Goal: Task Accomplishment & Management: Complete application form

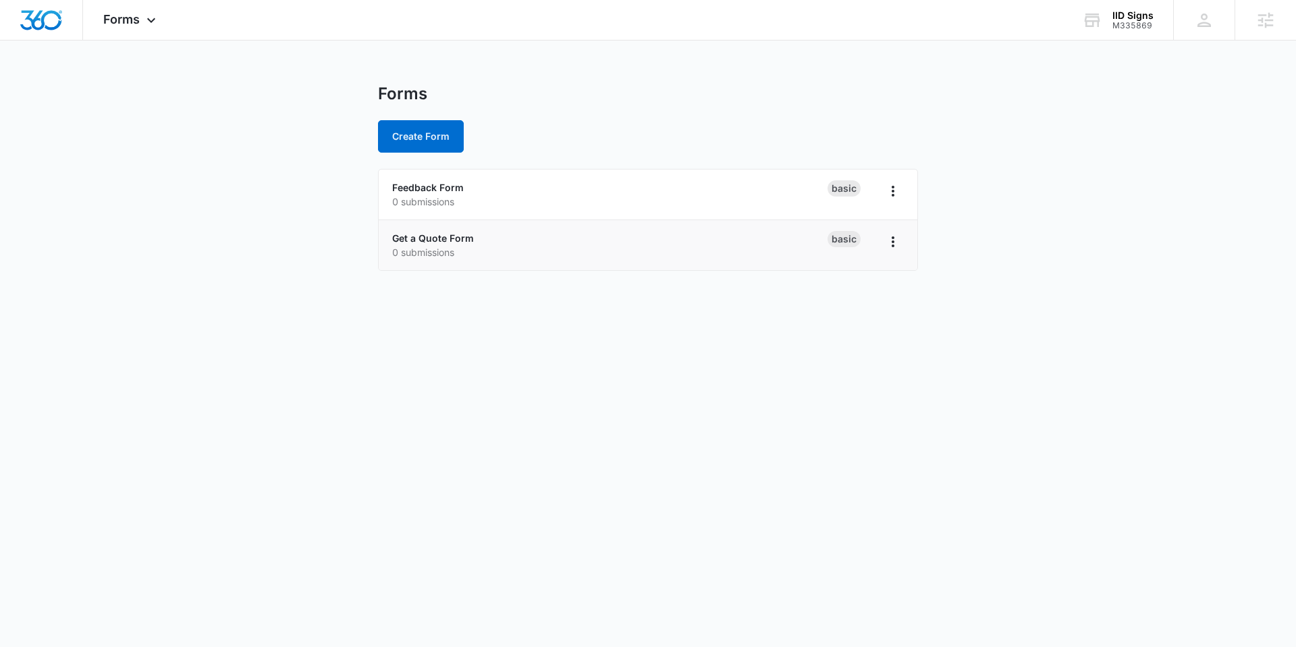
click at [447, 248] on p "0 submissions" at bounding box center [609, 252] width 435 height 14
click at [456, 240] on link "Get a Quote Form" at bounding box center [433, 237] width 82 height 11
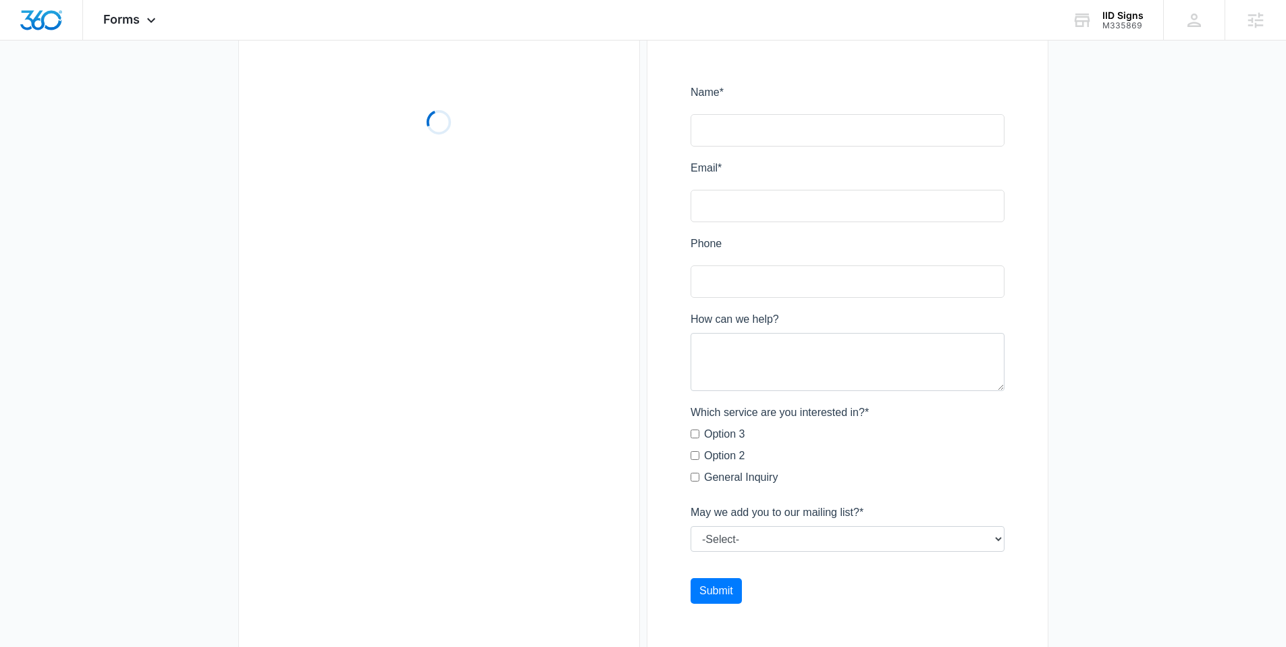
scroll to position [105, 0]
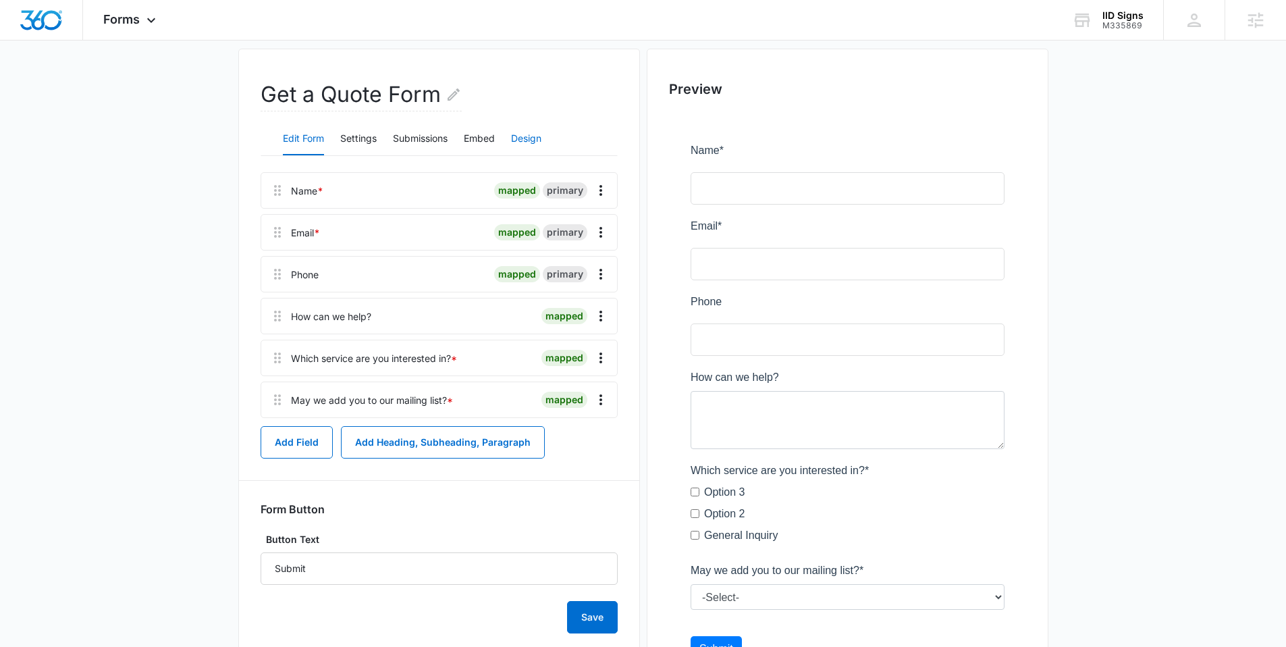
click at [522, 134] on button "Design" at bounding box center [526, 139] width 30 height 32
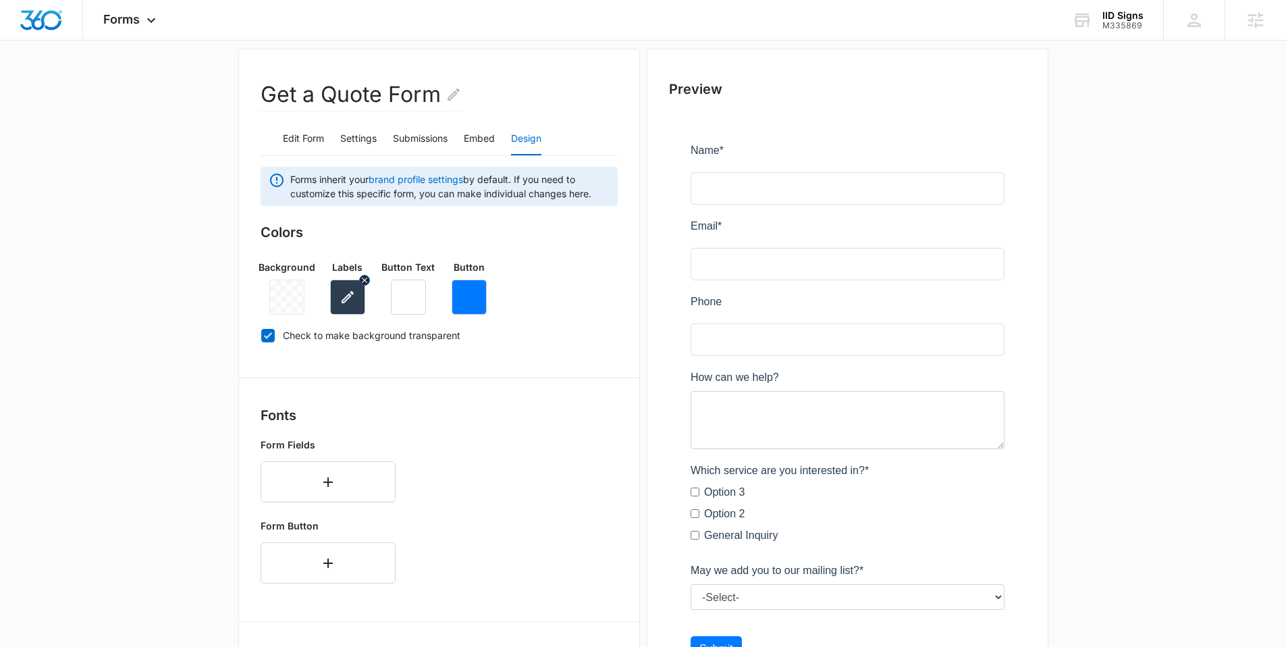
click at [349, 304] on icon "button" at bounding box center [347, 297] width 16 height 16
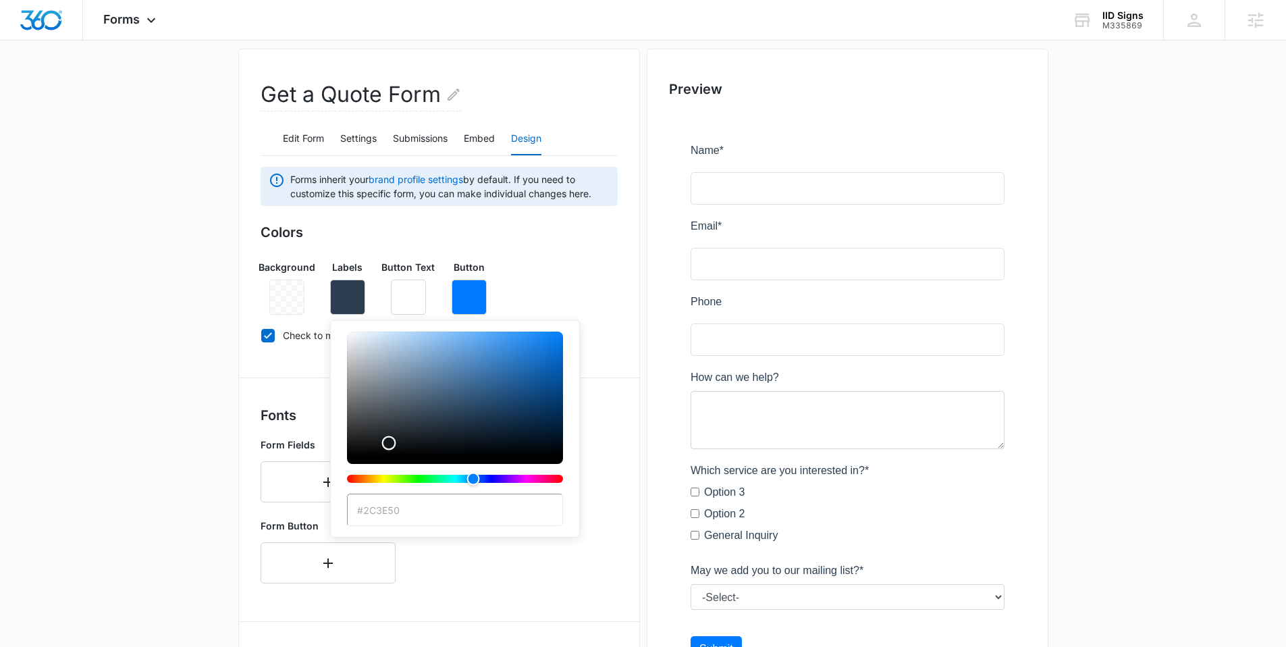
type input "#000000"
drag, startPoint x: 393, startPoint y: 440, endPoint x: 333, endPoint y: 475, distance: 69.0
click at [333, 475] on div "#000000 Recent Colors" at bounding box center [455, 473] width 250 height 306
click at [468, 302] on icon "button" at bounding box center [469, 297] width 16 height 16
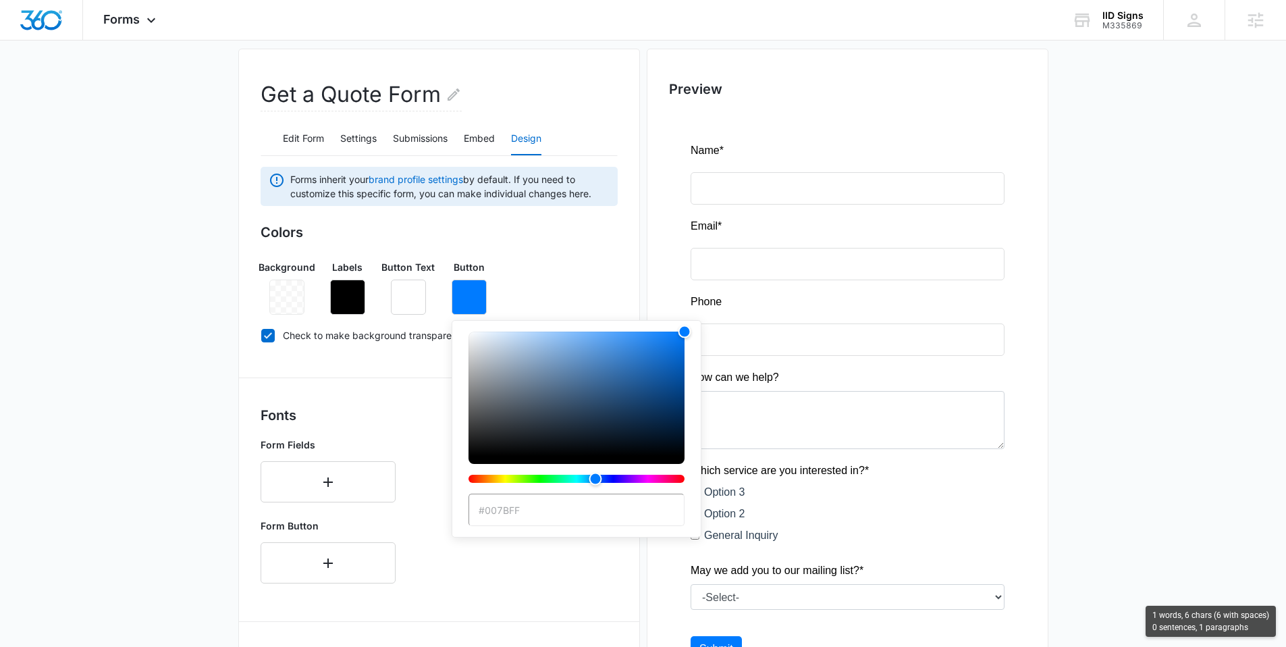
click at [487, 512] on input "#007BFF" at bounding box center [576, 509] width 216 height 32
paste input "bb1835"
type input "#bb1835"
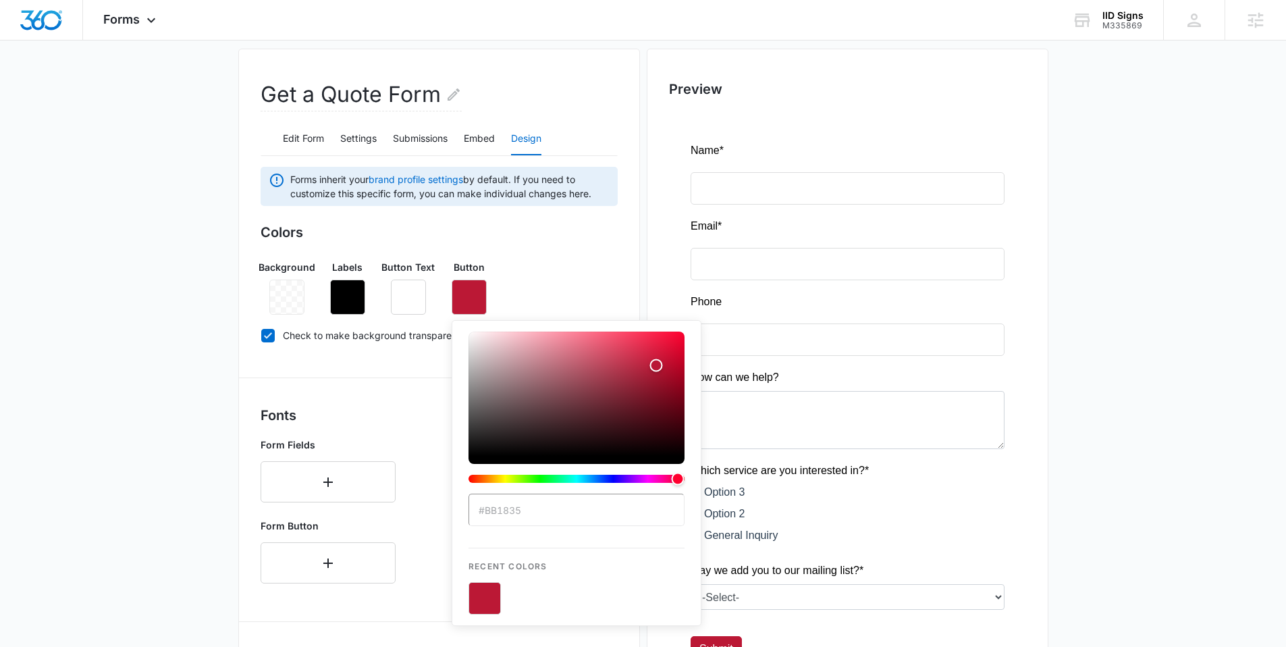
click at [593, 290] on div "Background Labels Button Text Button #bb1835 Recent Colors" at bounding box center [439, 281] width 357 height 65
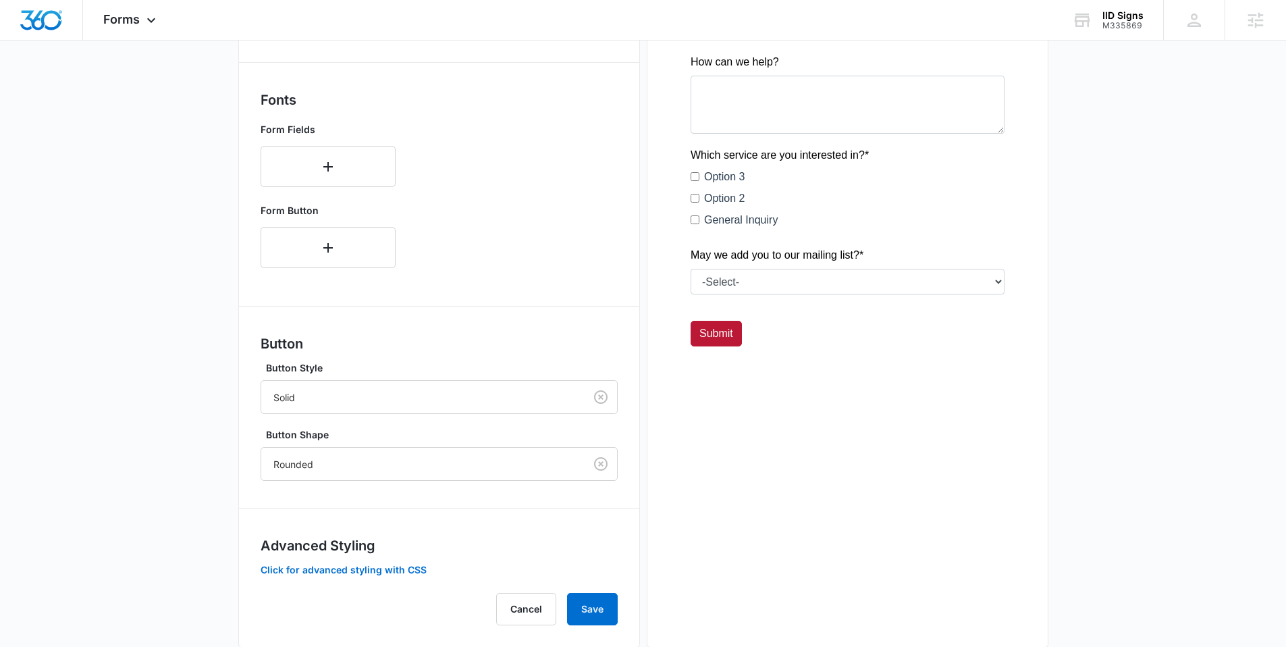
scroll to position [448, 0]
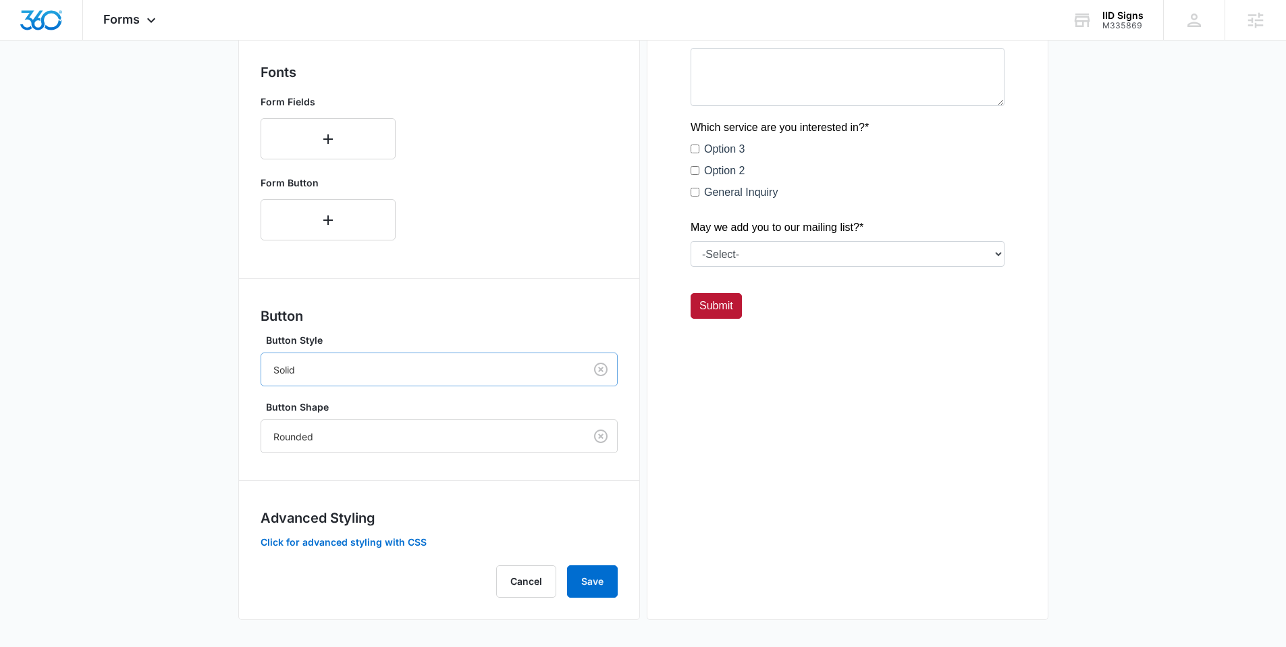
click at [341, 368] on div at bounding box center [420, 369] width 294 height 17
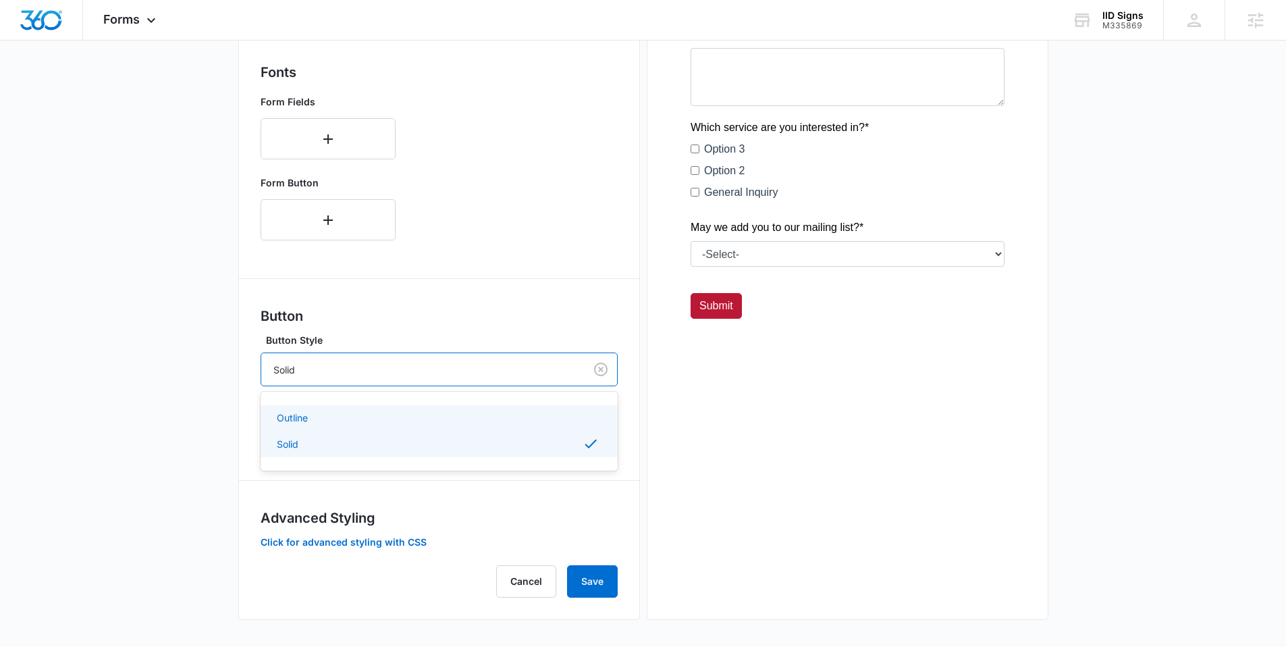
click at [323, 419] on div "Outline" at bounding box center [438, 417] width 322 height 14
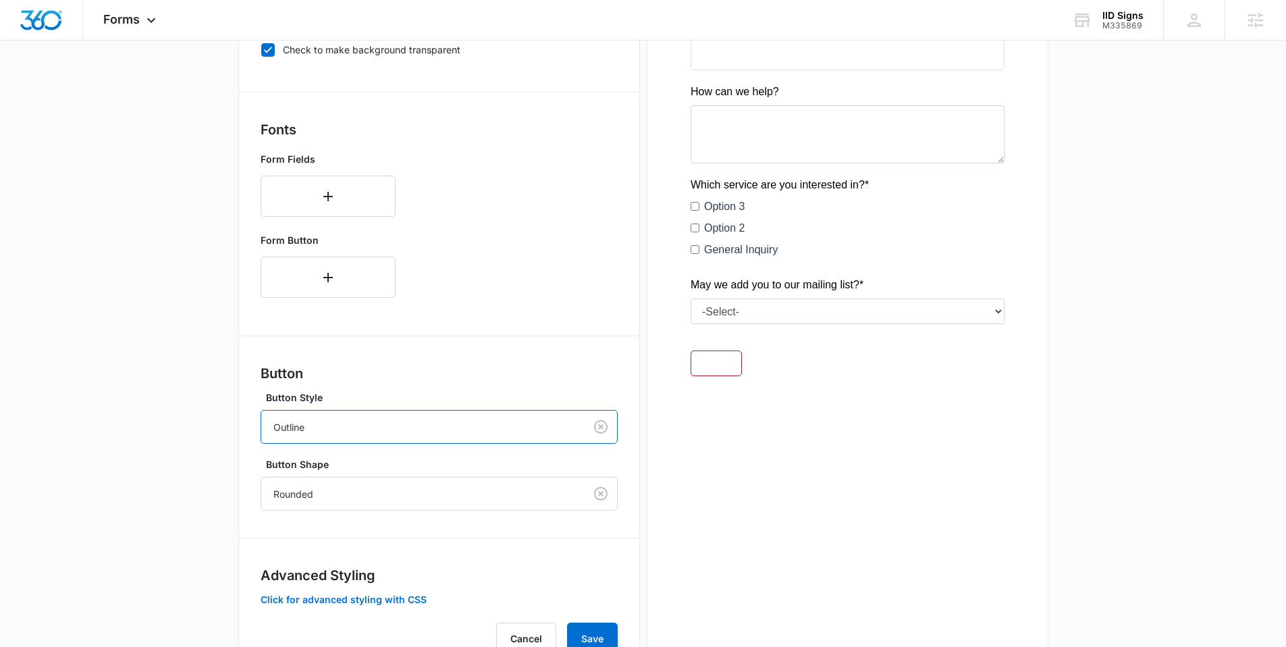
scroll to position [329, 0]
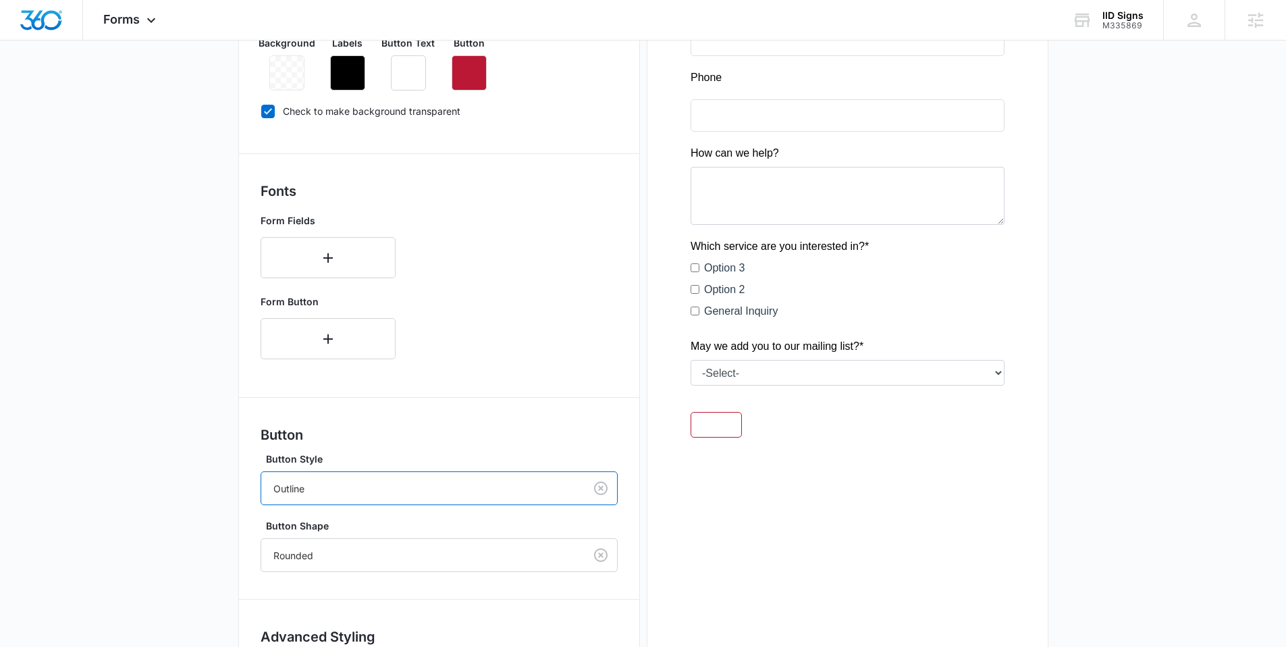
click at [344, 491] on div at bounding box center [420, 488] width 294 height 17
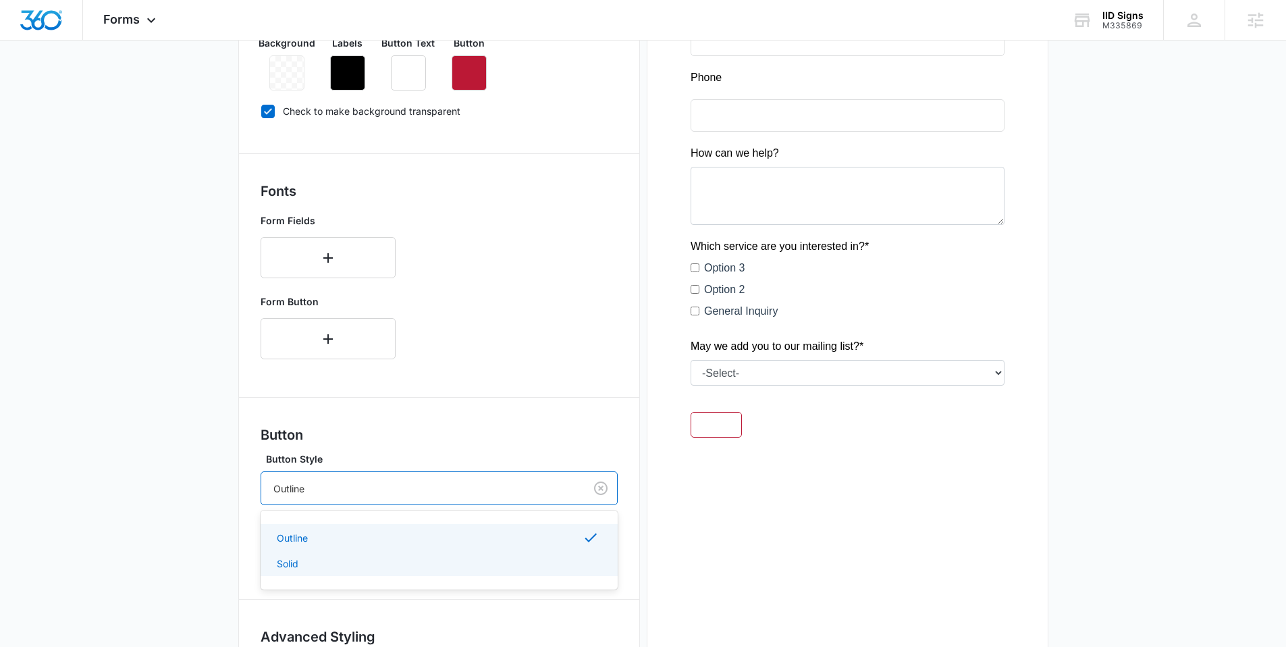
click at [310, 561] on div "Solid" at bounding box center [438, 563] width 322 height 14
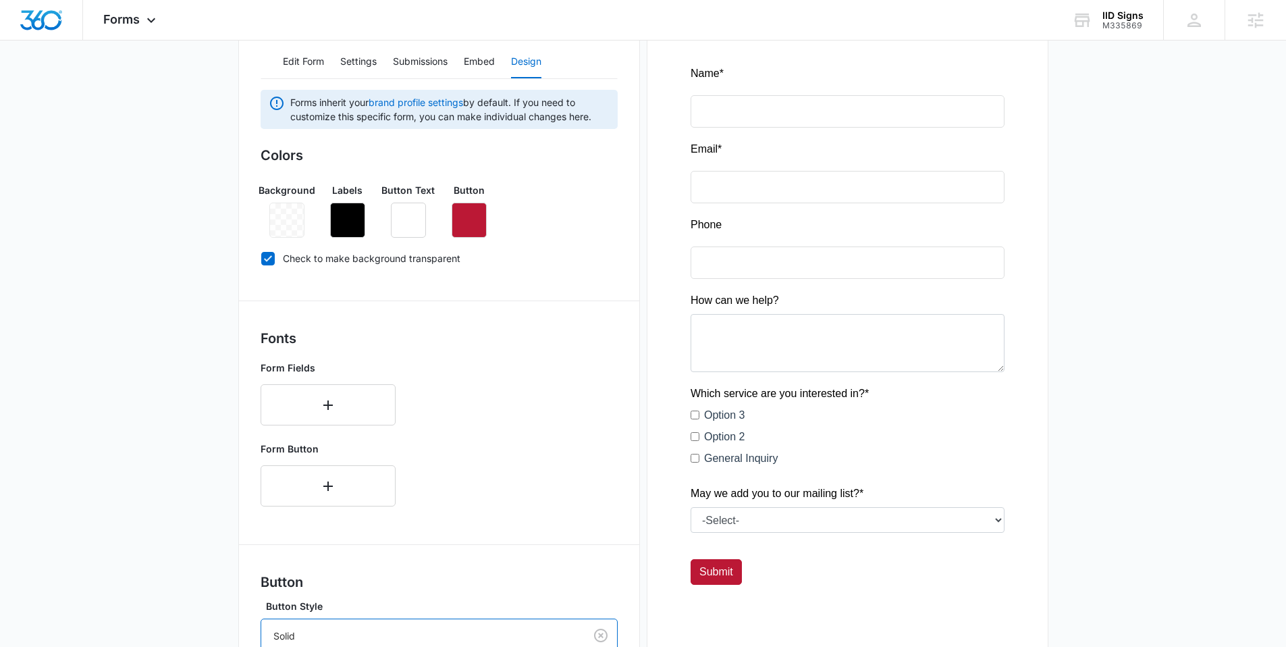
scroll to position [0, 0]
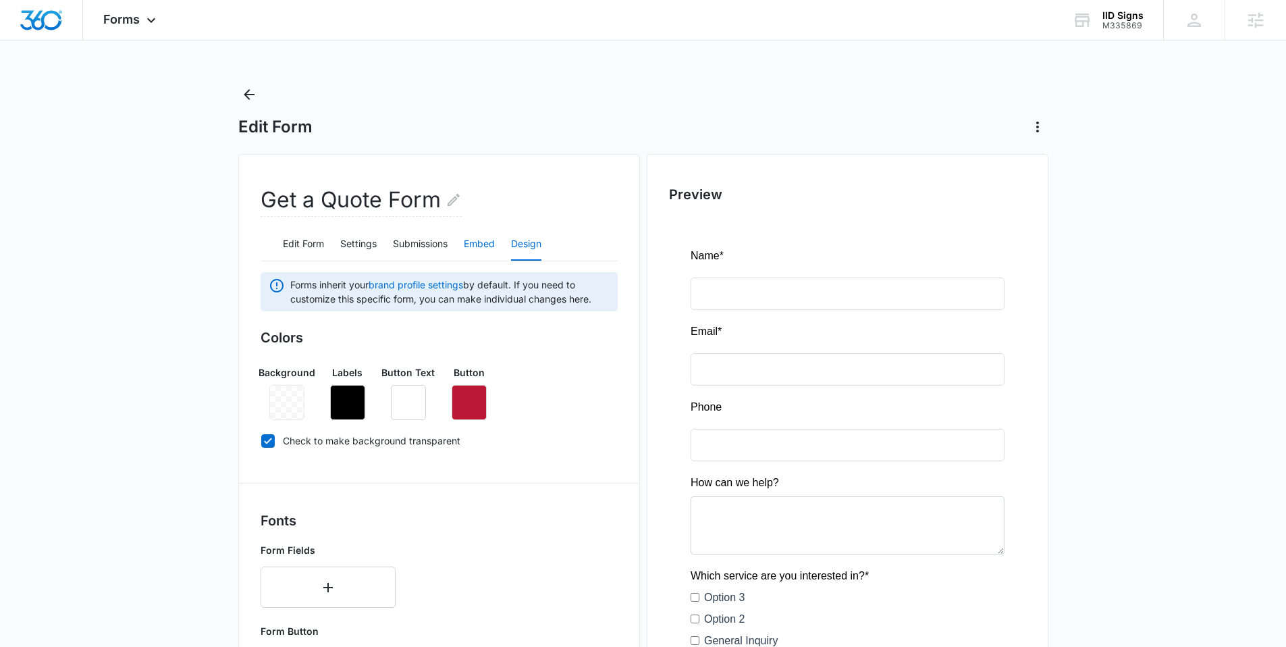
click at [490, 256] on button "Embed" at bounding box center [479, 244] width 31 height 32
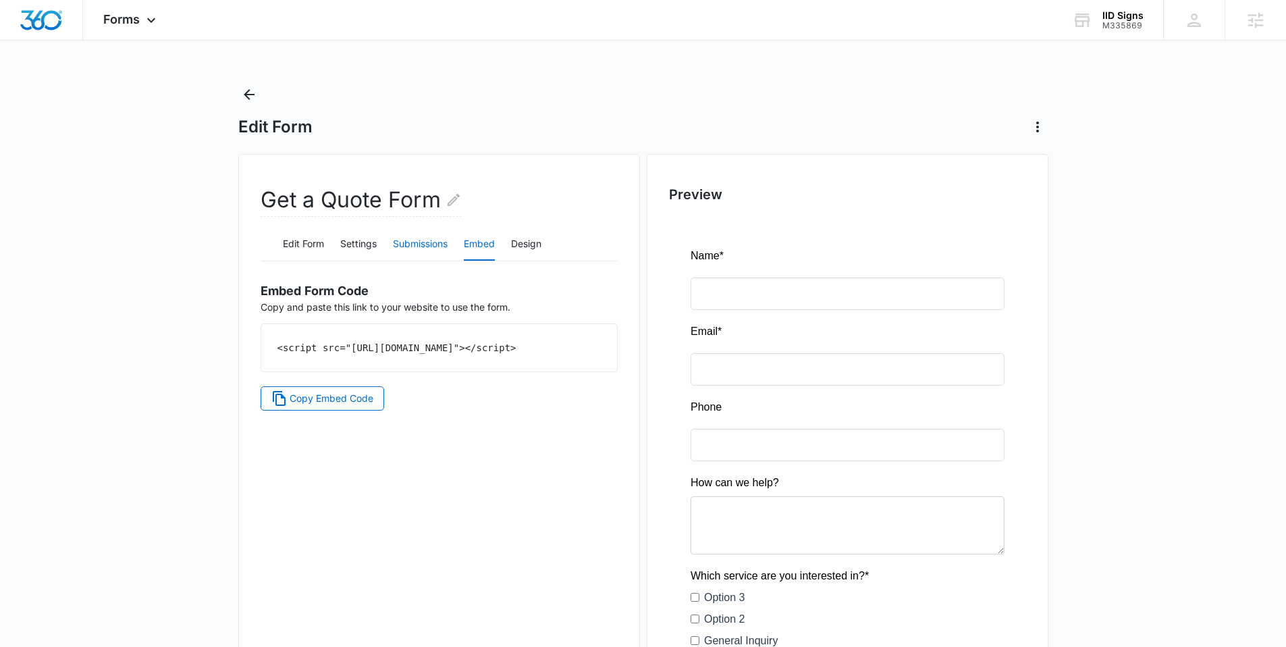
click at [422, 250] on button "Submissions" at bounding box center [420, 244] width 55 height 32
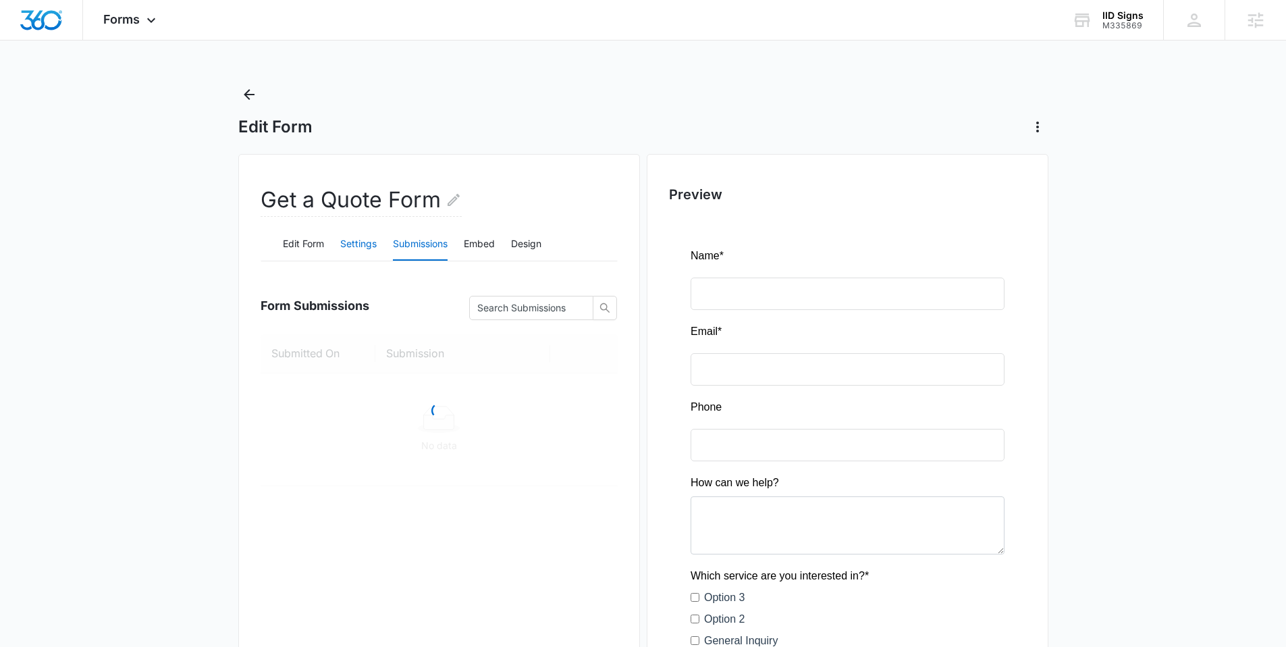
click at [348, 251] on button "Settings" at bounding box center [358, 244] width 36 height 32
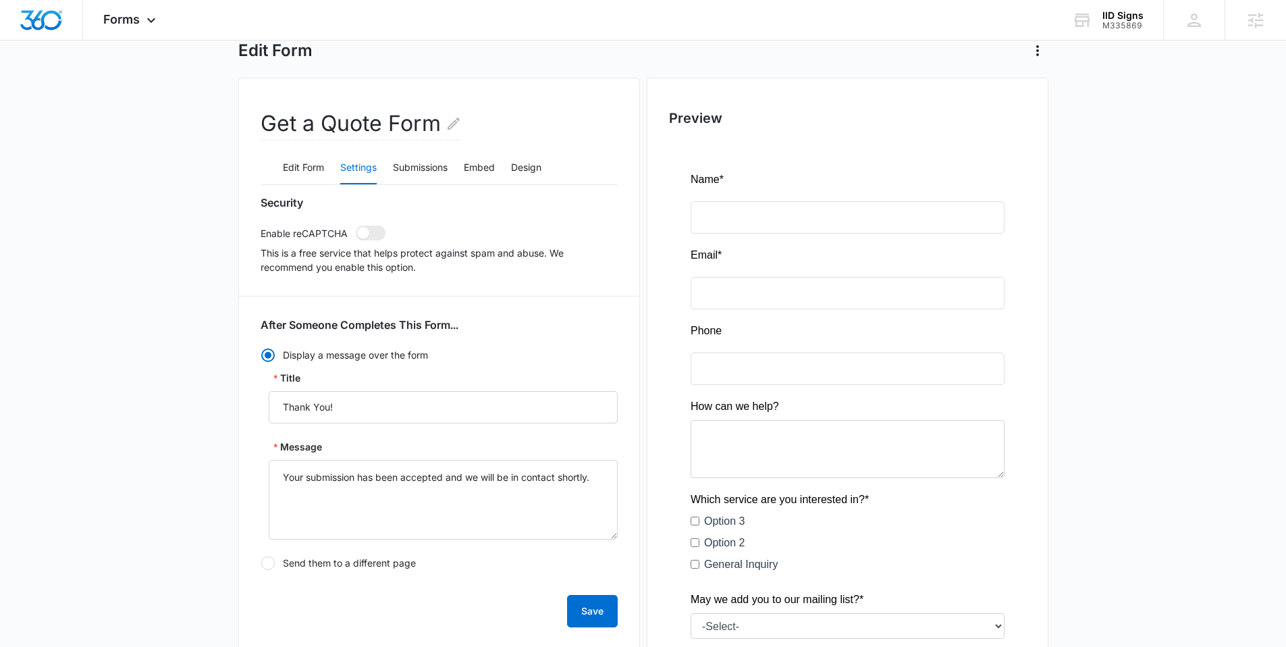
scroll to position [54, 0]
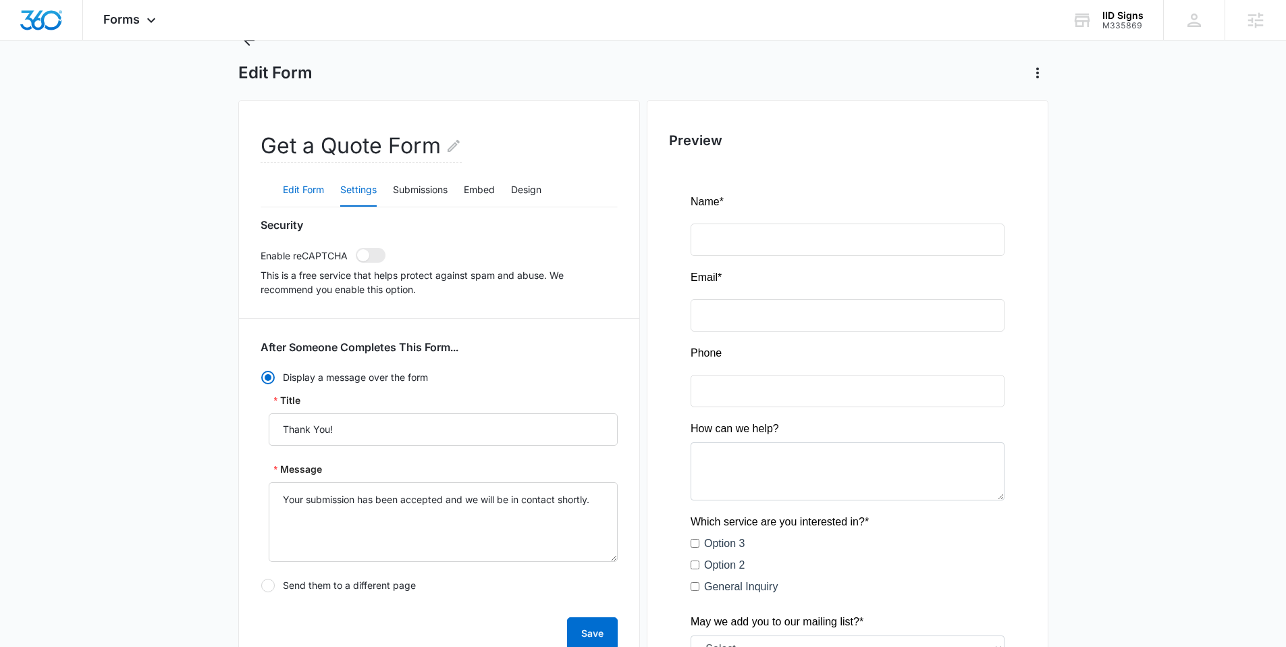
click at [313, 196] on button "Edit Form" at bounding box center [303, 190] width 41 height 32
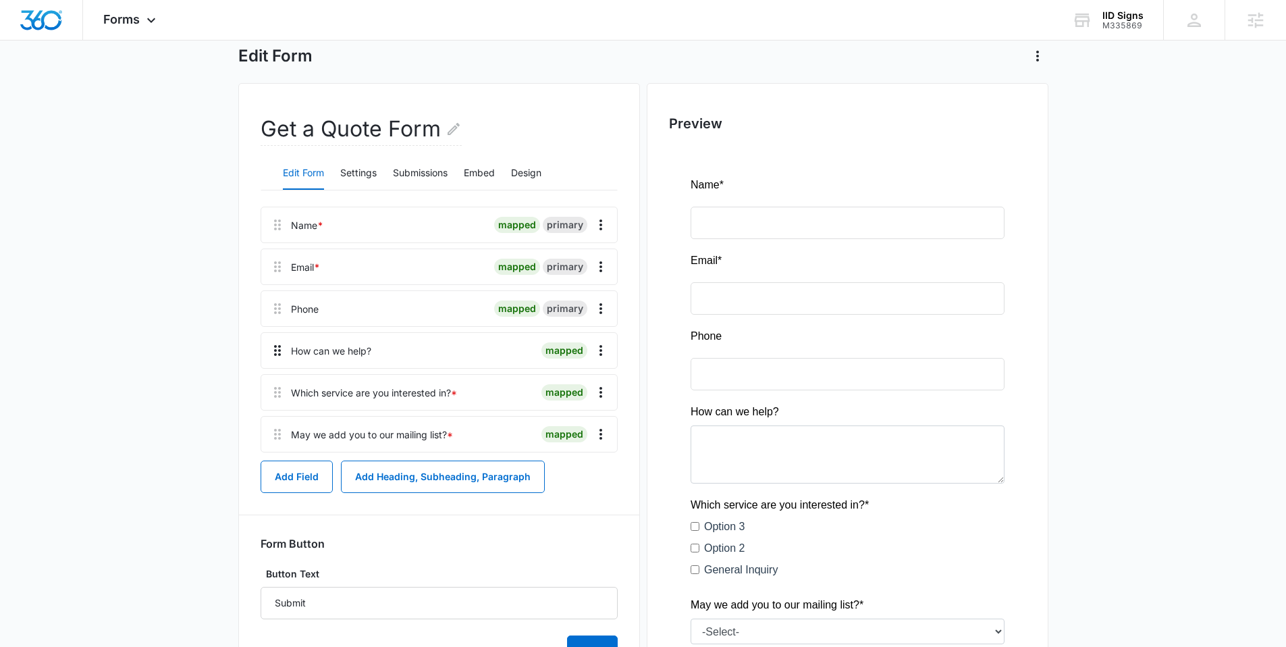
scroll to position [77, 0]
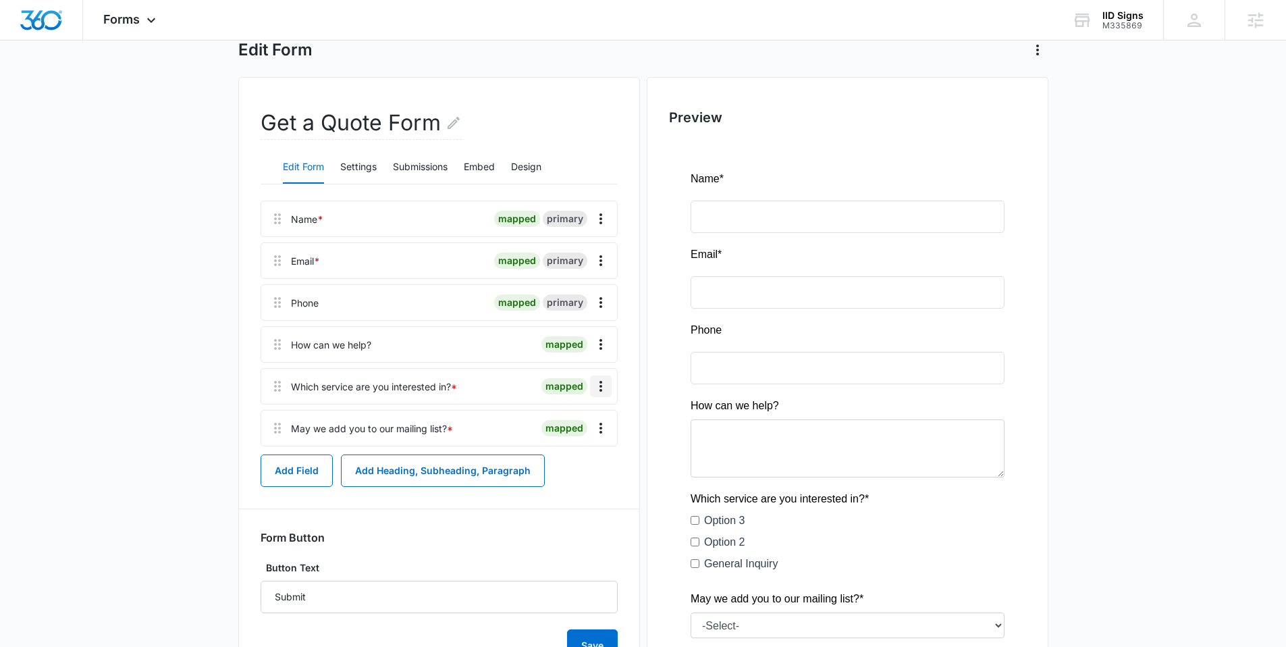
click at [595, 386] on icon "Overflow Menu" at bounding box center [601, 386] width 16 height 16
click at [567, 427] on div "Edit" at bounding box center [564, 423] width 28 height 9
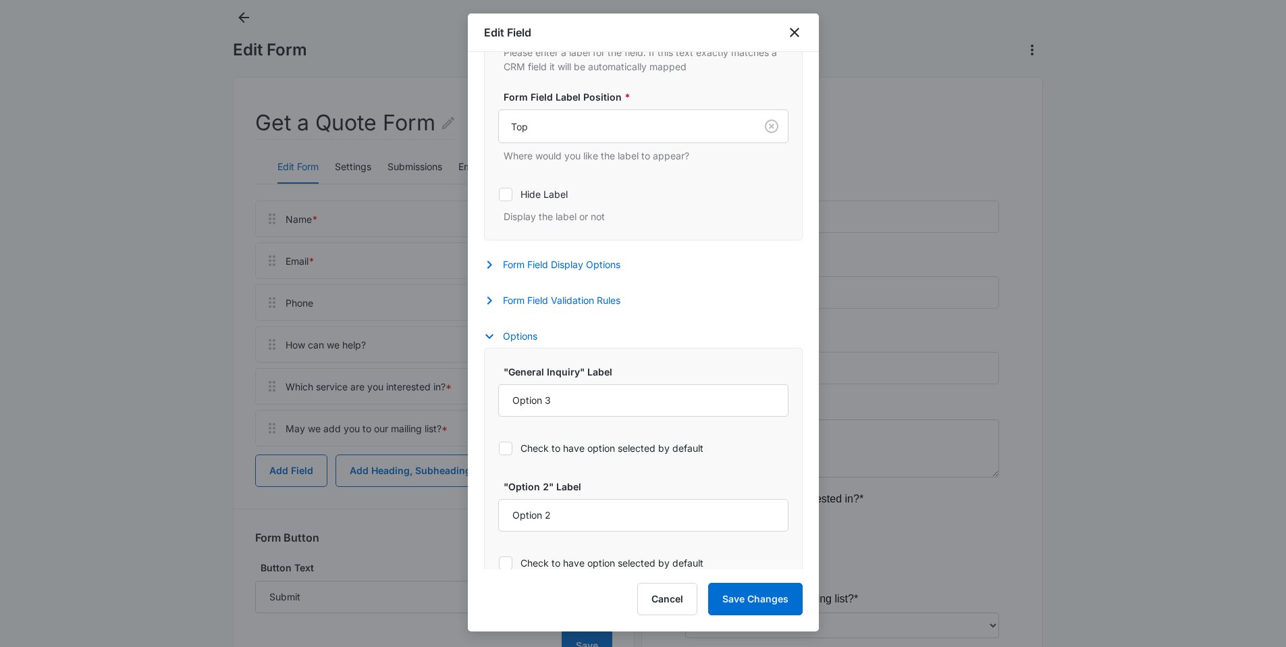
scroll to position [539, 0]
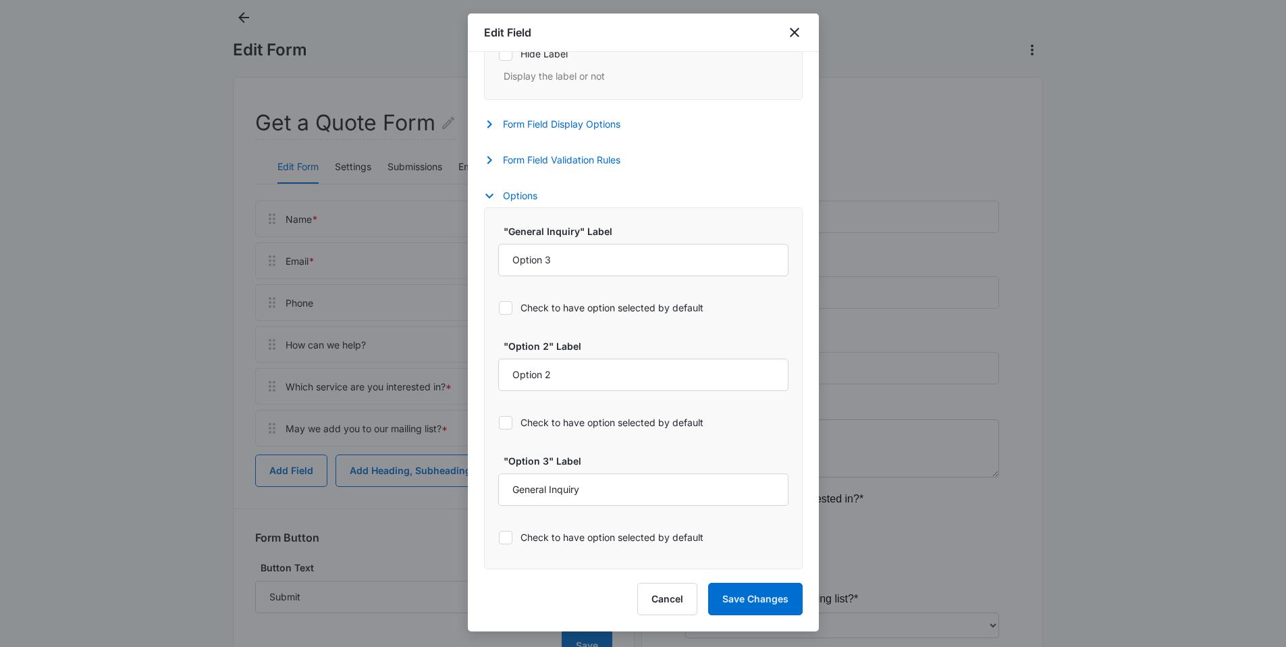
select select "350"
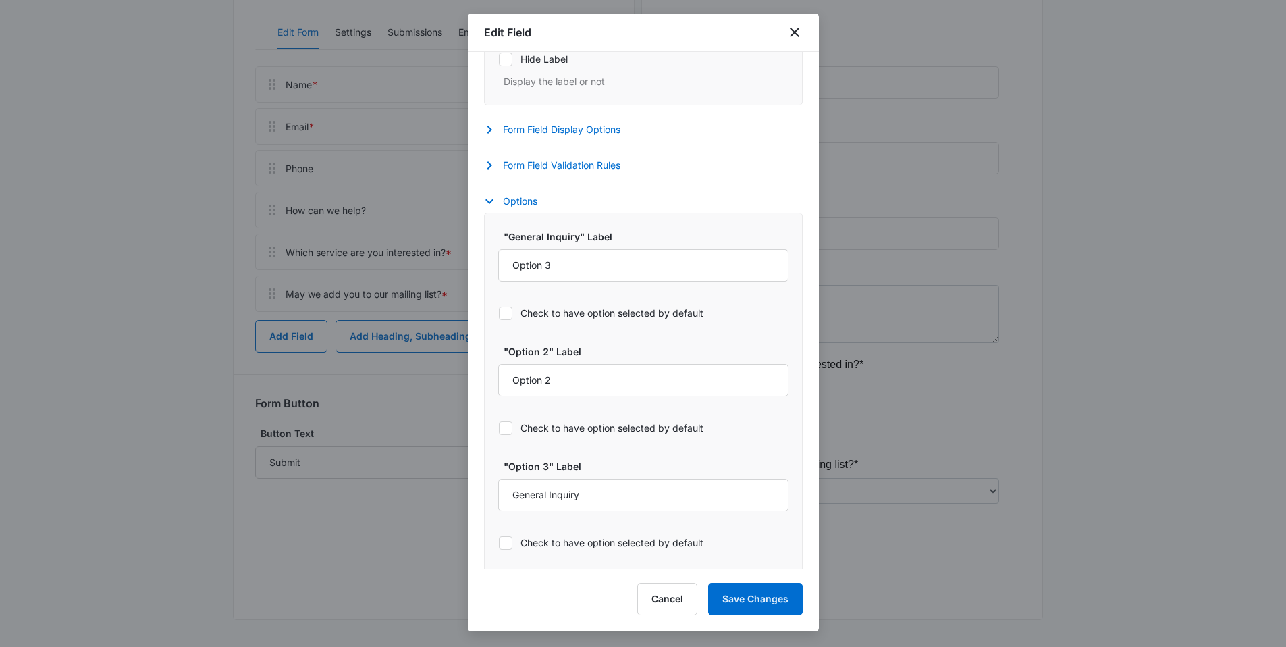
scroll to position [523, 0]
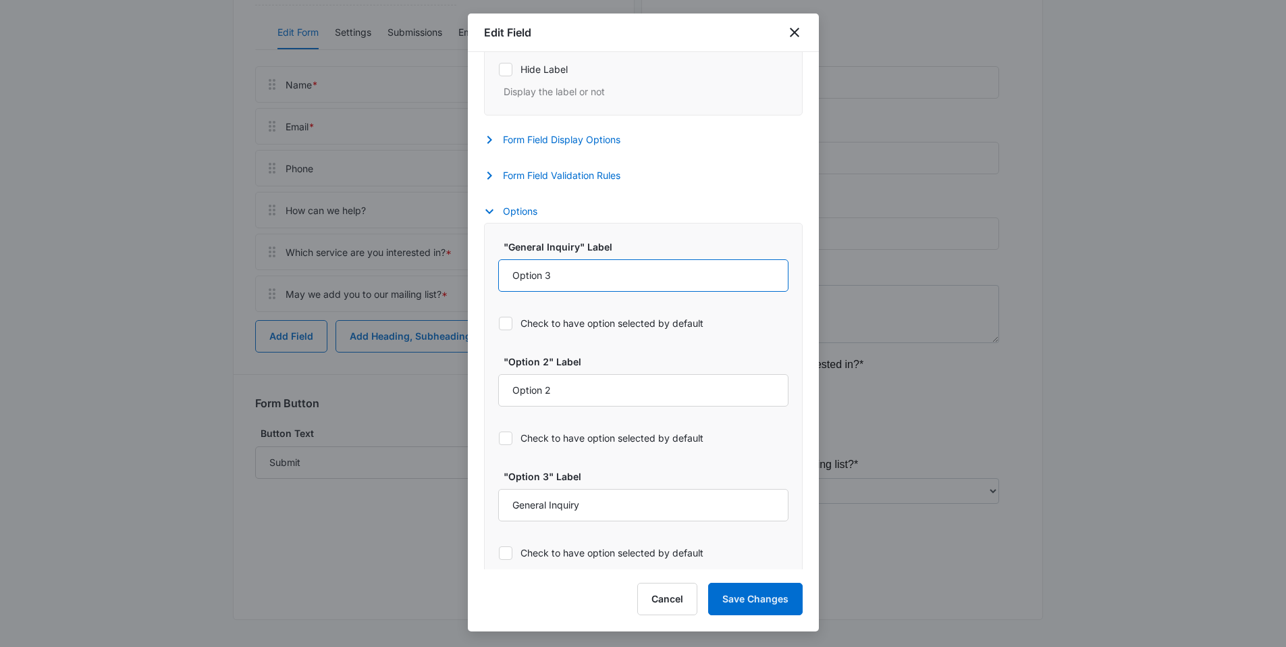
click at [574, 277] on input "Option 3" at bounding box center [643, 275] width 290 height 32
drag, startPoint x: 559, startPoint y: 274, endPoint x: 501, endPoint y: 269, distance: 57.6
click at [501, 269] on input "Option 3" at bounding box center [643, 275] width 290 height 32
type input "General Inquiry"
click at [553, 390] on input "Option 2" at bounding box center [643, 390] width 290 height 32
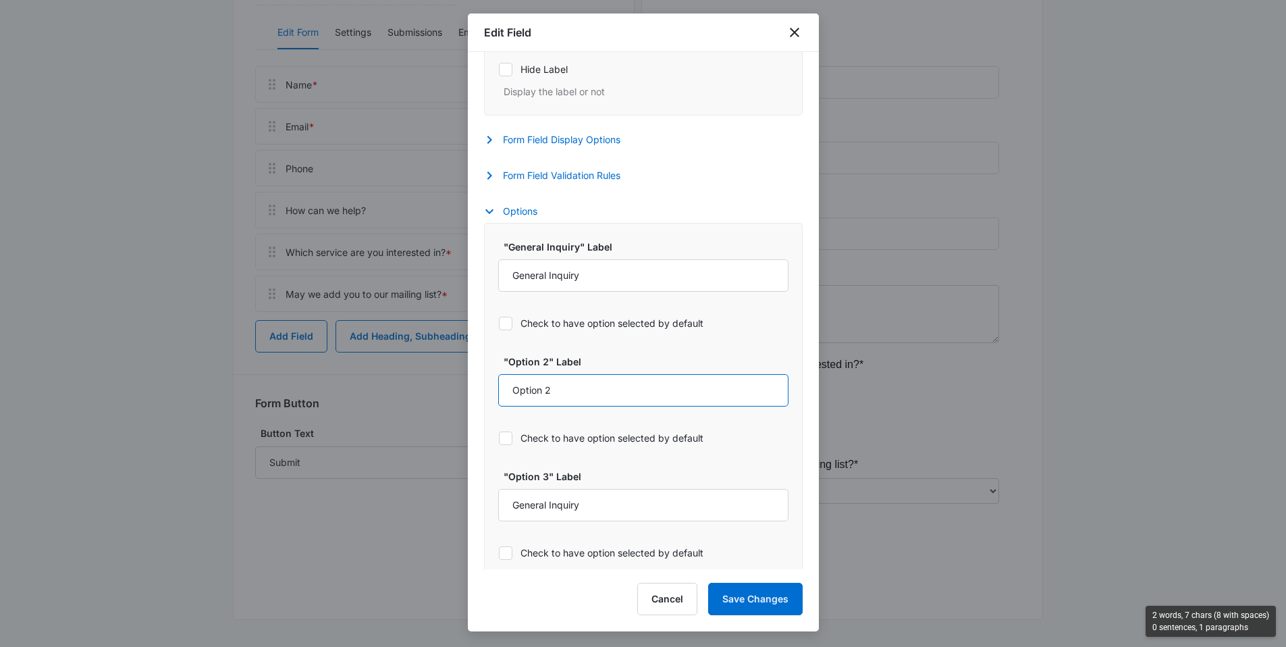
drag, startPoint x: 566, startPoint y: 391, endPoint x: 512, endPoint y: 388, distance: 54.1
click at [512, 388] on input "Option 2" at bounding box center [643, 390] width 290 height 32
type input "Signs"
drag, startPoint x: 616, startPoint y: 503, endPoint x: 483, endPoint y: 497, distance: 132.4
click at [484, 497] on div ""General Inquiry" Label General Inquiry Check to have option selected by defaul…" at bounding box center [643, 404] width 319 height 362
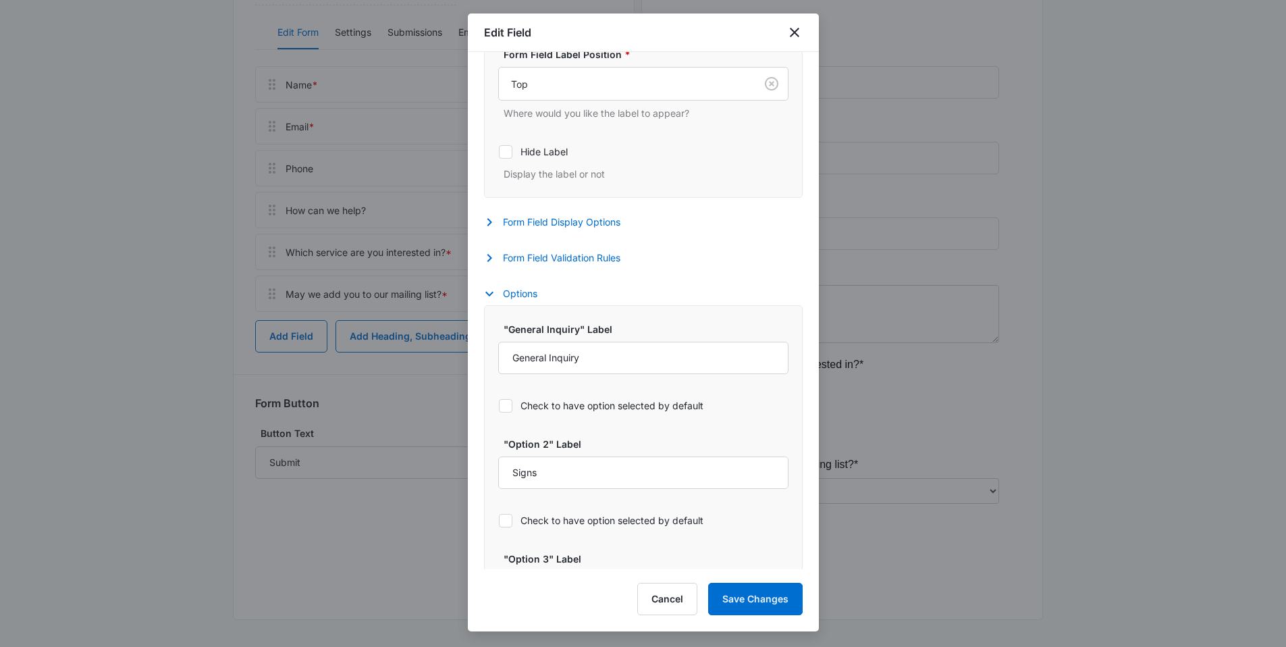
scroll to position [439, 0]
type input "Printing"
click at [506, 402] on icon at bounding box center [505, 407] width 12 height 12
click at [499, 406] on input "Check to have option selected by default" at bounding box center [498, 406] width 1 height 1
checkbox input "true"
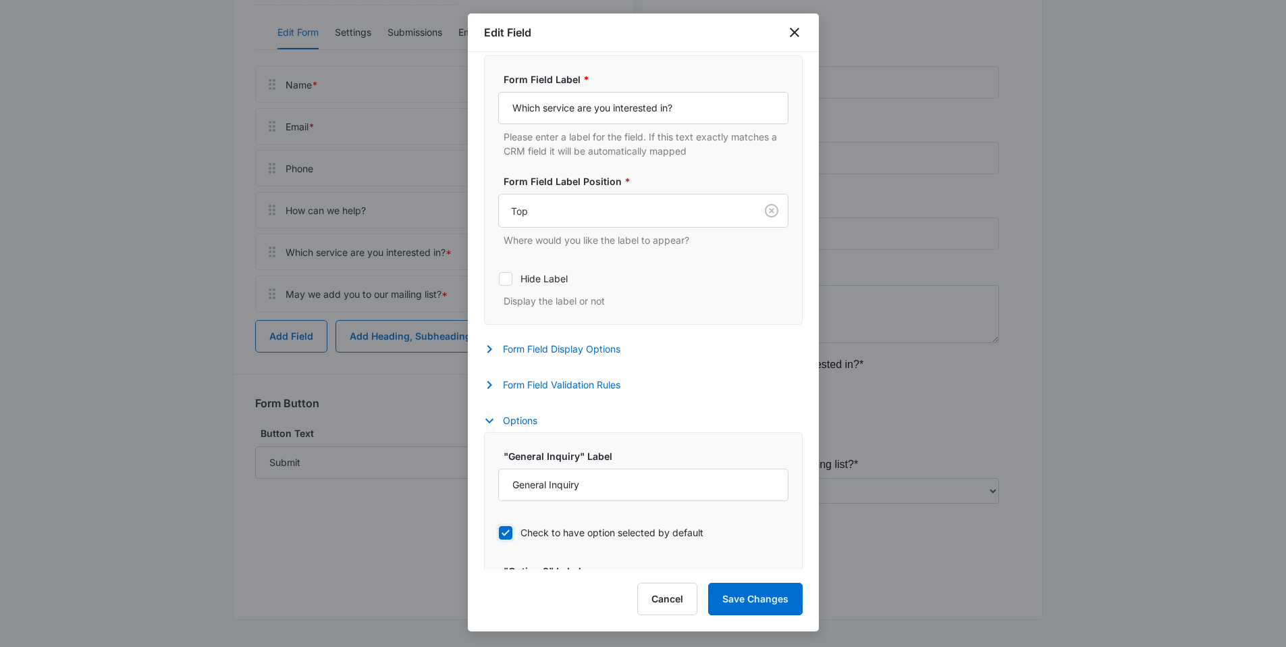
scroll to position [539, 0]
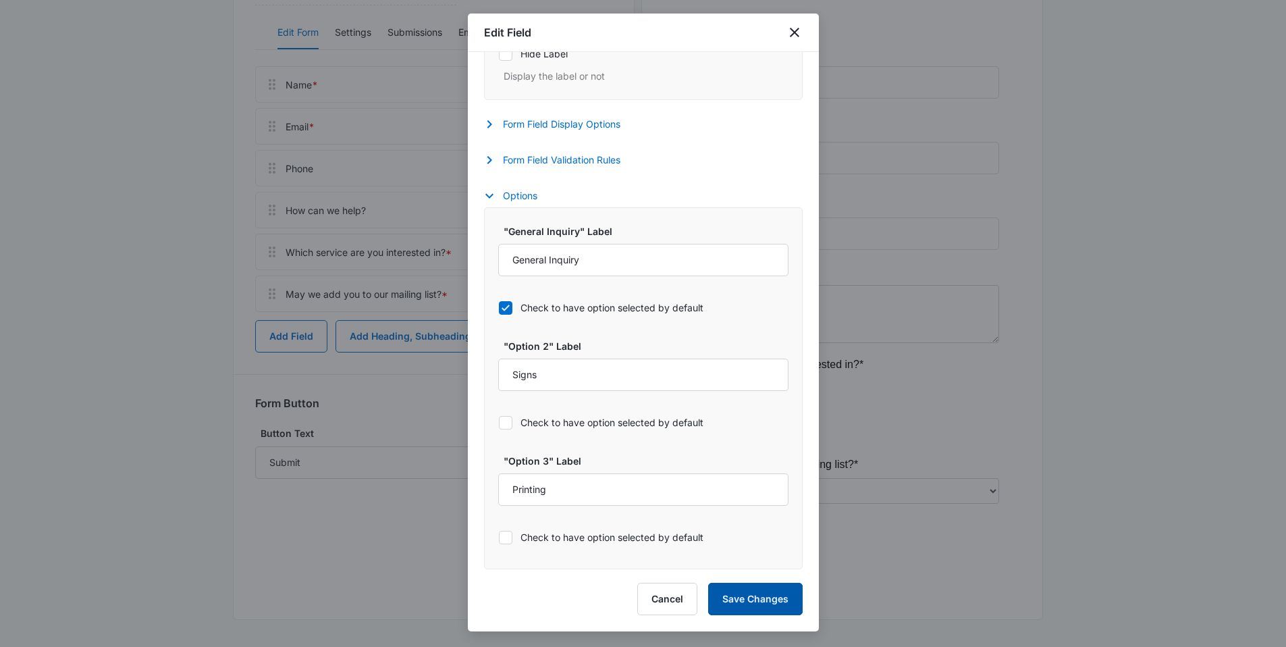
click at [737, 596] on button "Save Changes" at bounding box center [755, 598] width 94 height 32
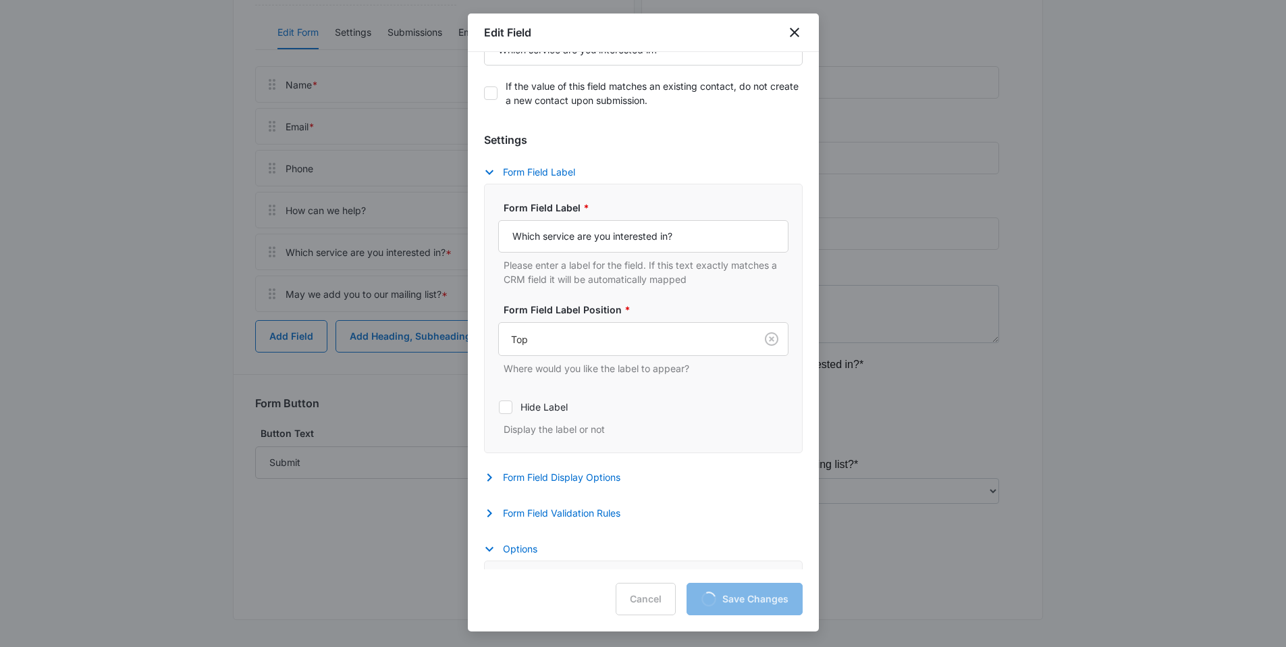
scroll to position [186, 0]
click at [607, 303] on label "Form Field Label Position *" at bounding box center [648, 309] width 290 height 14
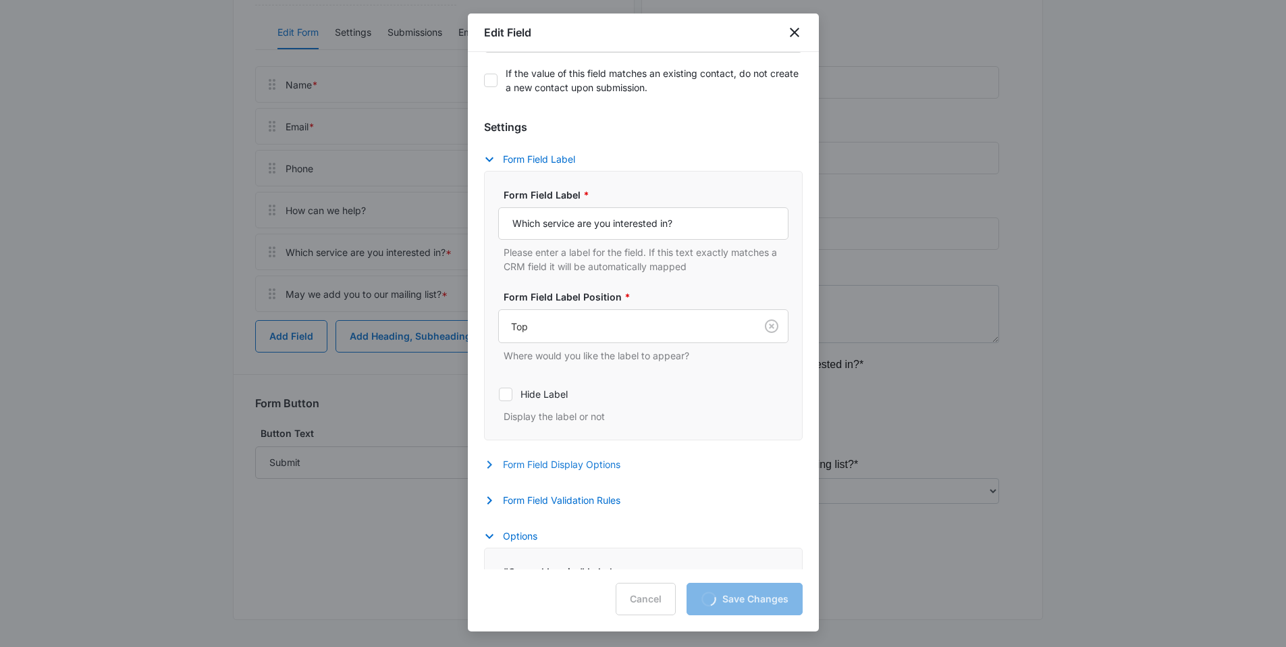
scroll to position [212, 0]
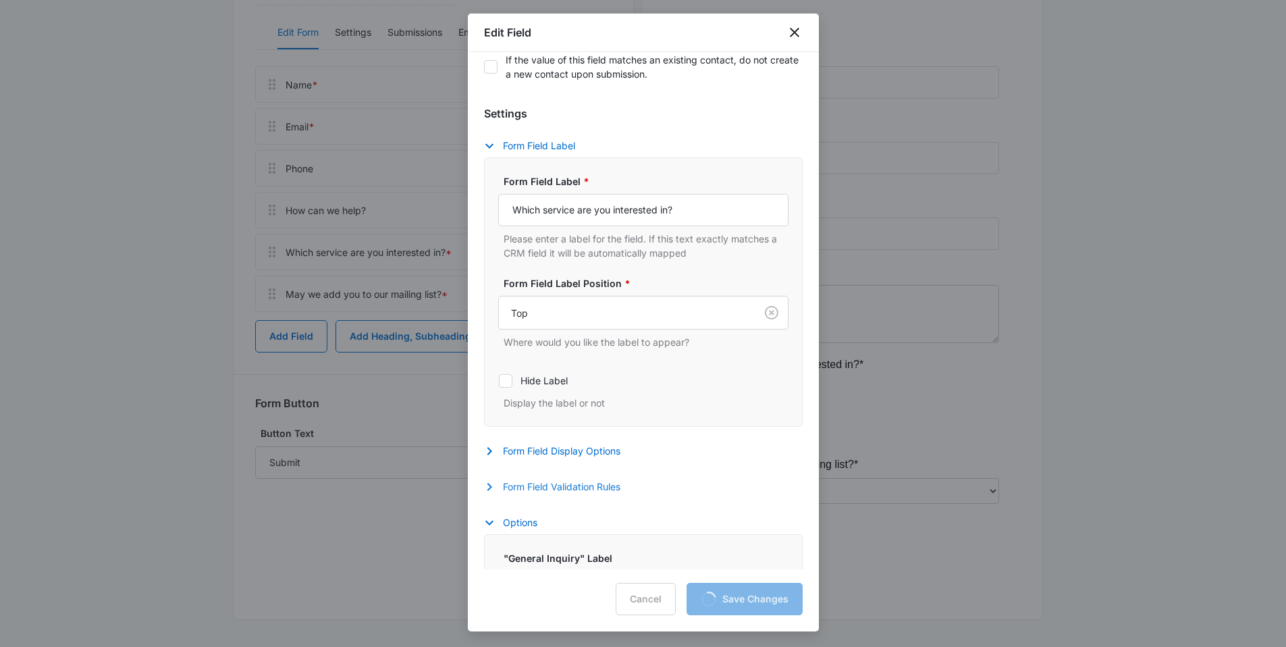
click at [553, 489] on button "Form Field Validation Rules" at bounding box center [559, 487] width 150 height 16
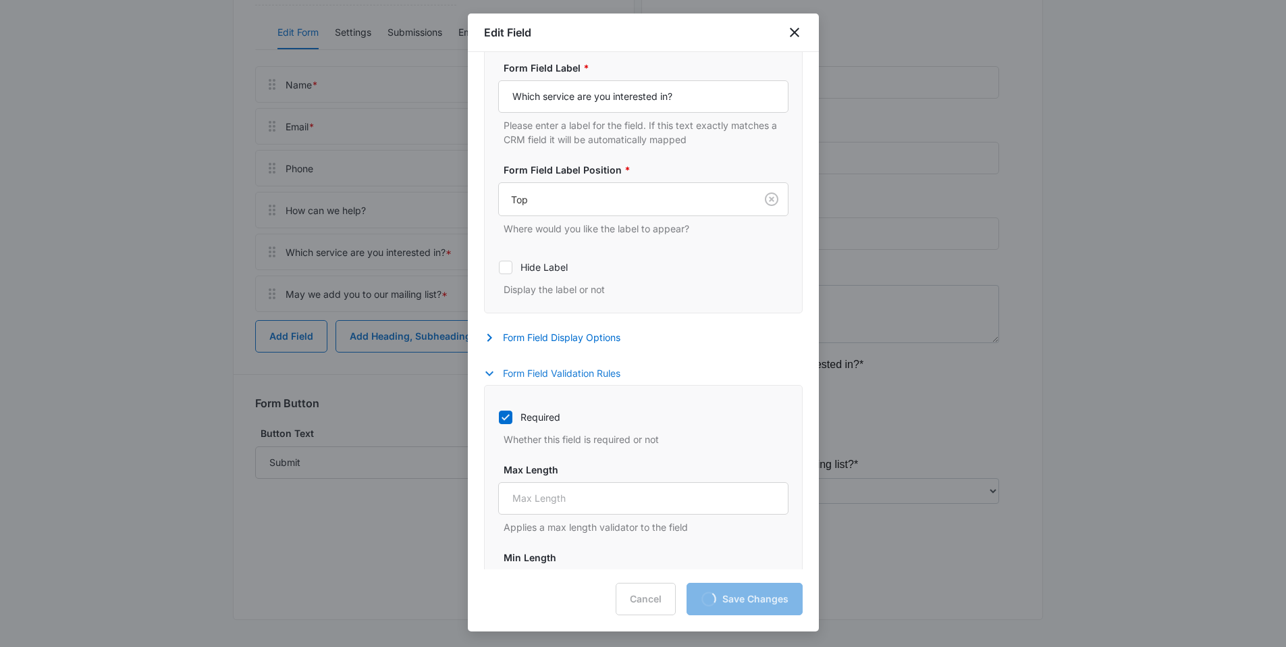
scroll to position [444, 0]
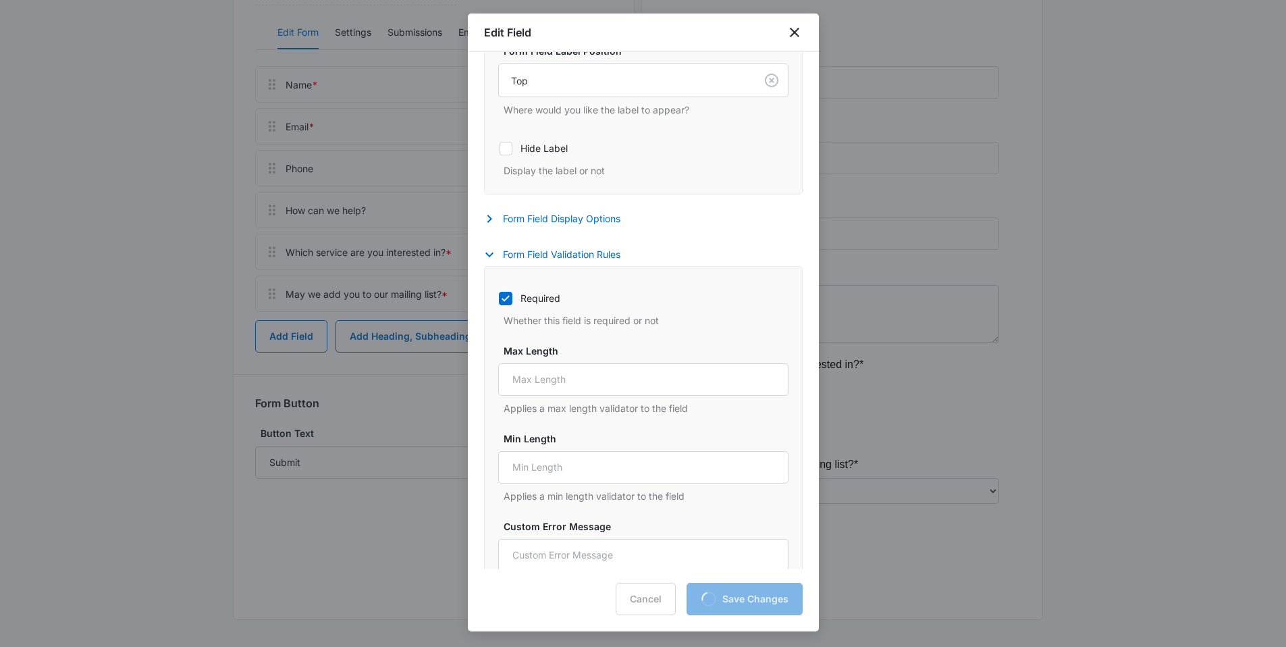
click at [530, 242] on div "Settings Form Field Label Form Field Label * Which service are you interested i…" at bounding box center [643, 291] width 319 height 836
click at [530, 254] on button "Form Field Validation Rules" at bounding box center [559, 254] width 150 height 16
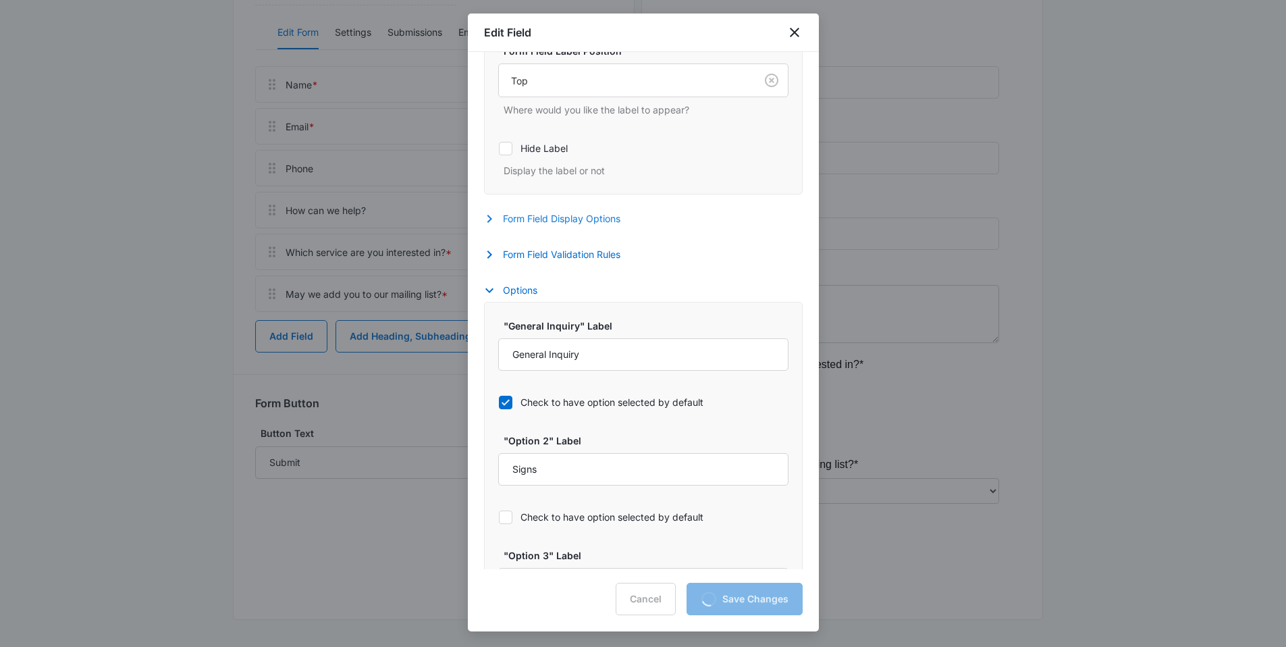
click at [541, 221] on button "Form Field Display Options" at bounding box center [559, 219] width 150 height 16
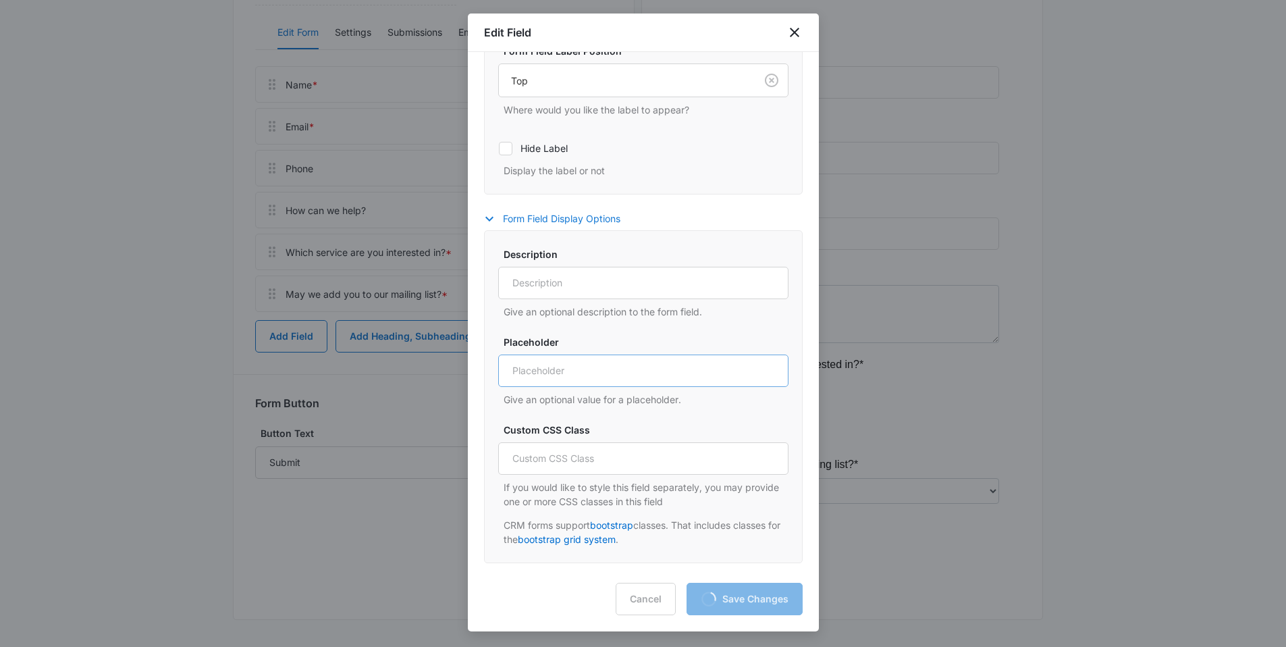
scroll to position [574, 0]
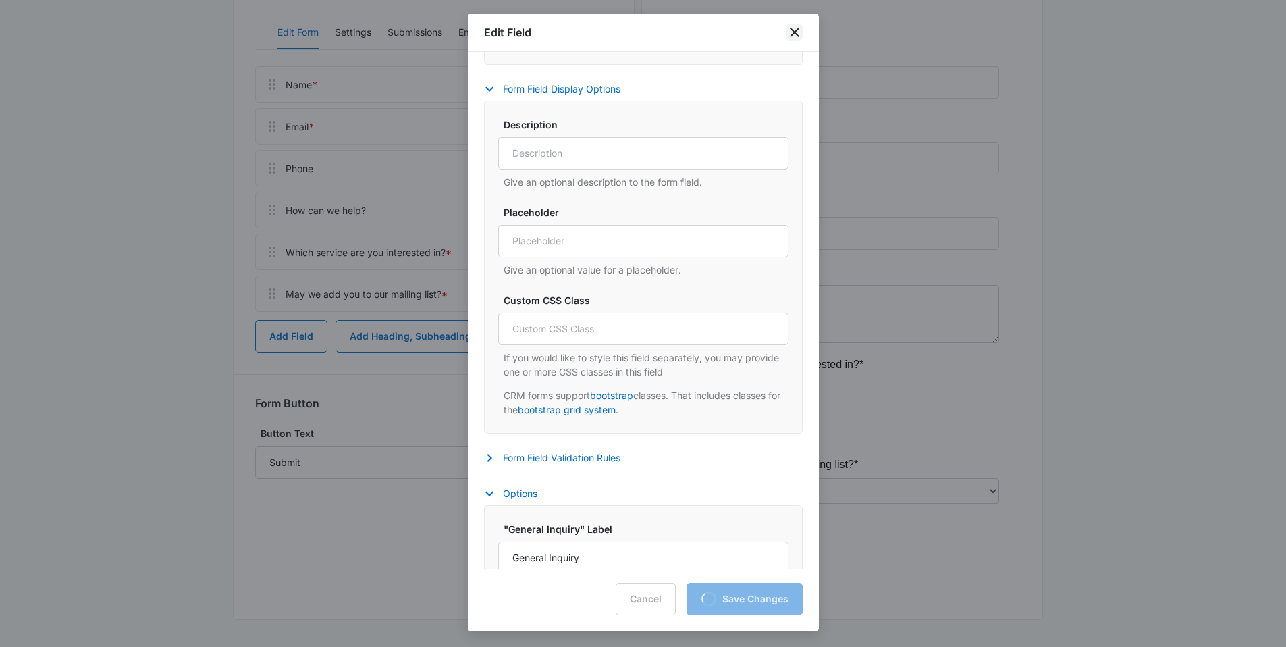
click at [798, 37] on icon "close" at bounding box center [794, 32] width 16 height 16
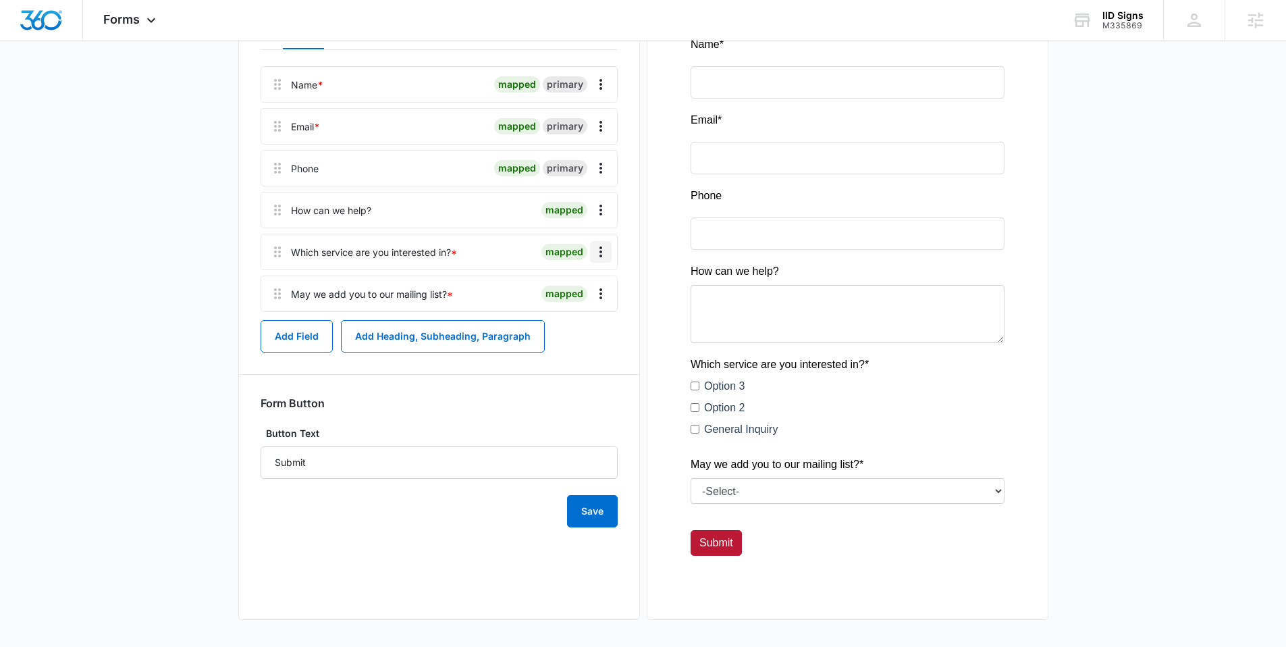
click at [594, 253] on icon "Overflow Menu" at bounding box center [601, 252] width 16 height 16
drag, startPoint x: 569, startPoint y: 293, endPoint x: 568, endPoint y: 312, distance: 18.9
click at [568, 312] on div "Edit Delete" at bounding box center [572, 299] width 78 height 63
click at [606, 254] on icon "Overflow Menu" at bounding box center [601, 252] width 16 height 16
click at [573, 308] on div "Delete" at bounding box center [564, 309] width 28 height 9
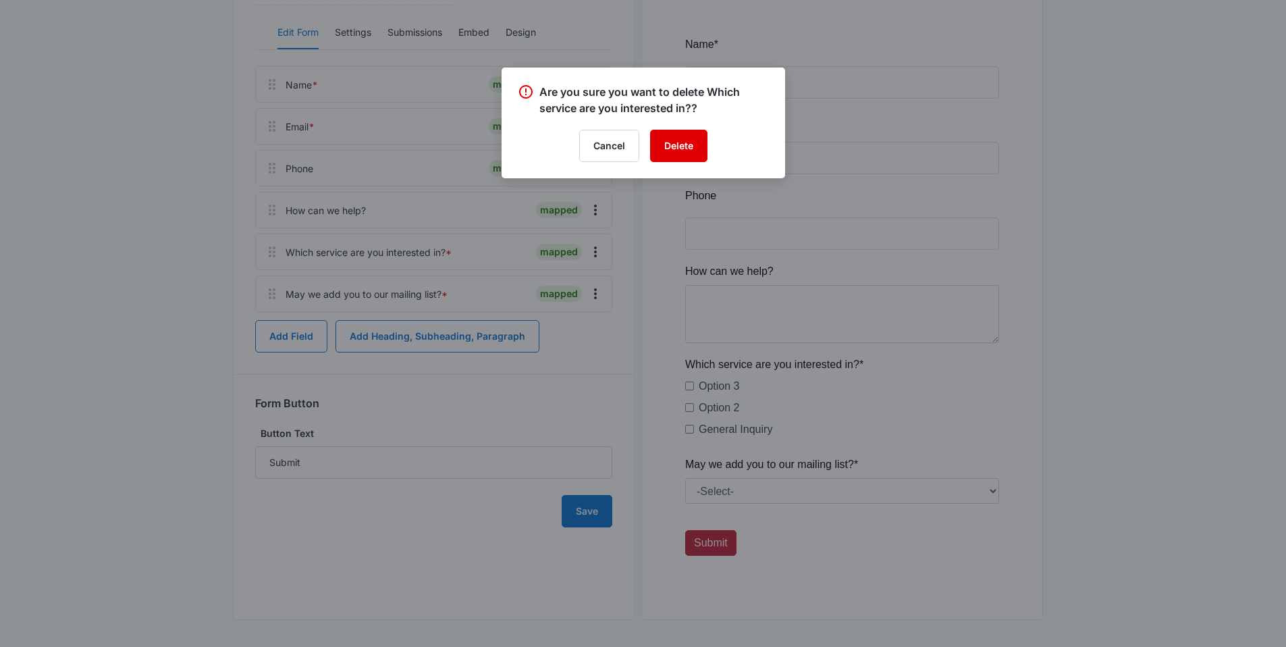
click at [675, 147] on button "Delete" at bounding box center [678, 146] width 57 height 32
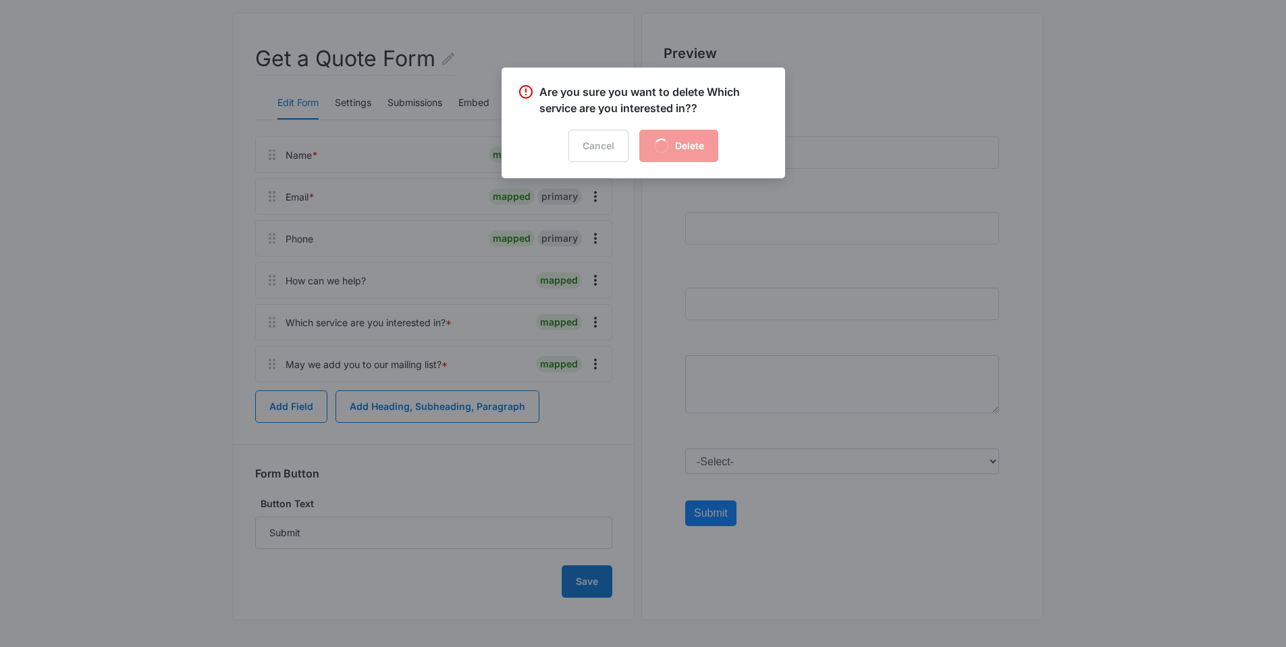
scroll to position [111, 0]
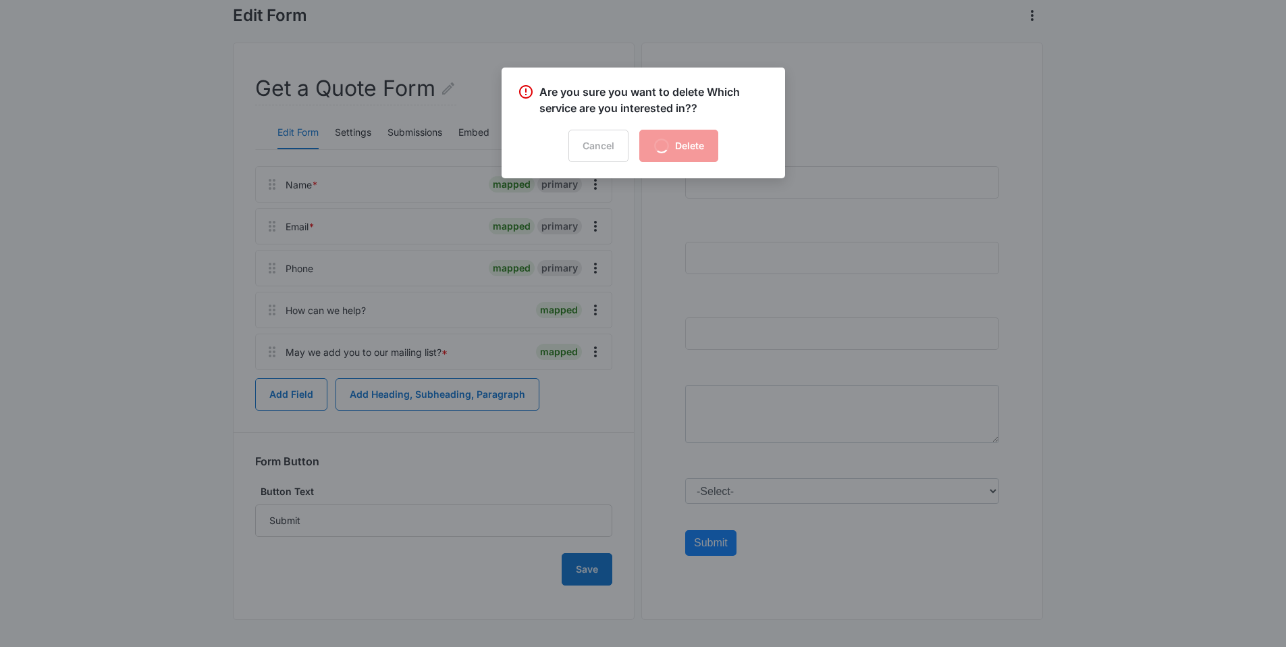
click at [596, 416] on div at bounding box center [643, 323] width 1286 height 647
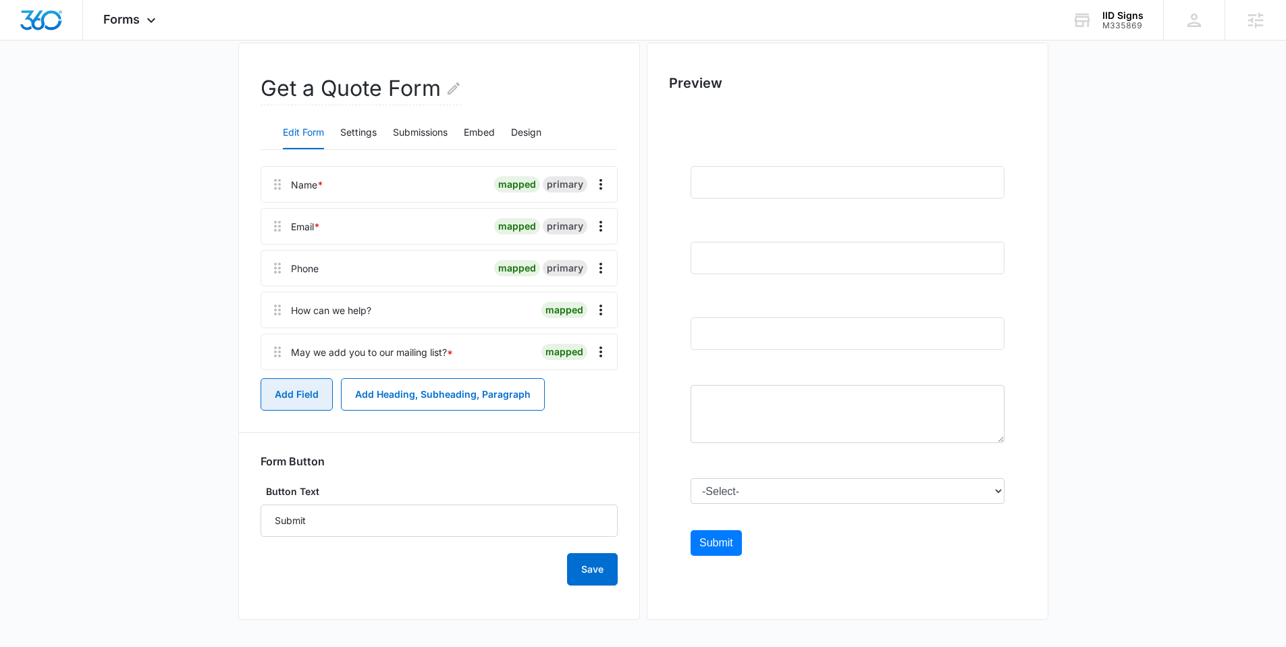
click at [298, 391] on button "Add Field" at bounding box center [297, 394] width 72 height 32
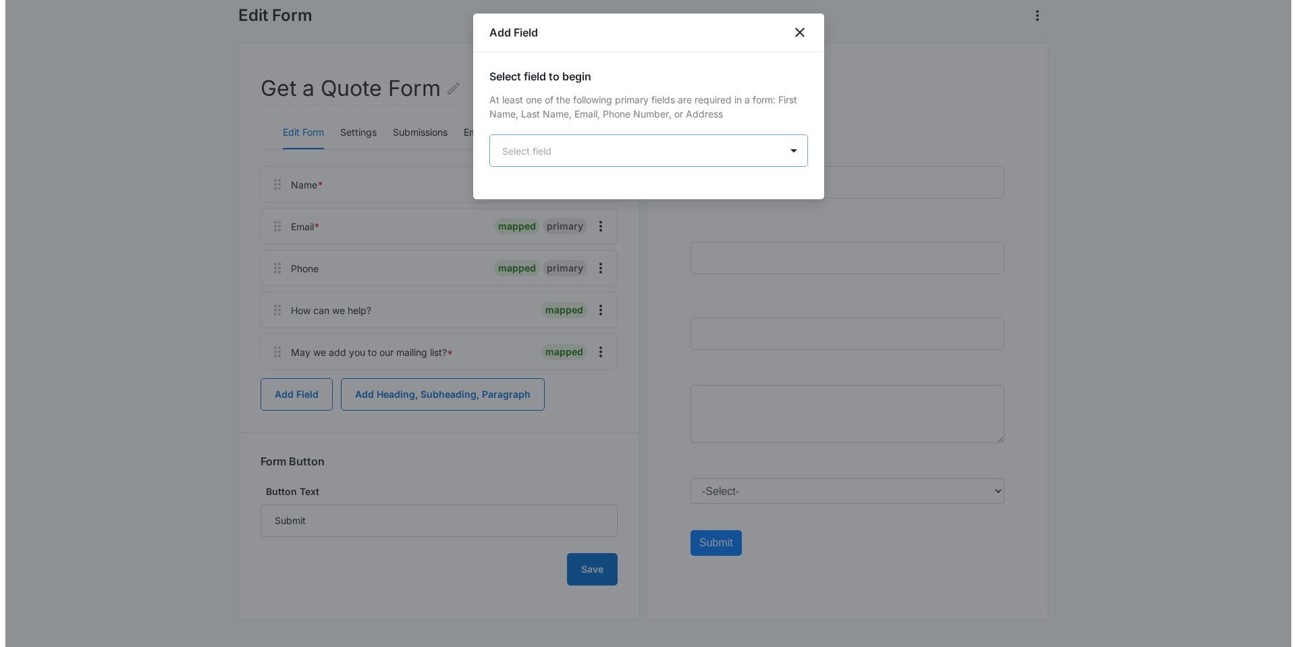
scroll to position [0, 0]
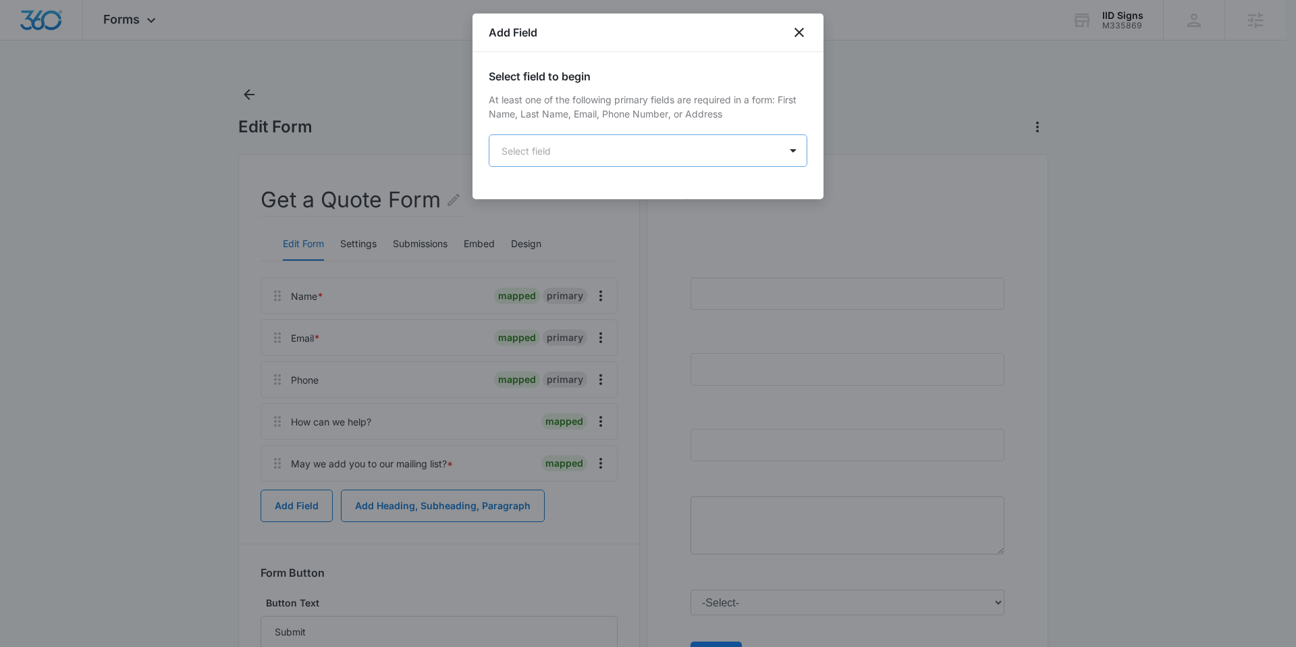
click at [608, 155] on body "Forms Apps Reputation Websites Forms CRM Email Social Shop Payments POS Content…" at bounding box center [648, 379] width 1296 height 758
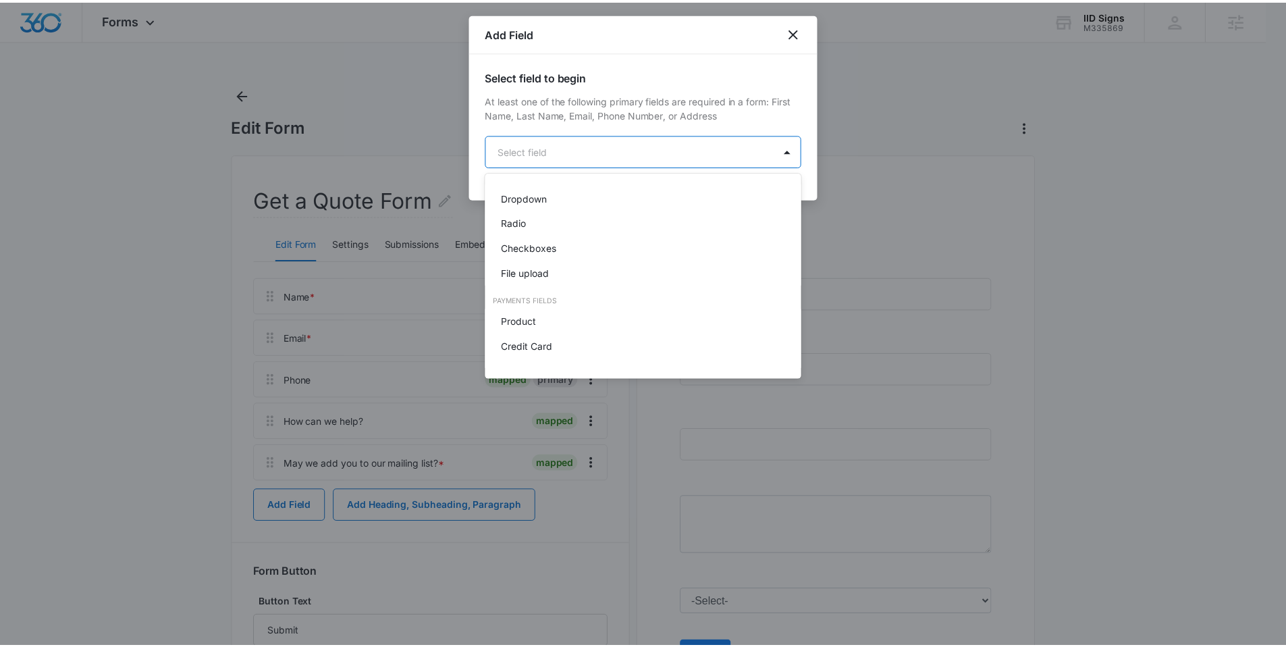
scroll to position [342, 0]
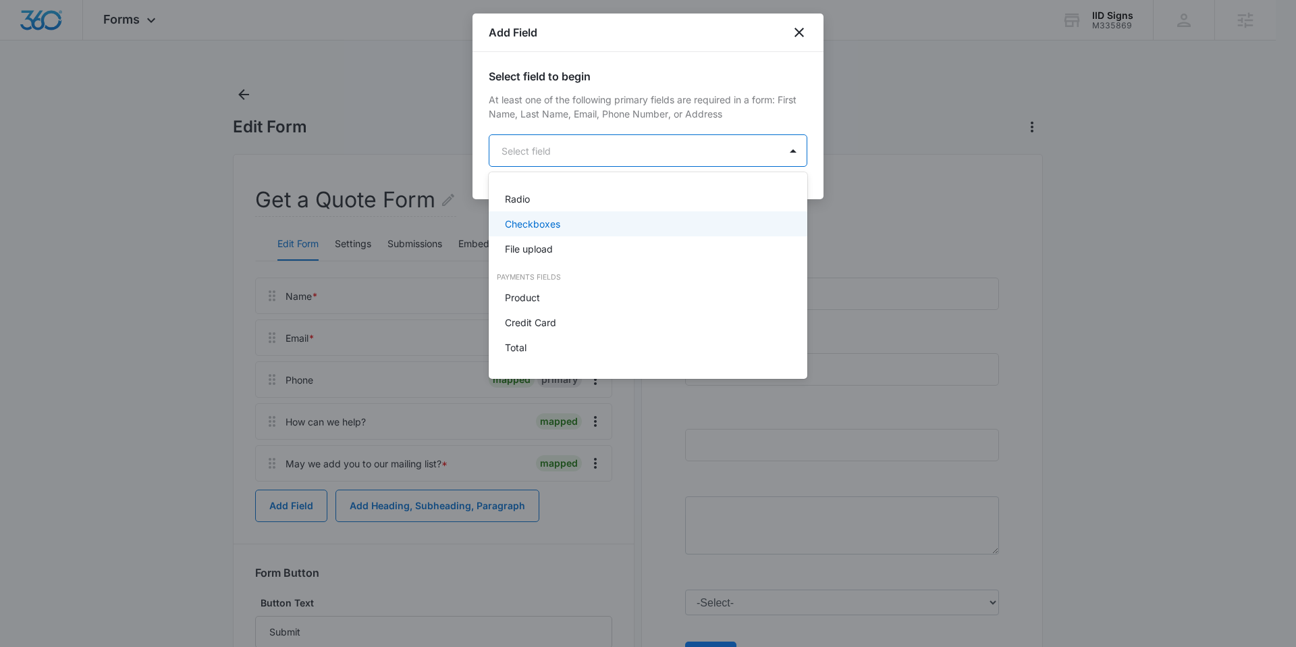
click at [533, 218] on p "Checkboxes" at bounding box center [532, 224] width 55 height 14
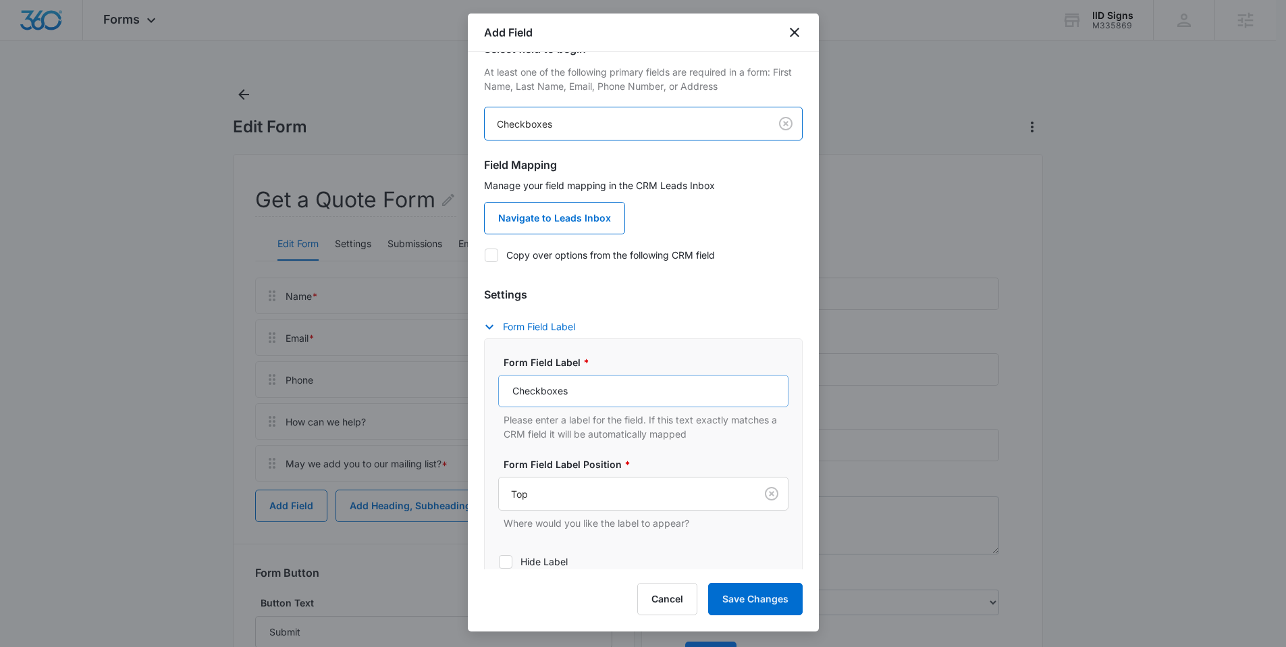
scroll to position [28, 0]
drag, startPoint x: 588, startPoint y: 386, endPoint x: 500, endPoint y: 377, distance: 88.2
click at [500, 377] on input "Checkboxes" at bounding box center [643, 390] width 290 height 32
type input "Which service are you interested in?"
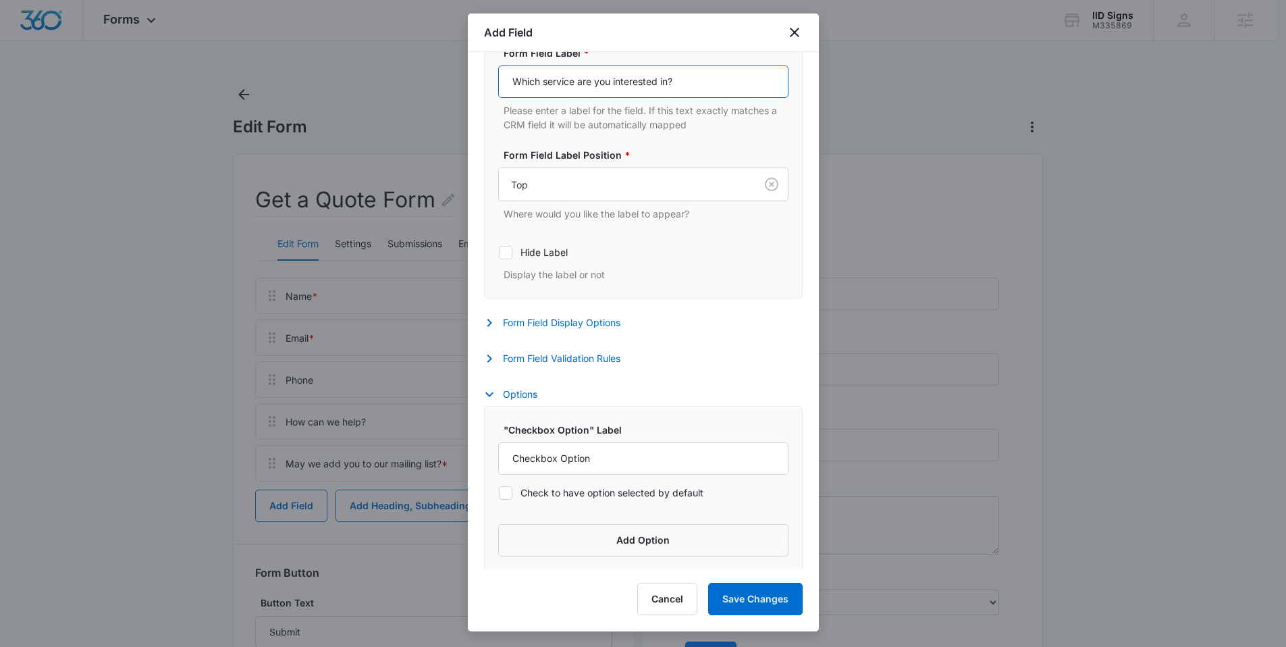
scroll to position [341, 0]
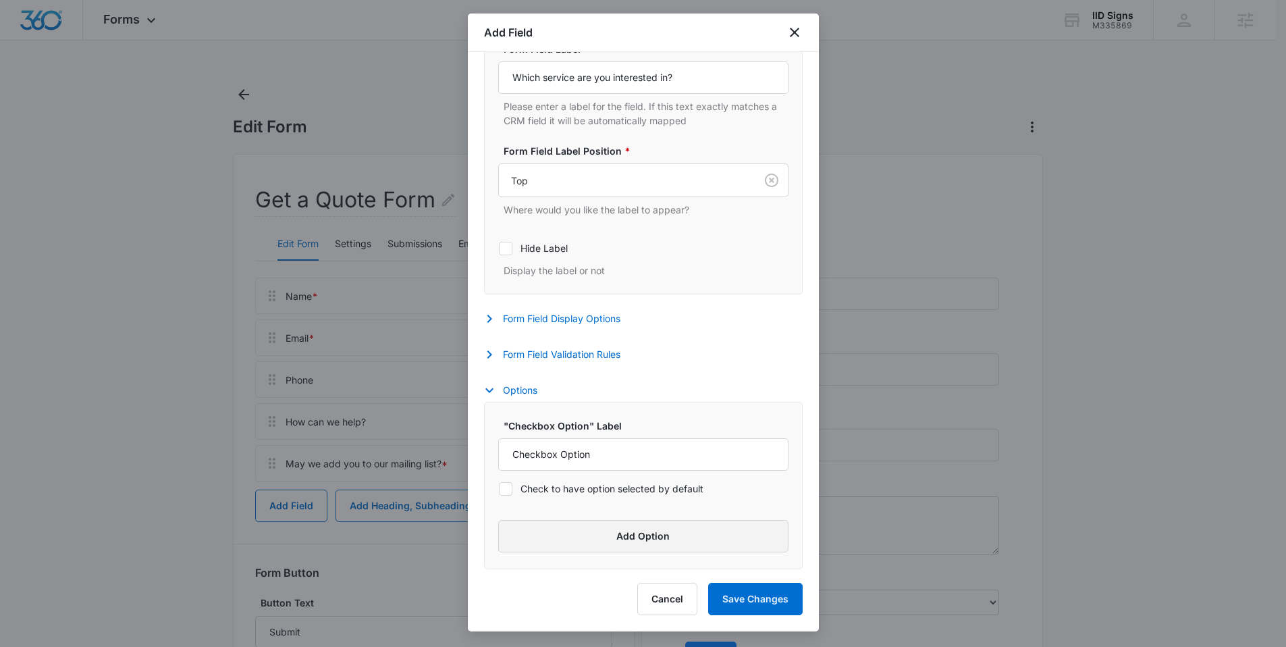
click at [626, 531] on button "Add Option" at bounding box center [643, 536] width 290 height 32
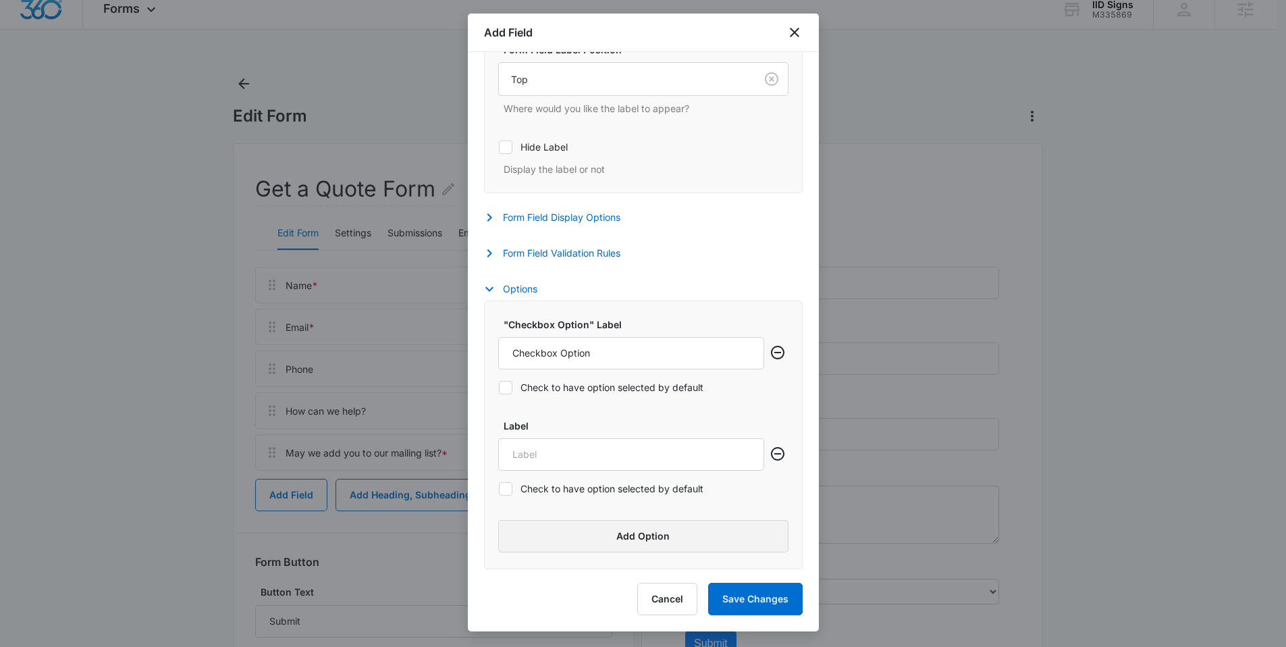
scroll to position [24, 0]
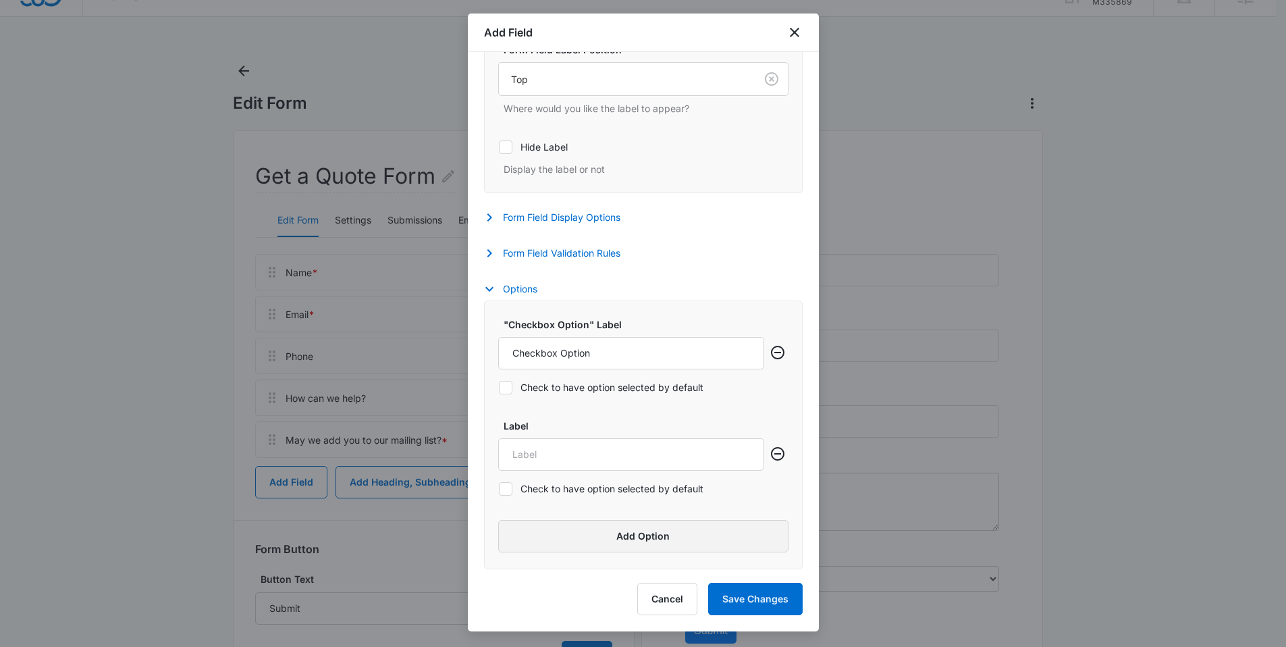
click at [628, 545] on button "Add Option" at bounding box center [643, 536] width 290 height 32
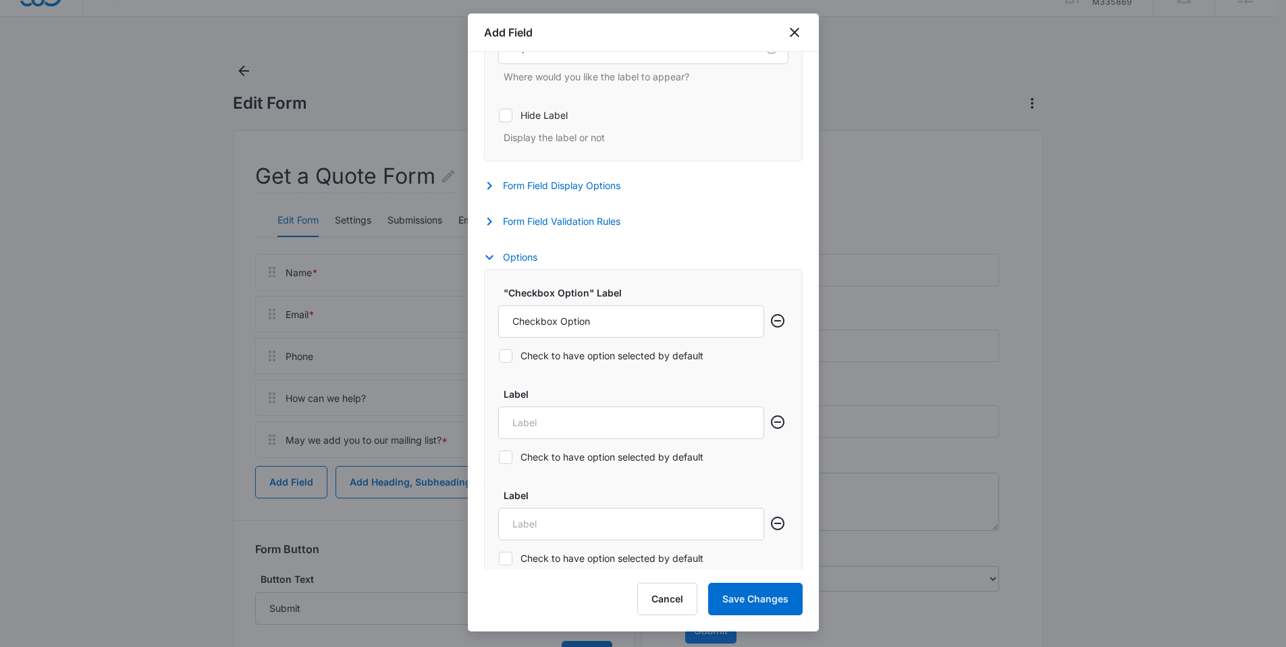
scroll to position [543, 0]
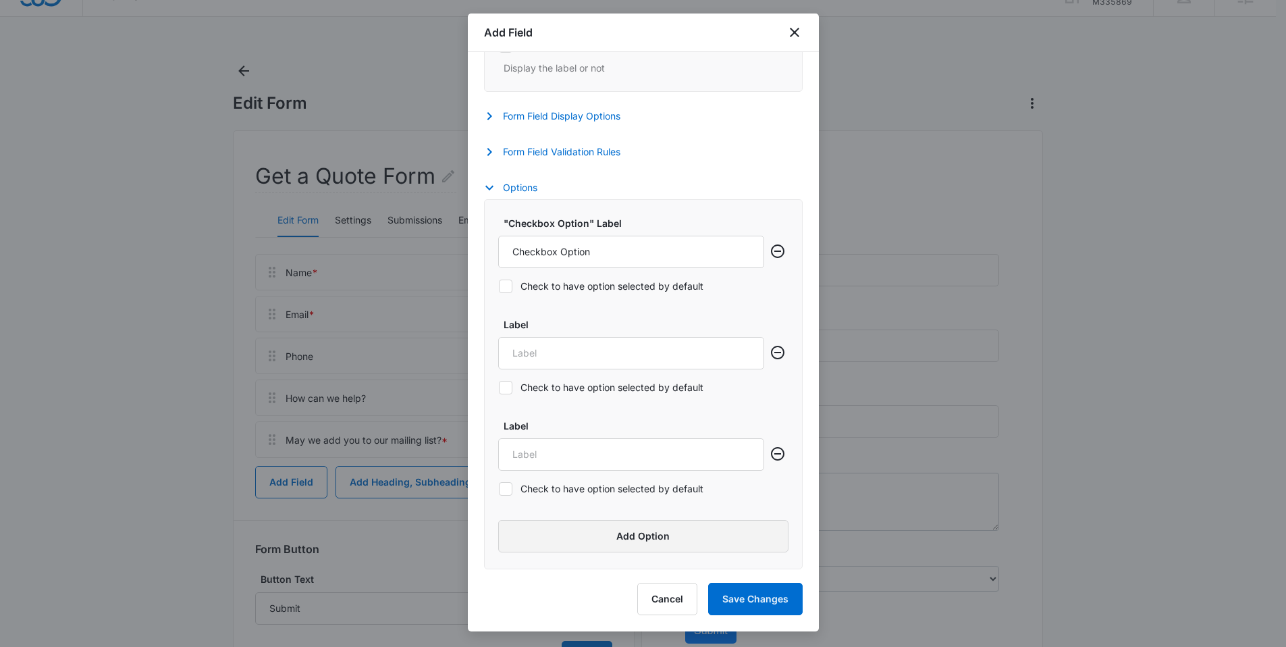
click at [634, 538] on button "Add Option" at bounding box center [643, 536] width 290 height 32
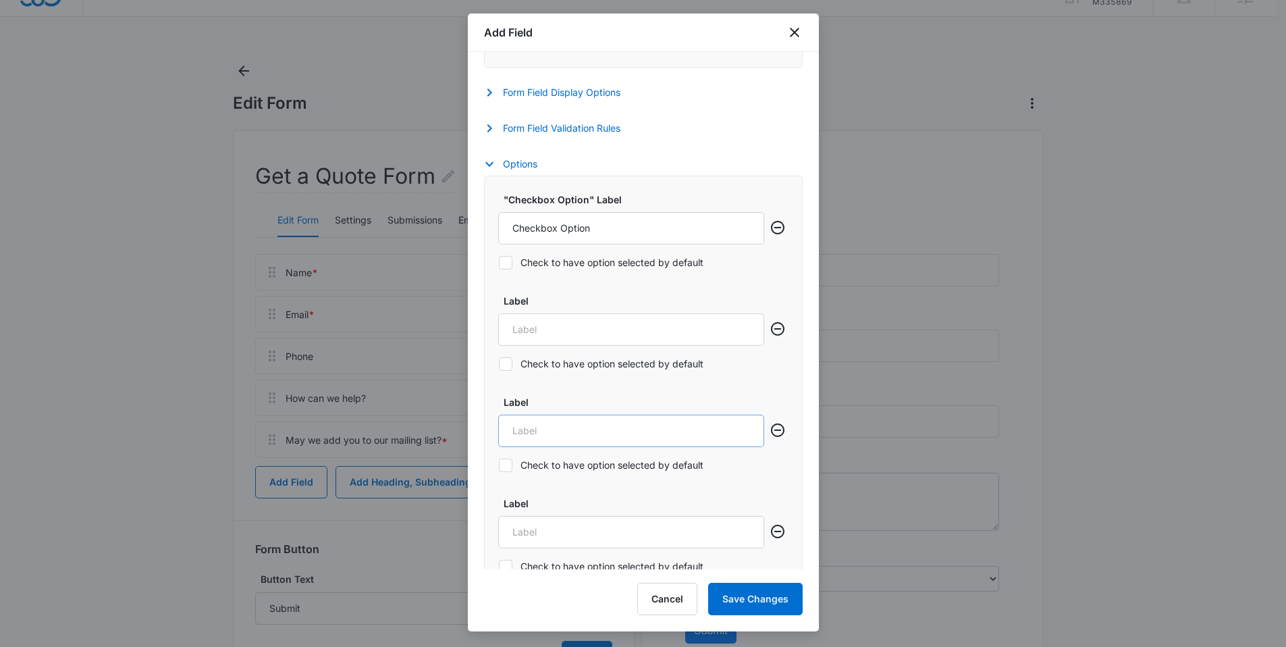
scroll to position [645, 0]
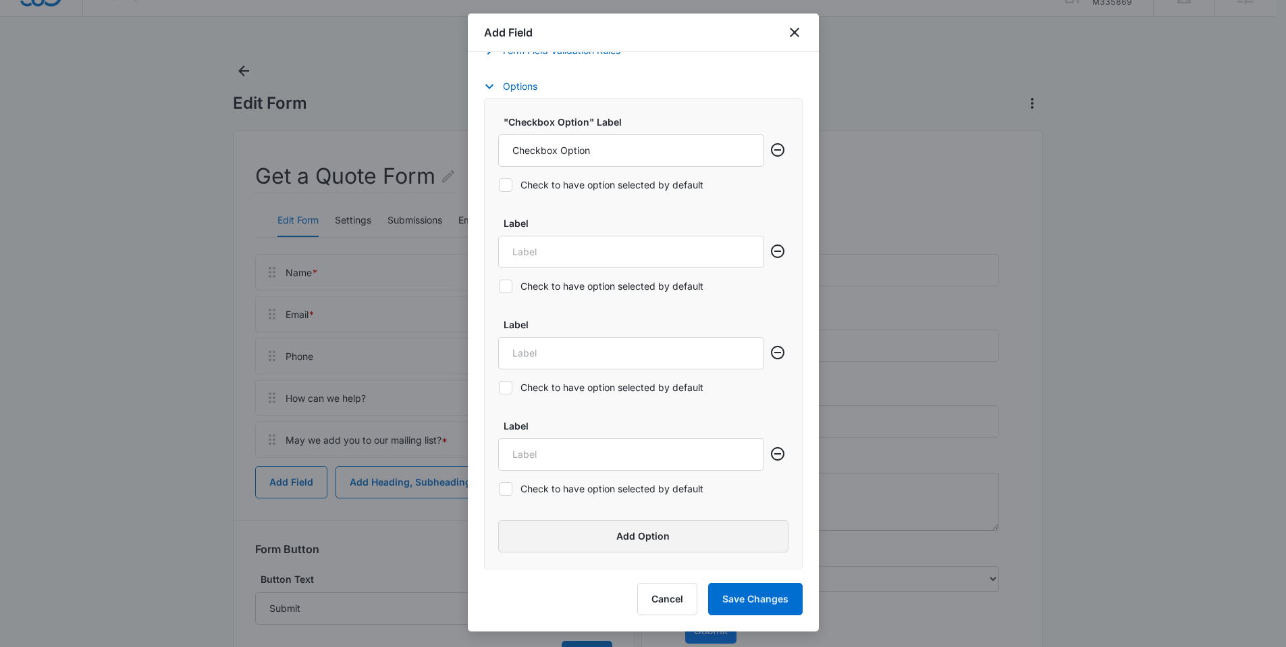
click at [628, 534] on button "Add Option" at bounding box center [643, 536] width 290 height 32
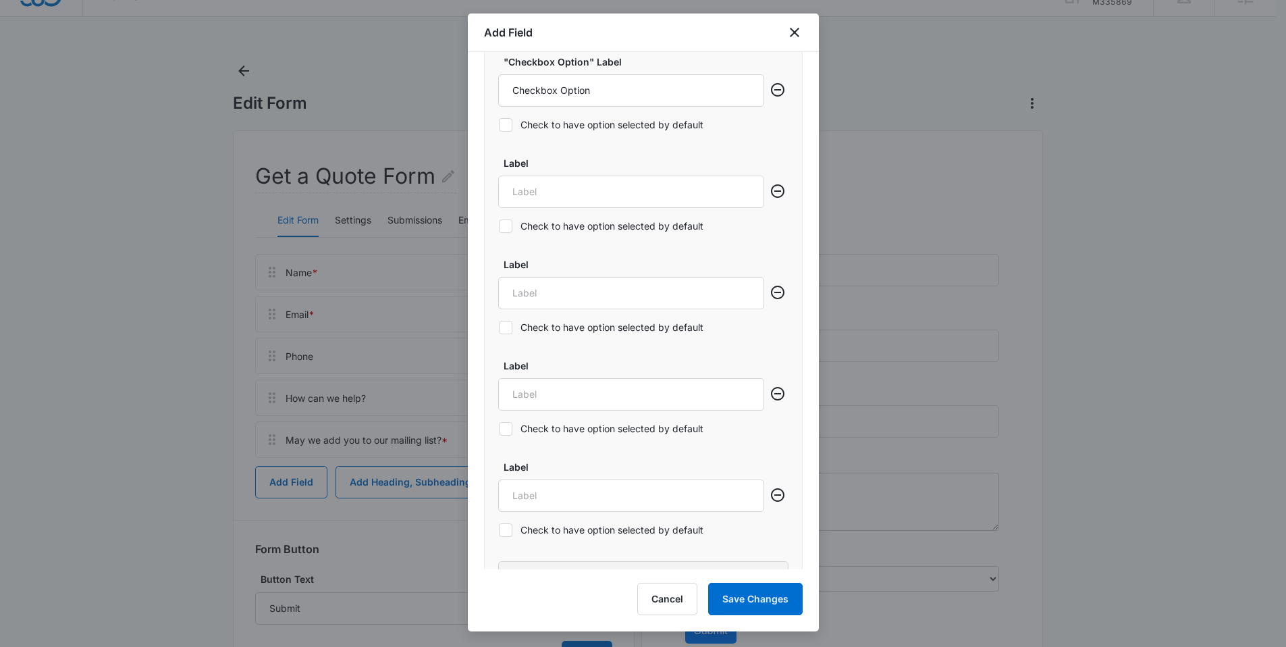
scroll to position [620, 0]
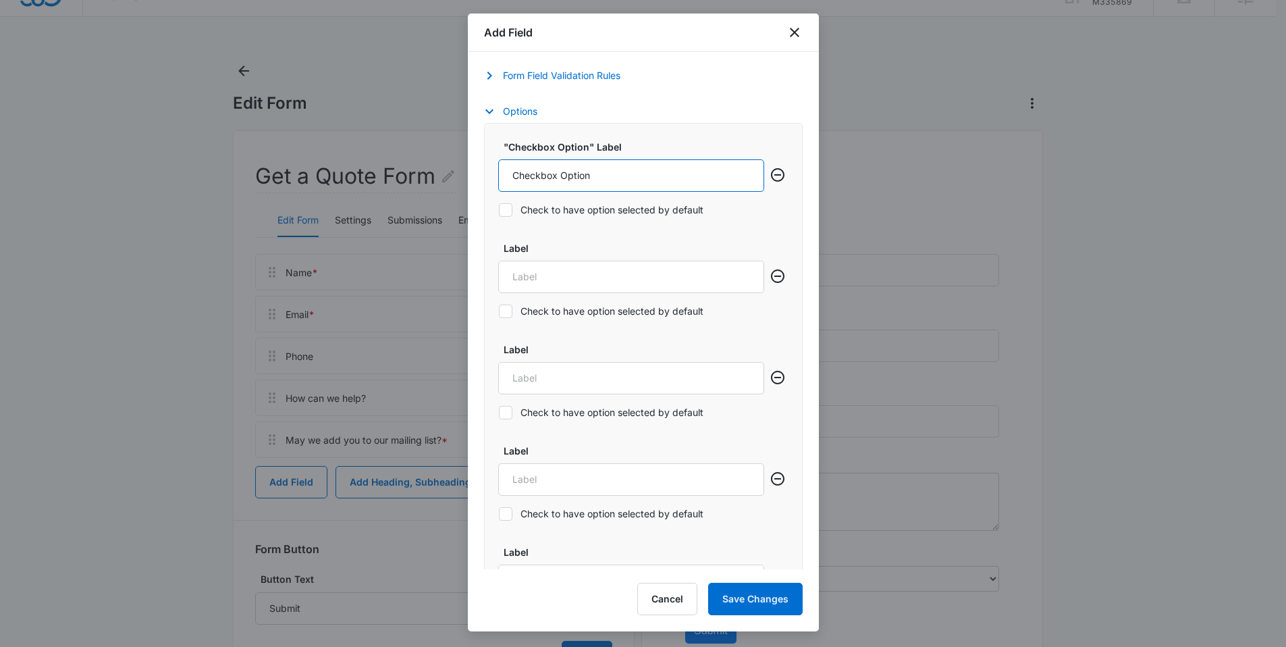
click at [604, 166] on input "Checkbox Option" at bounding box center [631, 175] width 266 height 32
drag, startPoint x: 613, startPoint y: 171, endPoint x: 510, endPoint y: 167, distance: 103.3
click at [510, 167] on input "Checkbox Option" at bounding box center [631, 175] width 266 height 32
type input "General Inquiry"
click at [543, 278] on input "Label" at bounding box center [631, 277] width 266 height 32
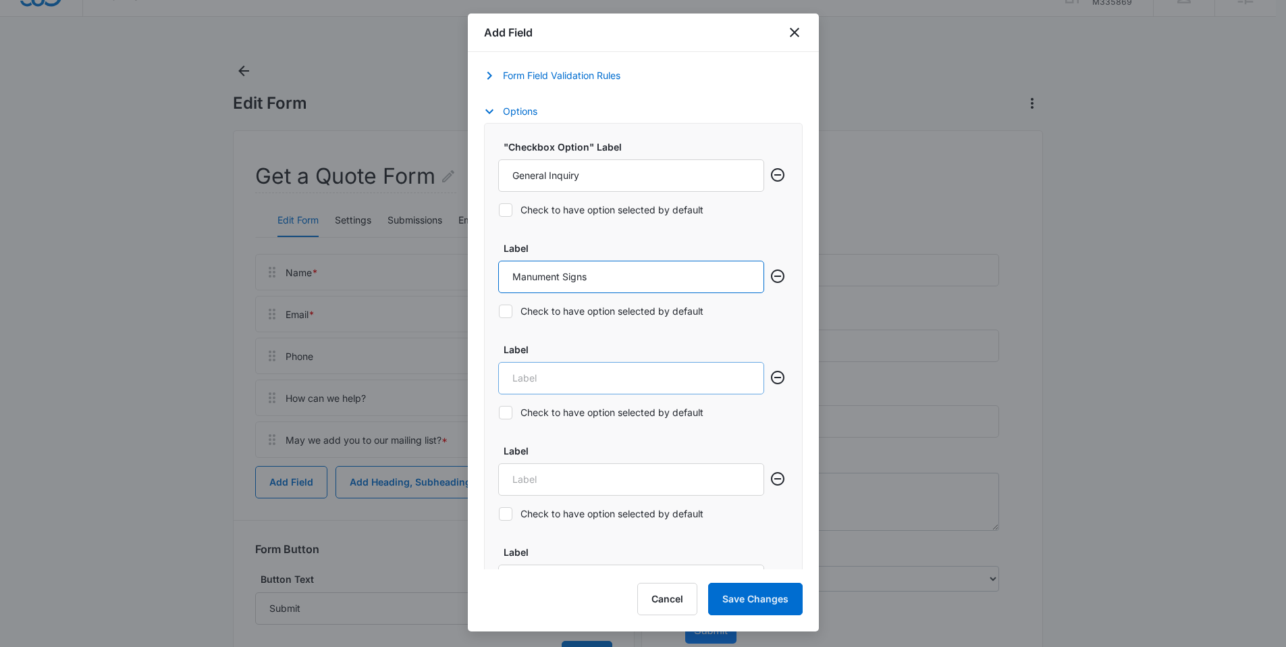
type input "Manument Signs"
click at [528, 390] on input "Label" at bounding box center [631, 378] width 266 height 32
type input "Banners"
click at [595, 479] on input "Label" at bounding box center [631, 479] width 266 height 32
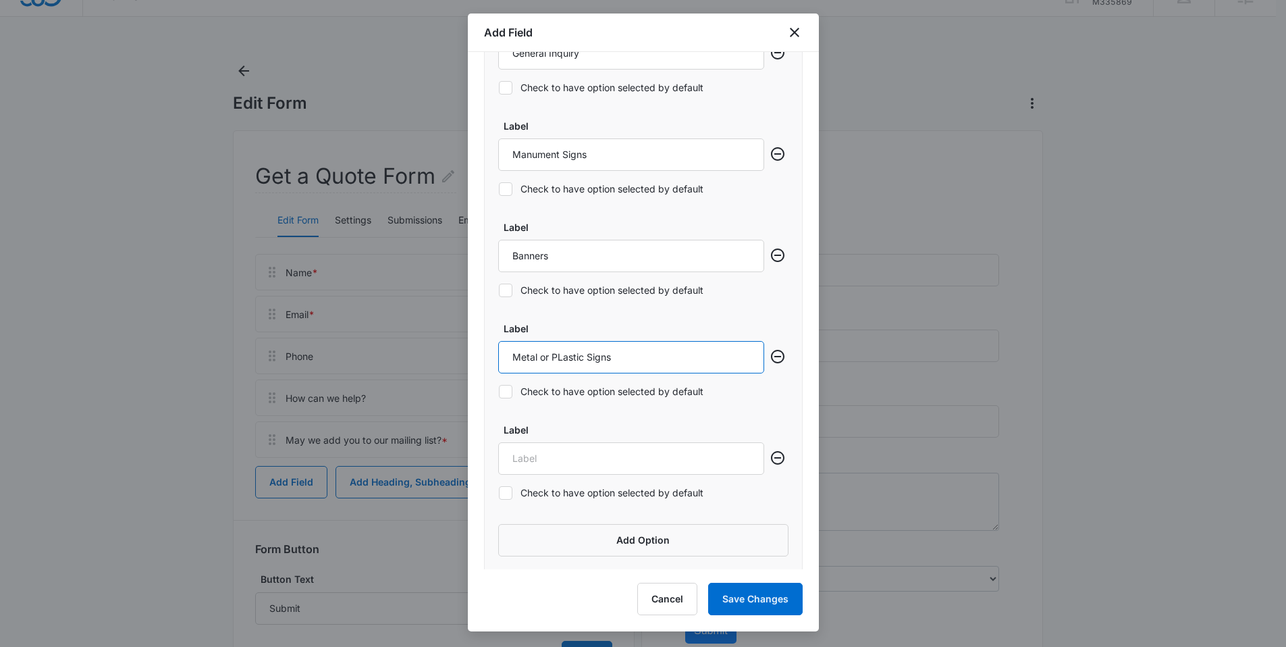
scroll to position [746, 0]
type input "Metal or PLastic Signs"
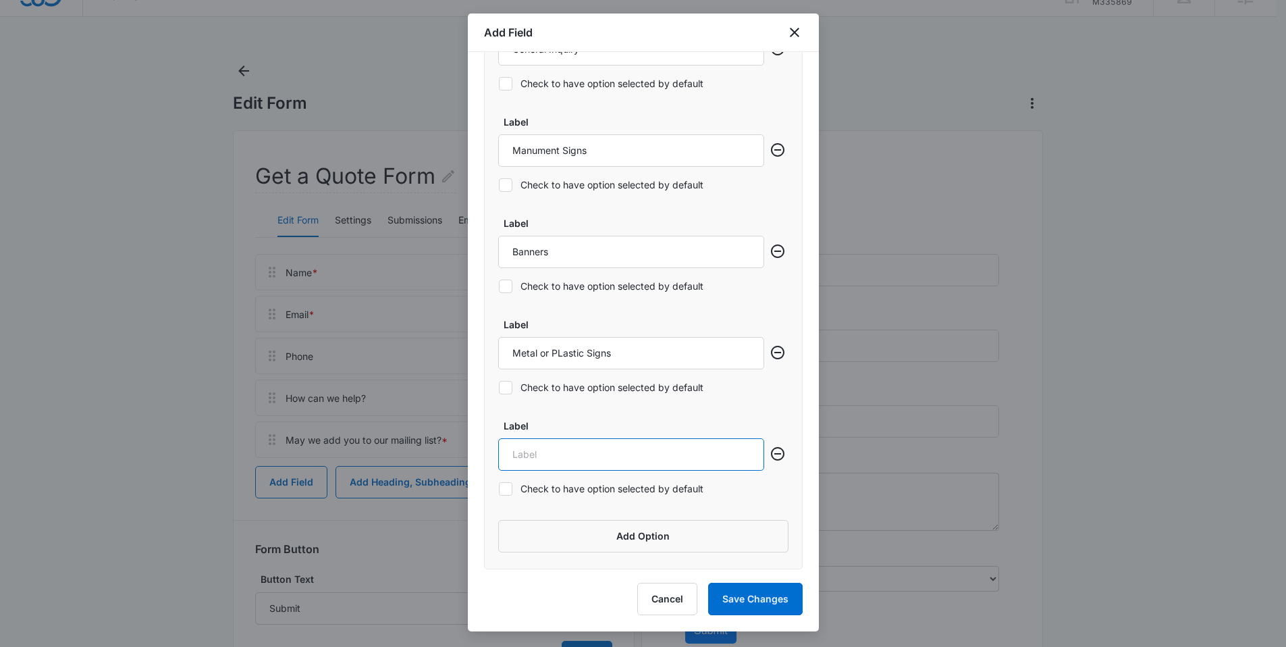
click at [547, 452] on input "Label" at bounding box center [631, 454] width 266 height 32
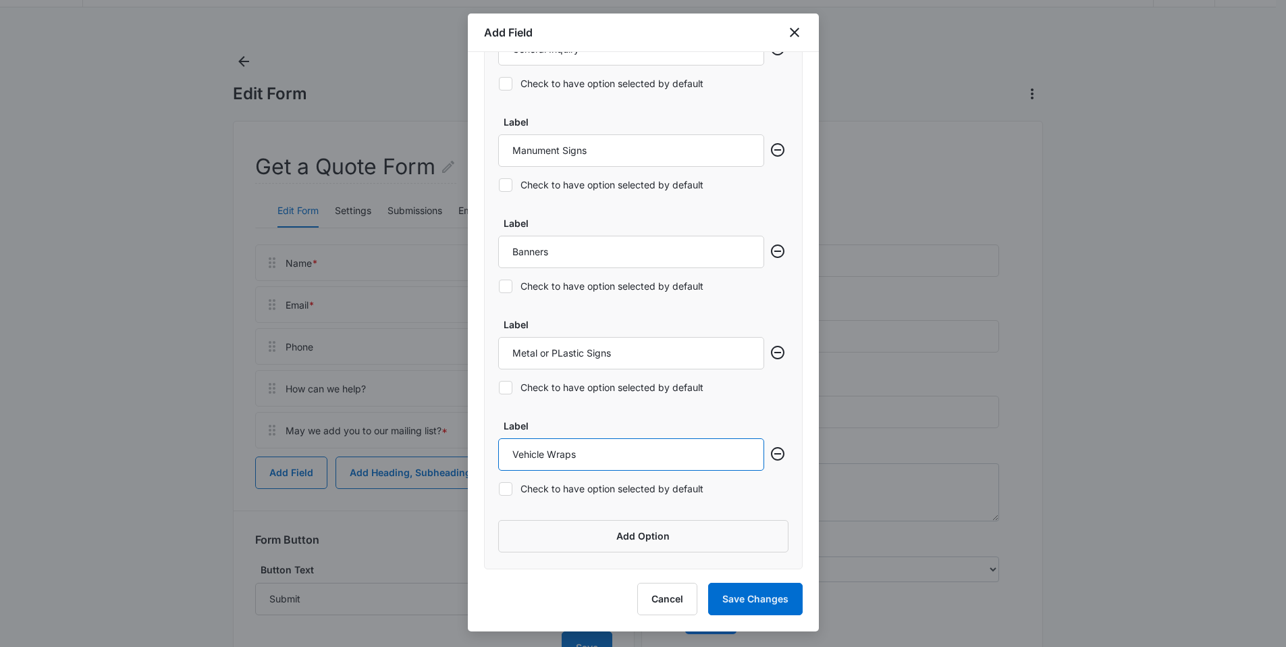
scroll to position [45, 0]
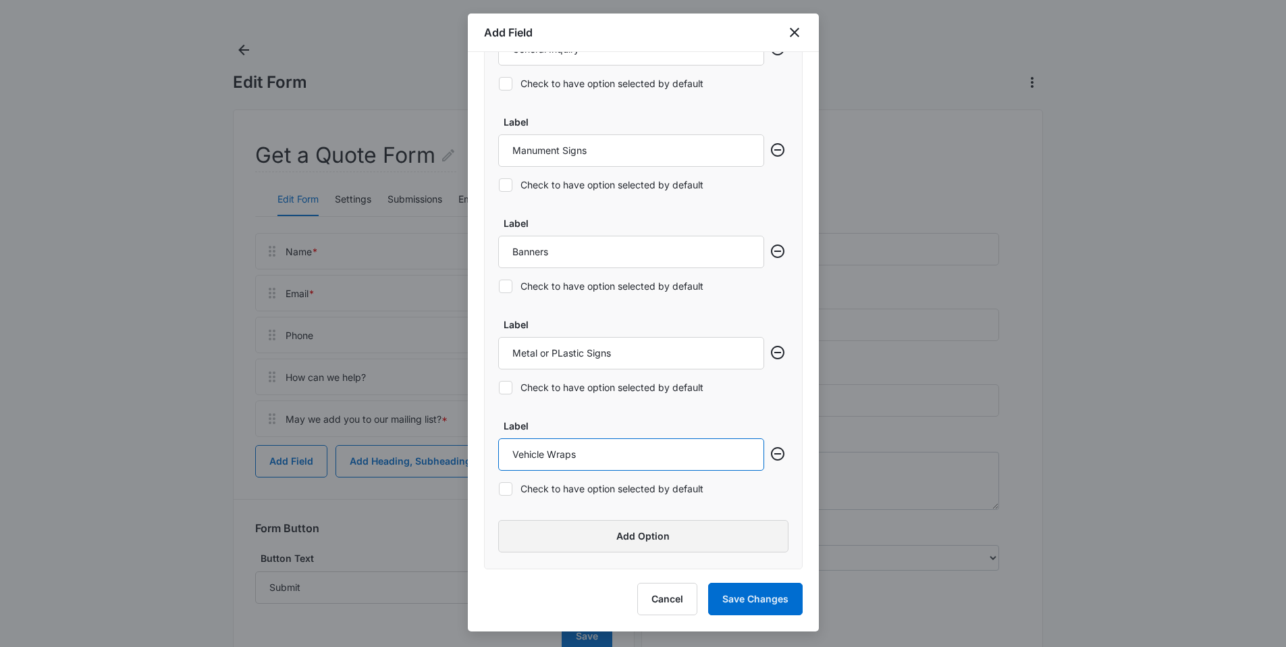
type input "Vehicle Wraps"
click at [629, 536] on button "Add Option" at bounding box center [643, 536] width 290 height 32
click at [561, 458] on input "Label" at bounding box center [631, 454] width 266 height 32
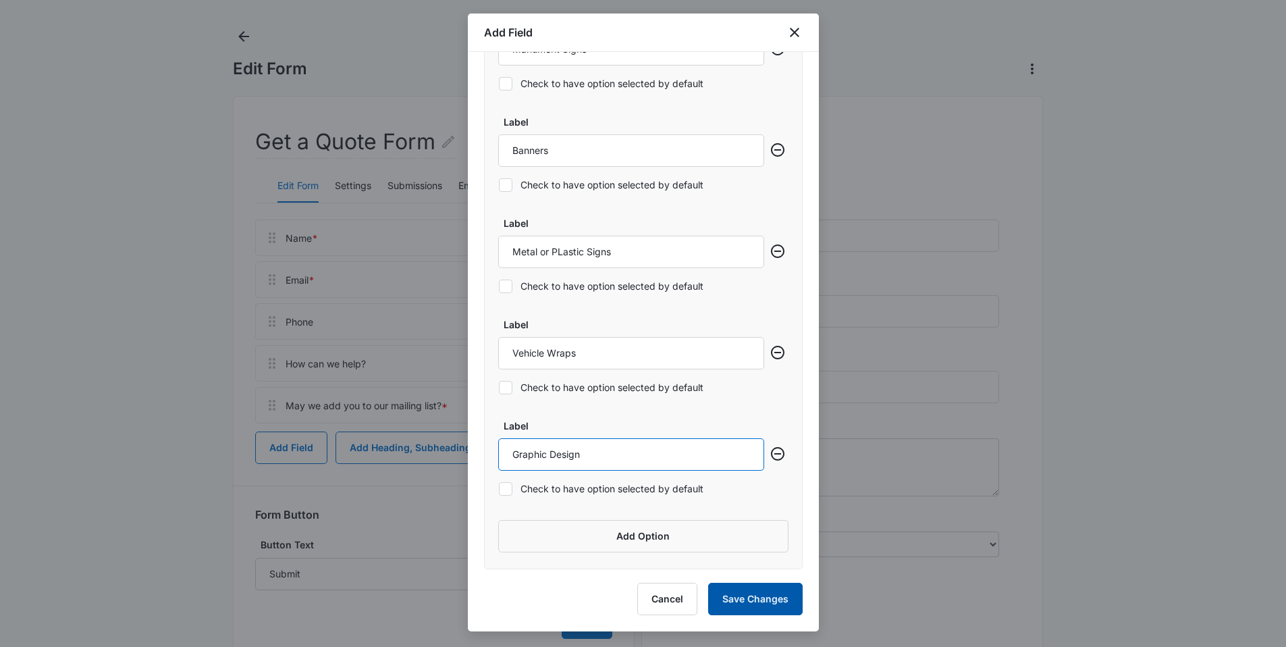
scroll to position [70, 0]
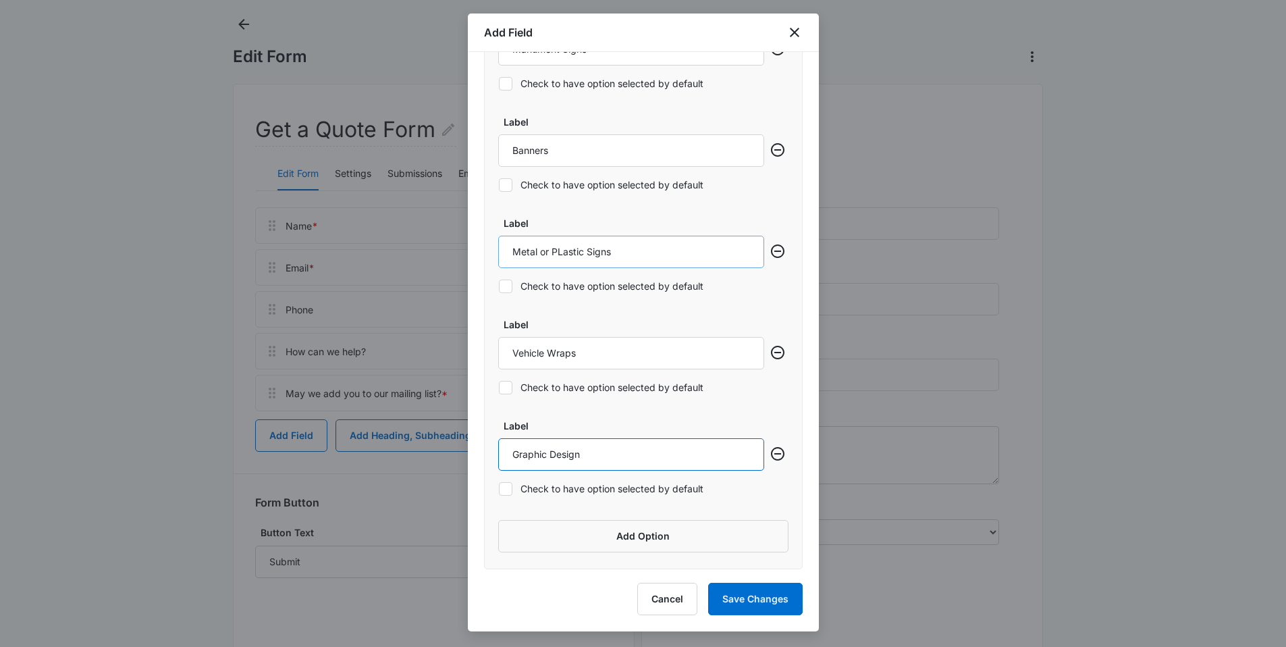
type input "Graphic Design"
click at [564, 252] on input "Metal or PLastic Signs" at bounding box center [631, 252] width 266 height 32
type input "Metal or Plastic Signs"
click at [631, 537] on button "Add Option" at bounding box center [643, 536] width 290 height 32
click at [769, 356] on icon "Remove row" at bounding box center [777, 352] width 16 height 16
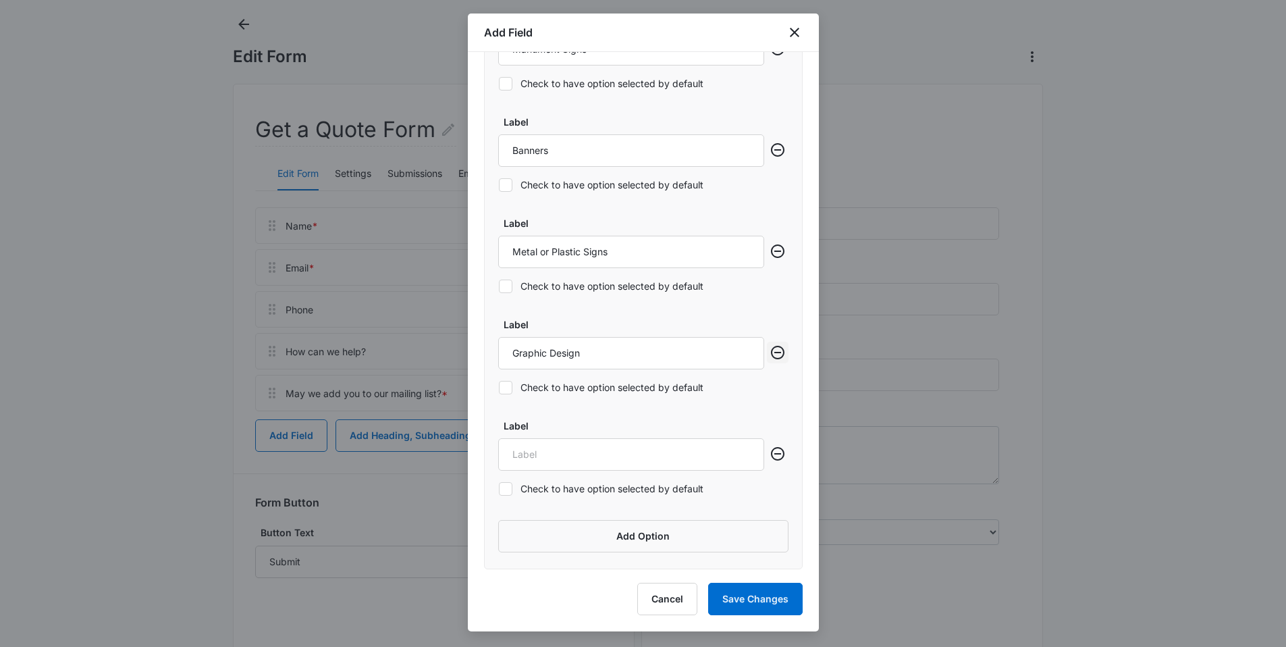
click at [769, 356] on icon "Remove row" at bounding box center [777, 352] width 16 height 16
click at [551, 463] on input "Label" at bounding box center [631, 454] width 266 height 32
type input "D"
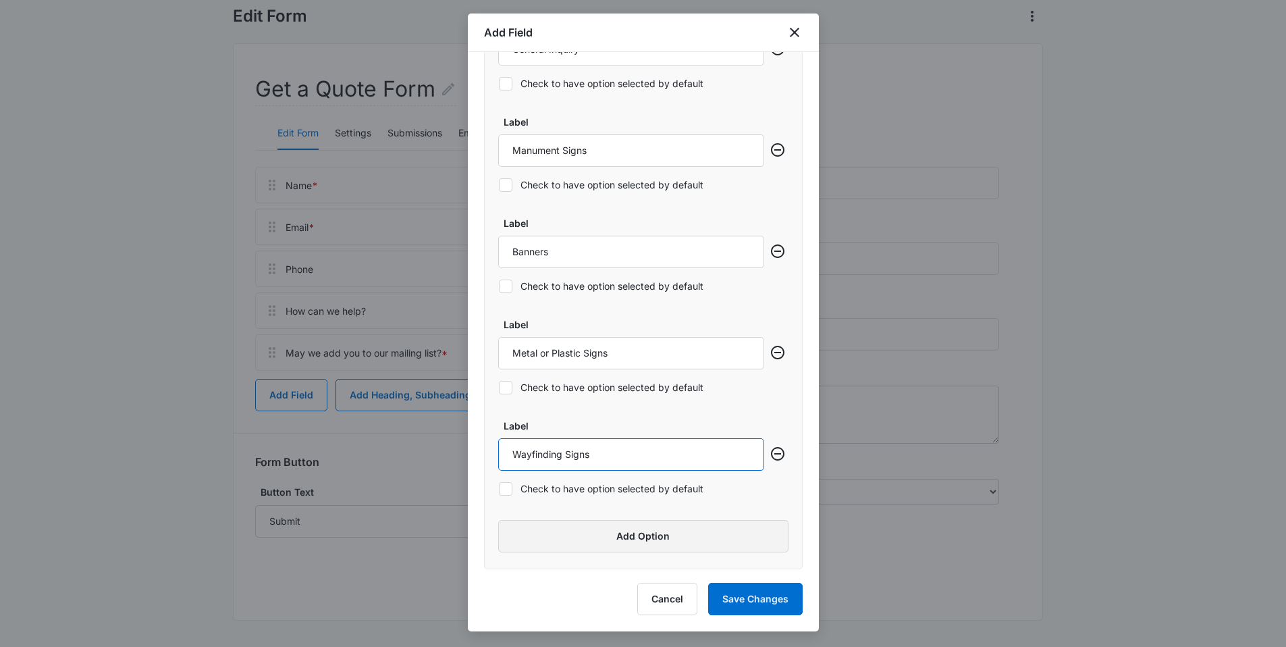
scroll to position [111, 0]
type input "Wayfinding Signs"
click at [609, 537] on button "Add Option" at bounding box center [643, 536] width 290 height 32
click at [518, 438] on input "Label" at bounding box center [631, 454] width 266 height 32
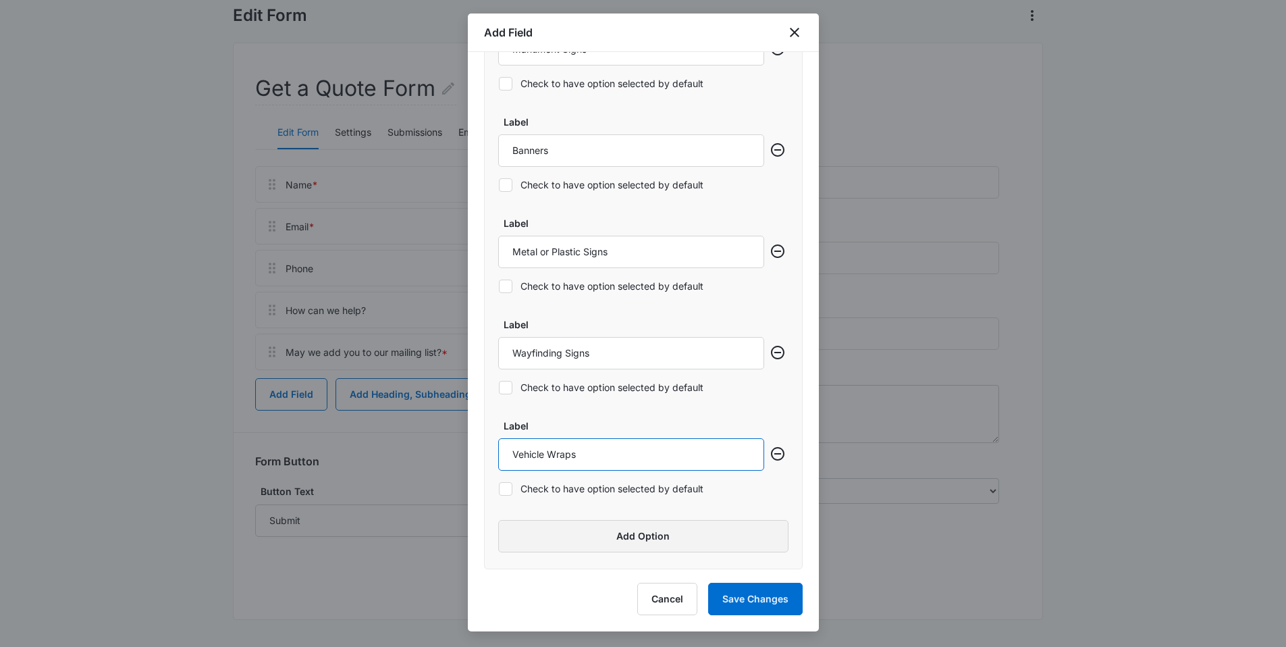
type input "Vehicle Wraps"
click at [584, 544] on button "Add Option" at bounding box center [643, 536] width 290 height 32
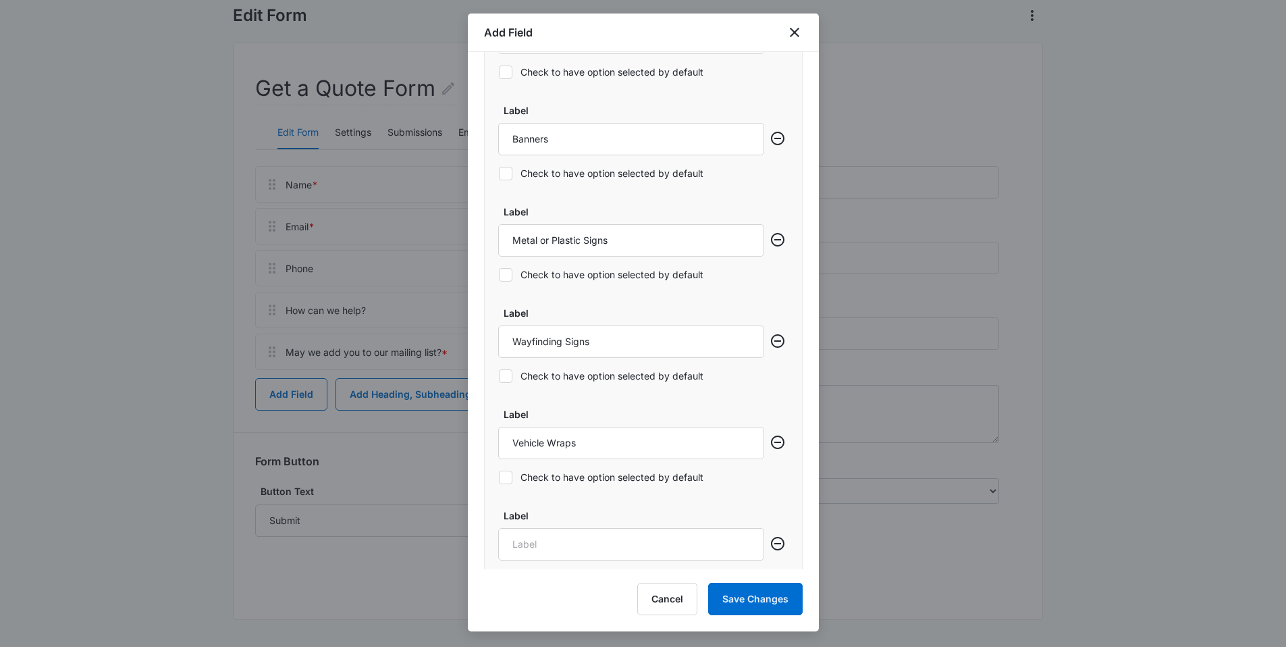
scroll to position [873, 0]
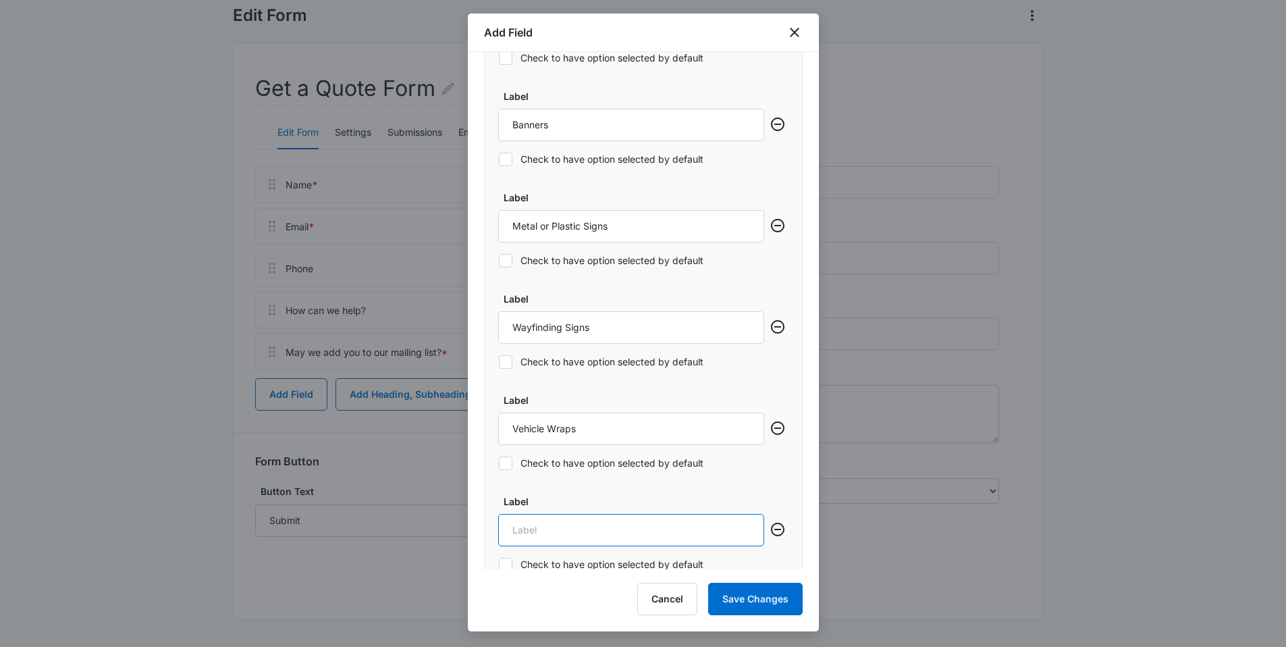
click at [551, 522] on input "Label" at bounding box center [631, 530] width 266 height 32
drag, startPoint x: 639, startPoint y: 530, endPoint x: 584, endPoint y: 523, distance: 55.8
click at [584, 523] on input "Graphic Design or Logos" at bounding box center [631, 530] width 266 height 32
drag, startPoint x: 684, startPoint y: 534, endPoint x: 581, endPoint y: 530, distance: 102.7
click at [581, 530] on input "Graphic Design (Logos or Branding)" at bounding box center [631, 530] width 266 height 32
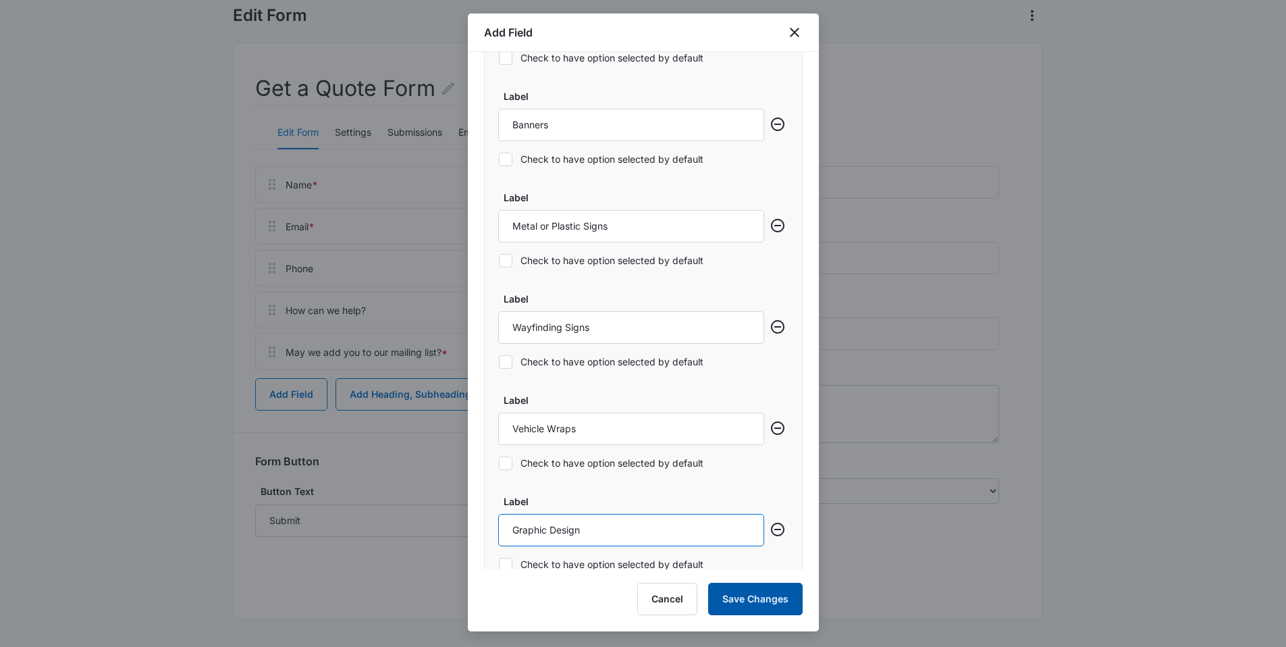
type input "Graphic Design"
click at [742, 605] on button "Save Changes" at bounding box center [755, 598] width 94 height 32
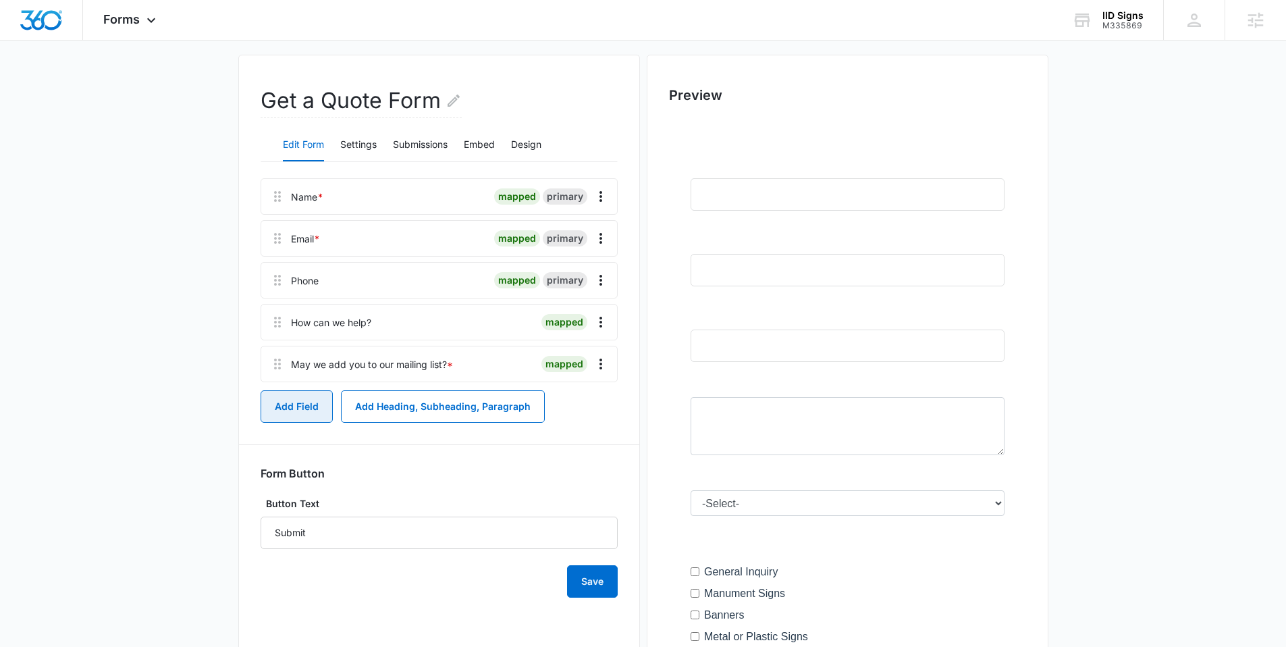
scroll to position [97, 0]
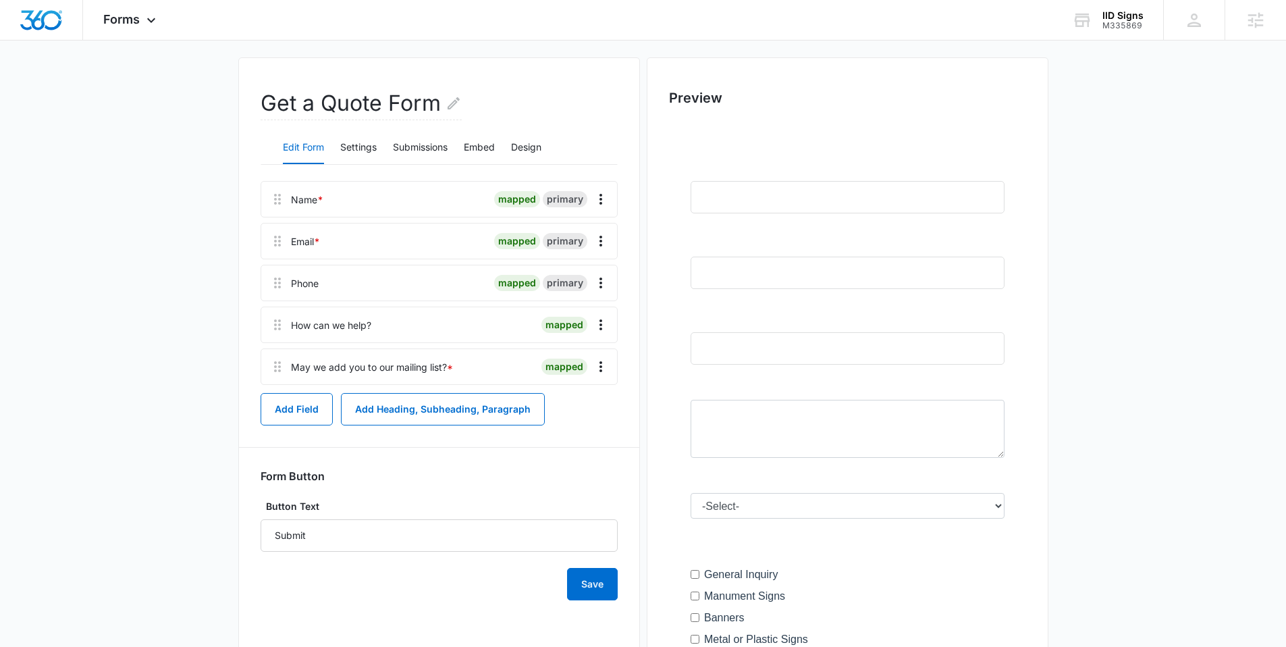
click at [370, 332] on div "How can we help? mapped" at bounding box center [439, 324] width 357 height 36
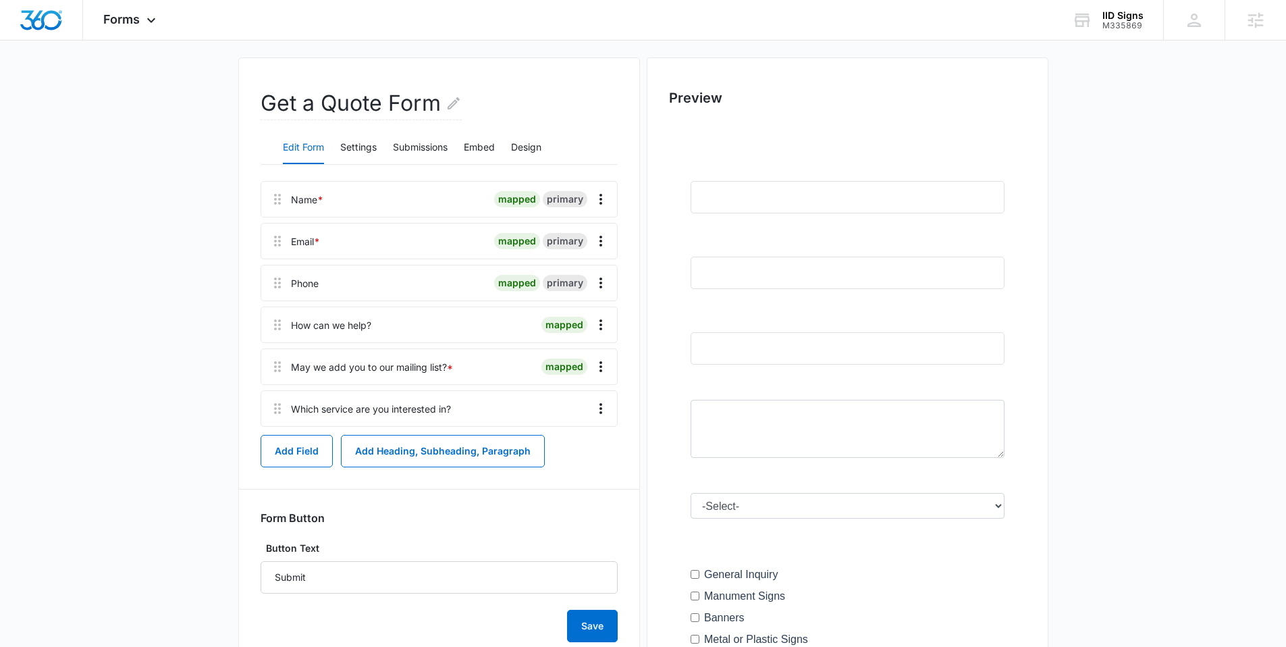
click at [394, 409] on div "Which service are you interested in?" at bounding box center [371, 409] width 160 height 14
drag, startPoint x: 597, startPoint y: 411, endPoint x: 594, endPoint y: 399, distance: 12.6
click at [594, 399] on button "Overflow Menu" at bounding box center [601, 409] width 22 height 22
drag, startPoint x: 275, startPoint y: 410, endPoint x: 279, endPoint y: 354, distance: 55.5
click at [279, 354] on div "Name * mapped primary Email * mapped primary Phone mapped primary How can we he…" at bounding box center [439, 304] width 357 height 246
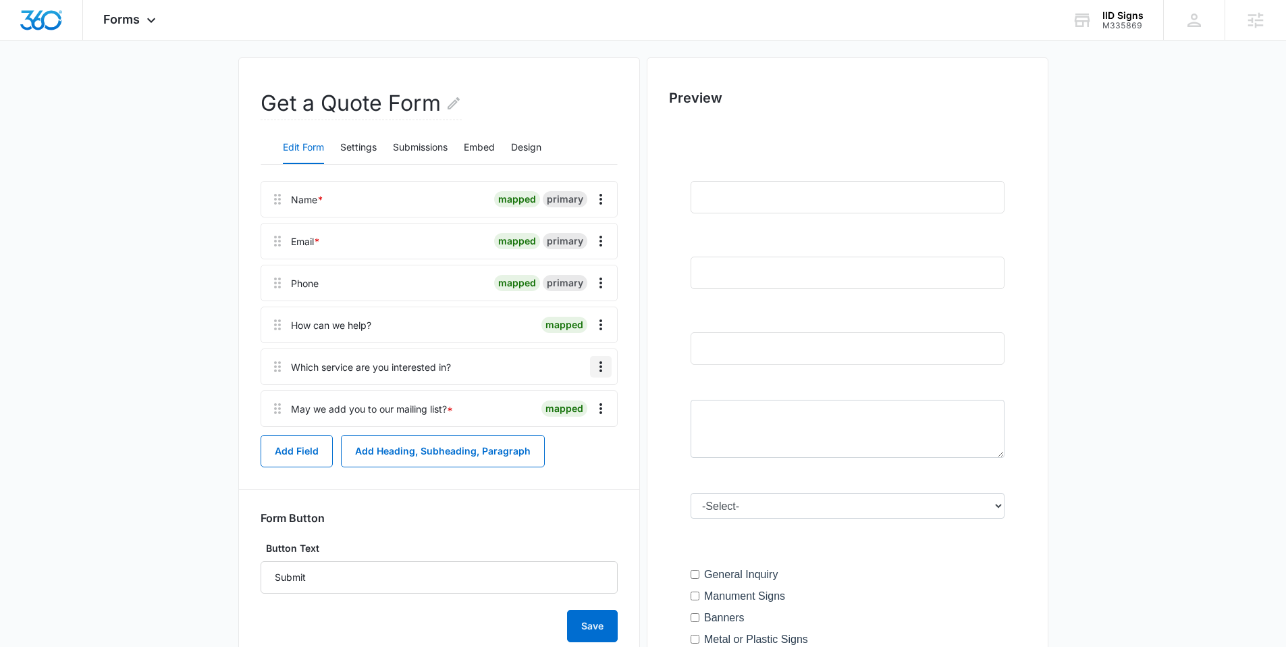
click at [599, 364] on icon "Overflow Menu" at bounding box center [601, 366] width 16 height 16
click at [571, 407] on div "Edit" at bounding box center [564, 404] width 28 height 9
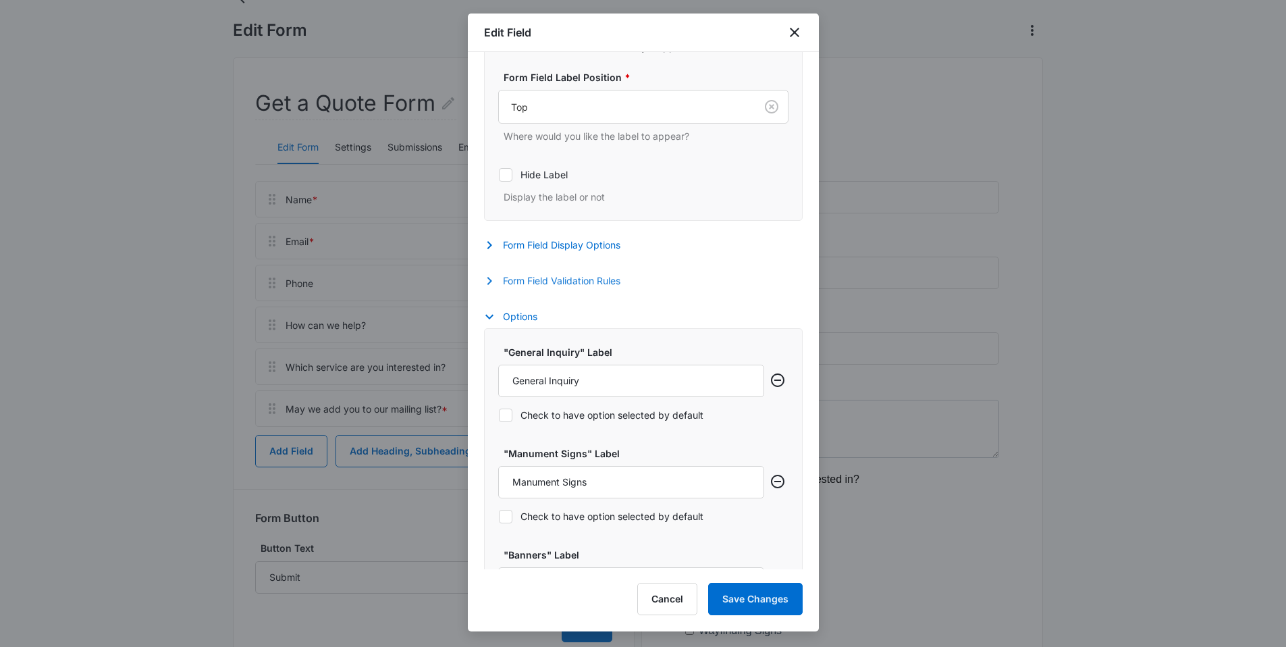
scroll to position [240, 0]
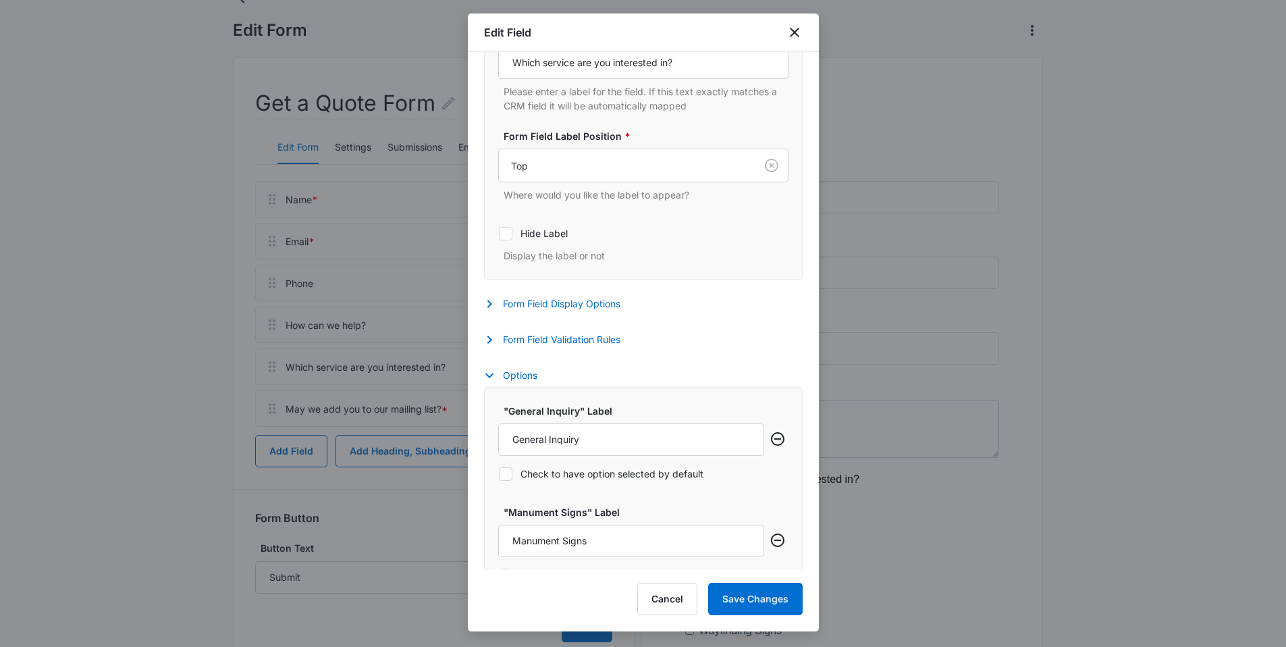
click at [504, 472] on icon at bounding box center [505, 474] width 12 height 12
click at [499, 473] on input "Check to have option selected by default" at bounding box center [498, 473] width 1 height 1
checkbox input "true"
click at [734, 599] on button "Save Changes" at bounding box center [755, 598] width 94 height 32
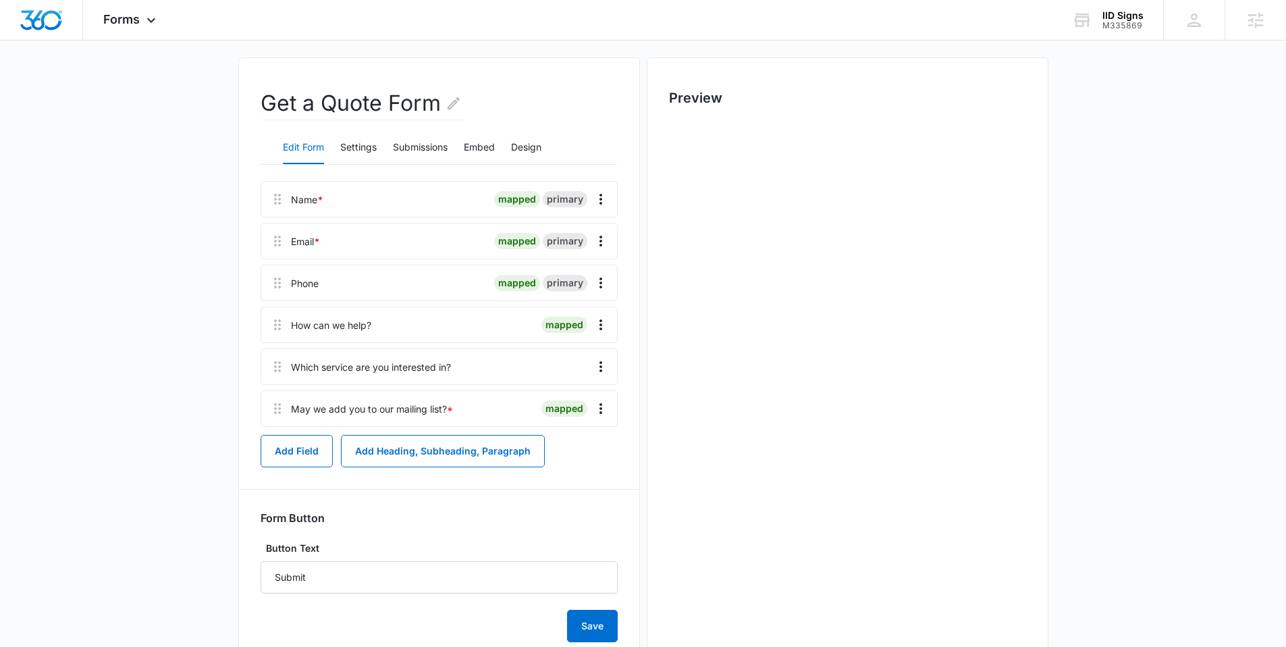
scroll to position [0, 0]
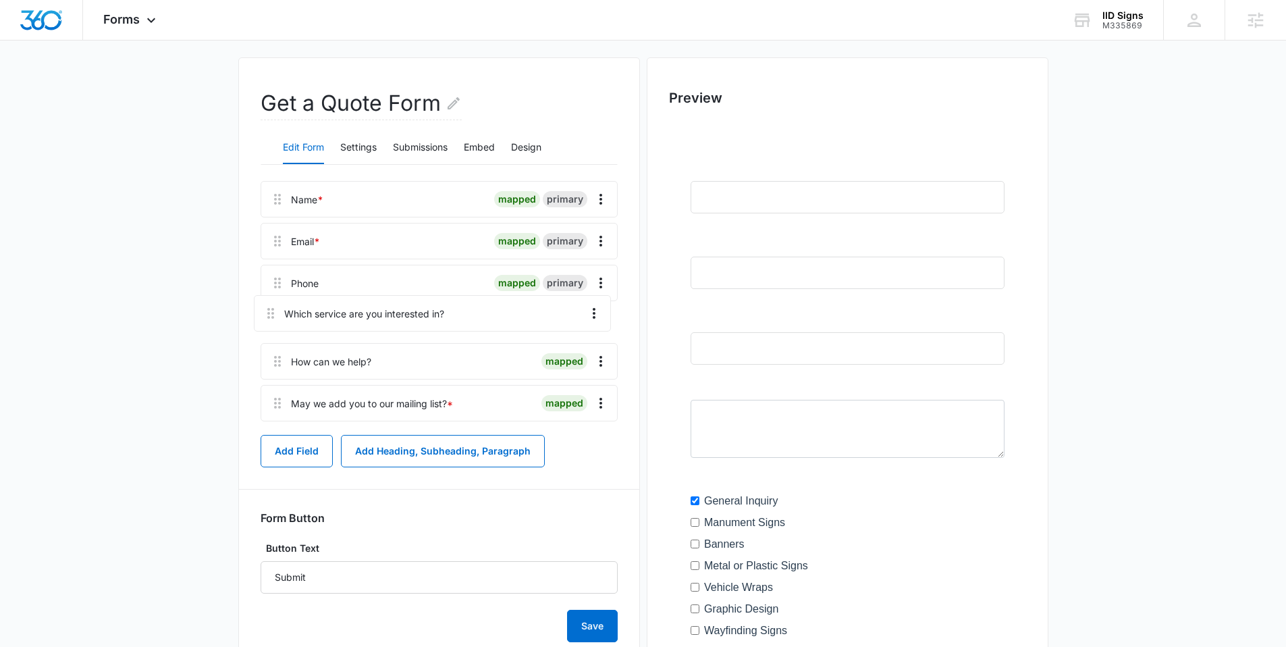
drag, startPoint x: 279, startPoint y: 365, endPoint x: 273, endPoint y: 301, distance: 64.4
click at [273, 301] on div "Name * mapped primary Email * mapped primary Phone mapped primary How can we he…" at bounding box center [439, 304] width 357 height 246
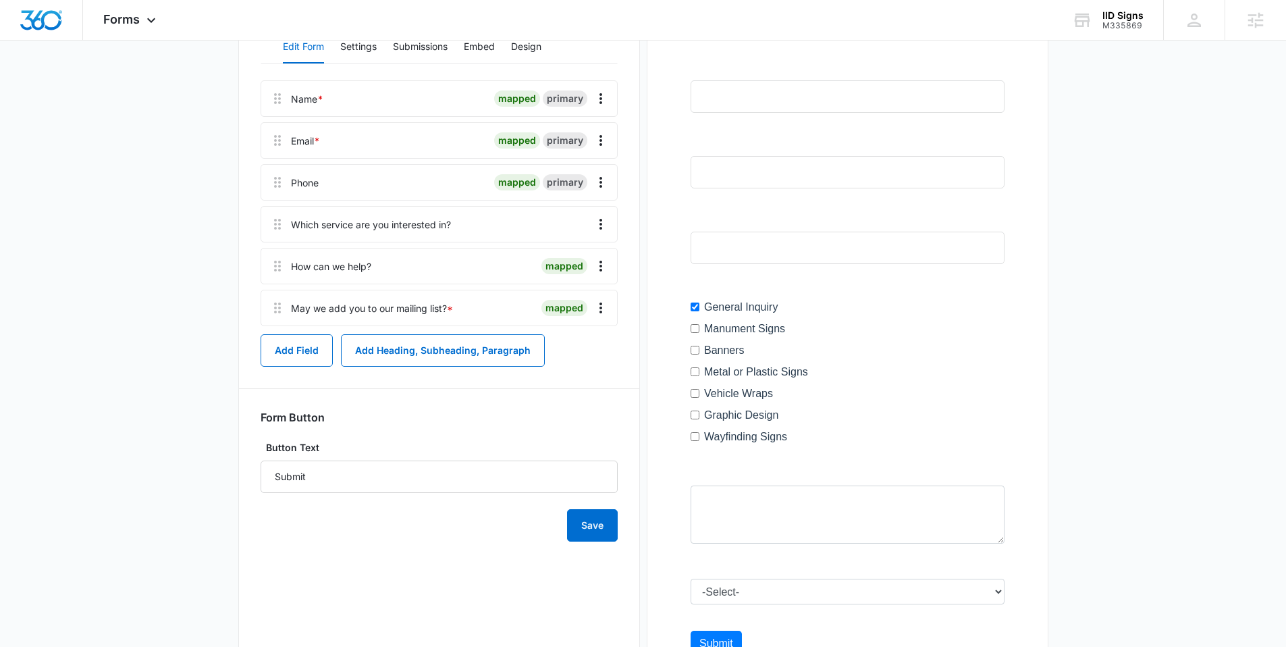
scroll to position [184, 0]
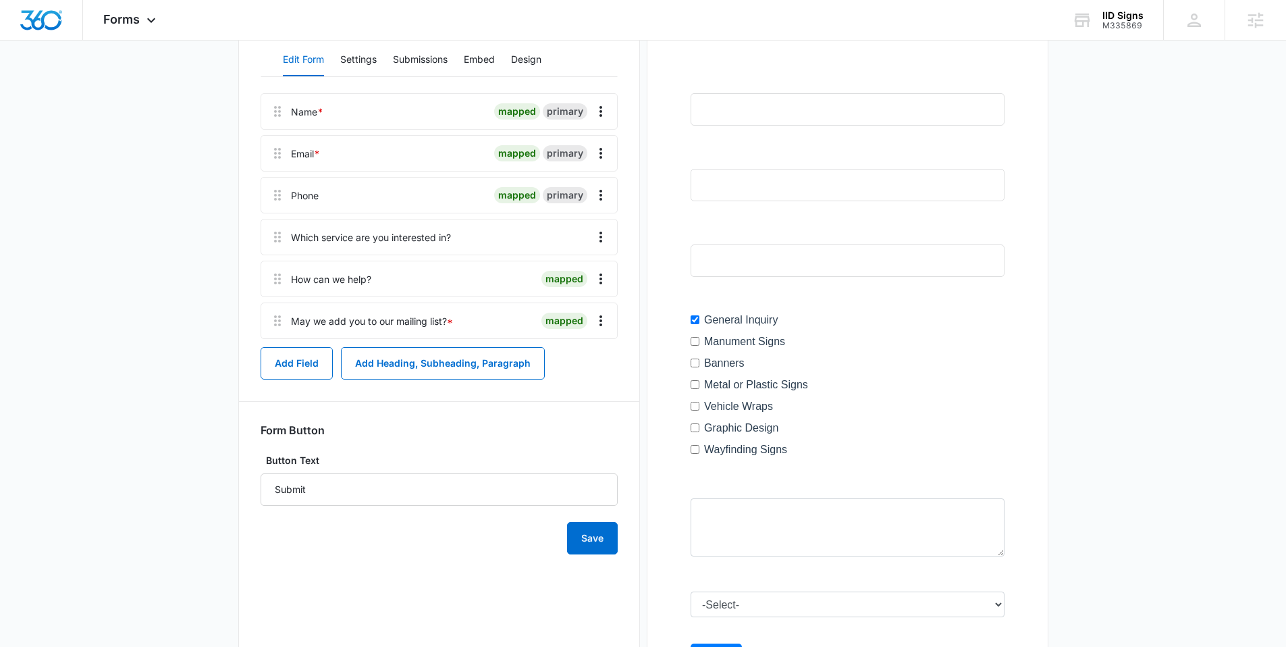
click at [549, 55] on div "Edit Form Settings Submissions Embed Design" at bounding box center [439, 60] width 357 height 34
click at [531, 63] on button "Design" at bounding box center [526, 60] width 30 height 32
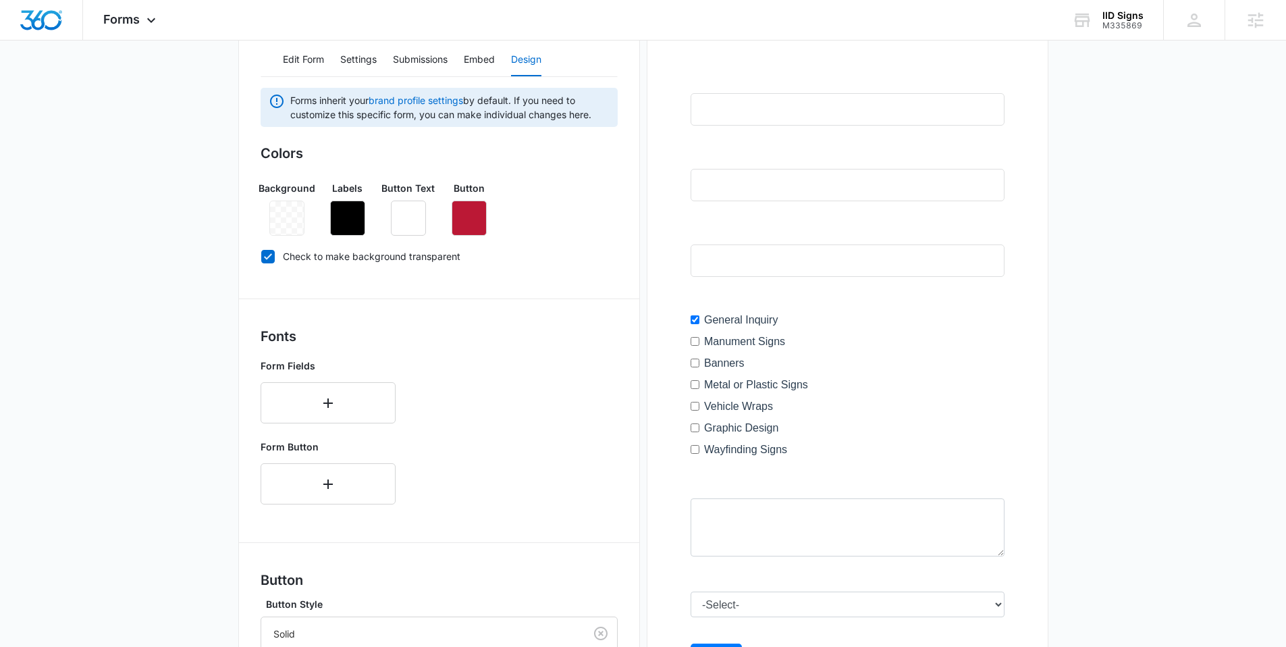
click at [271, 255] on icon at bounding box center [268, 256] width 12 height 12
click at [261, 256] on input "Check to make background transparent" at bounding box center [261, 256] width 1 height 1
checkbox input "false"
click at [288, 223] on icon "button" at bounding box center [287, 218] width 16 height 16
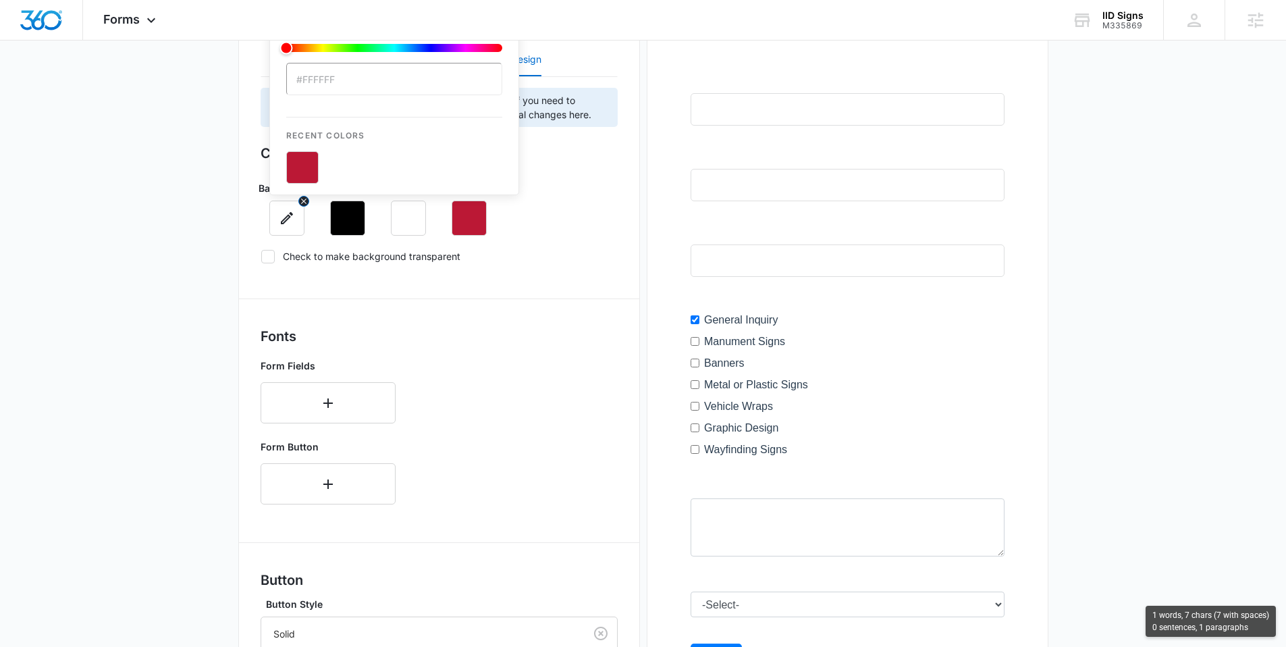
scroll to position [0, 0]
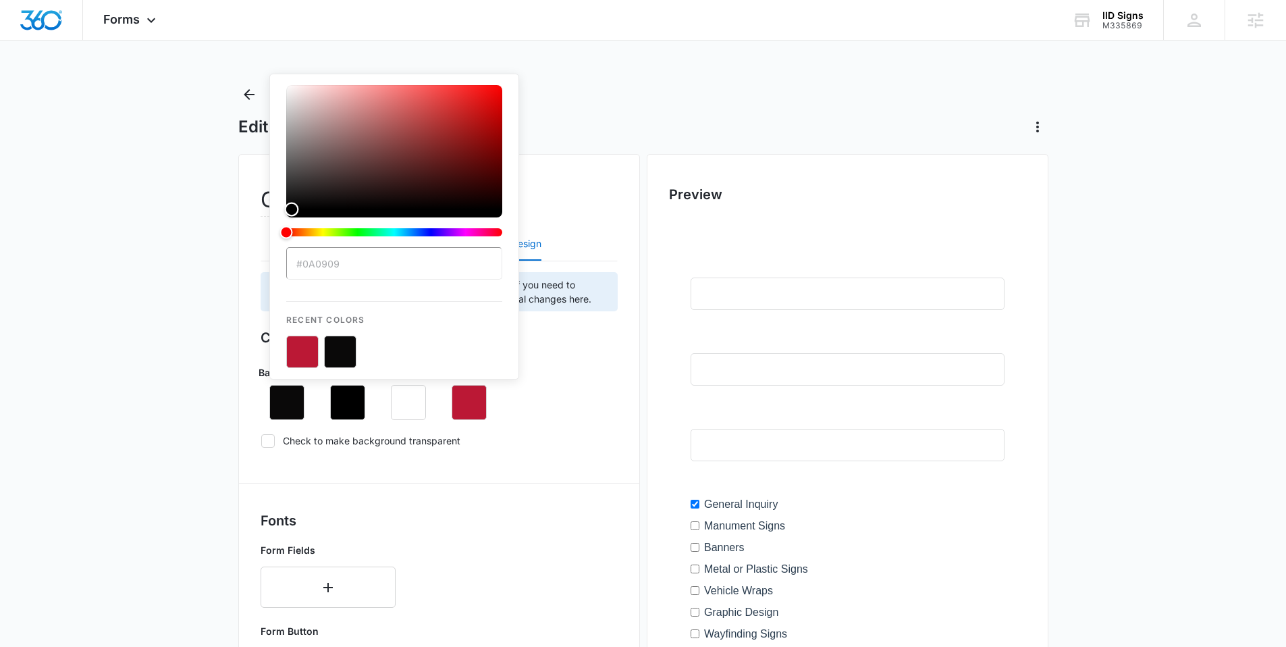
type input "#000000"
drag, startPoint x: 338, startPoint y: 176, endPoint x: 279, endPoint y: 222, distance: 75.1
click at [279, 222] on div "#000000 Recent Colors" at bounding box center [394, 227] width 250 height 306
click at [593, 389] on div "Background #000000 Recent Colors Labels Button Text Button" at bounding box center [439, 386] width 357 height 65
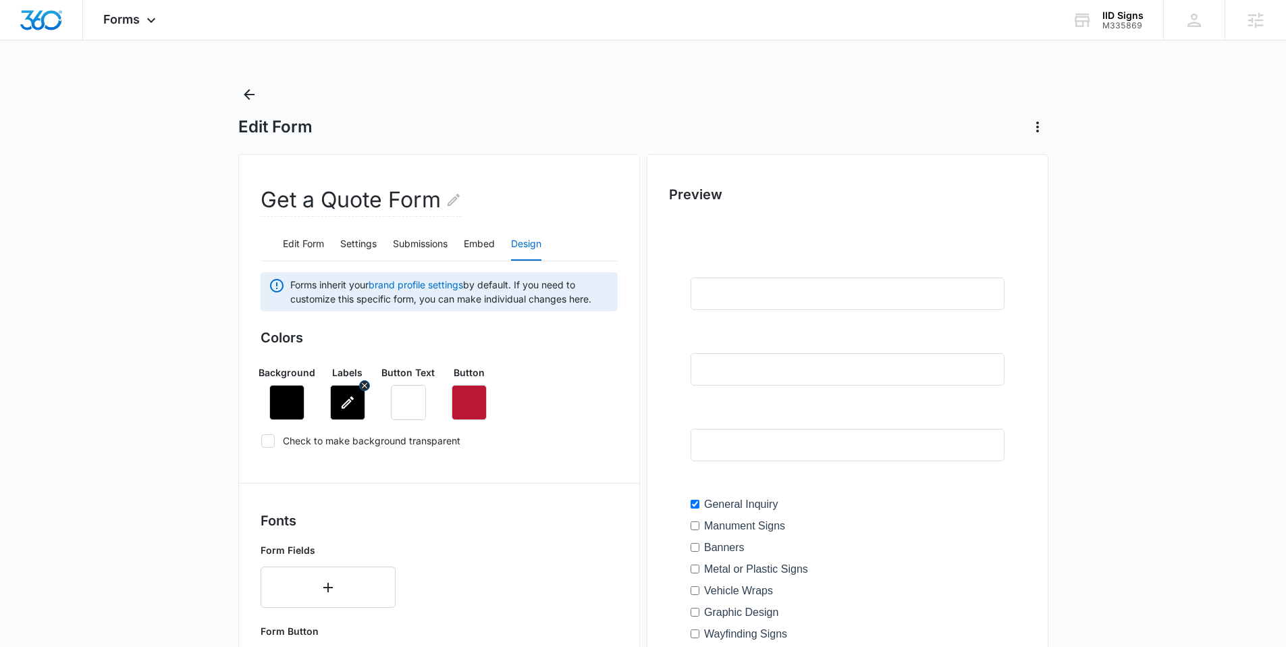
click at [350, 402] on icon "button" at bounding box center [347, 402] width 16 height 16
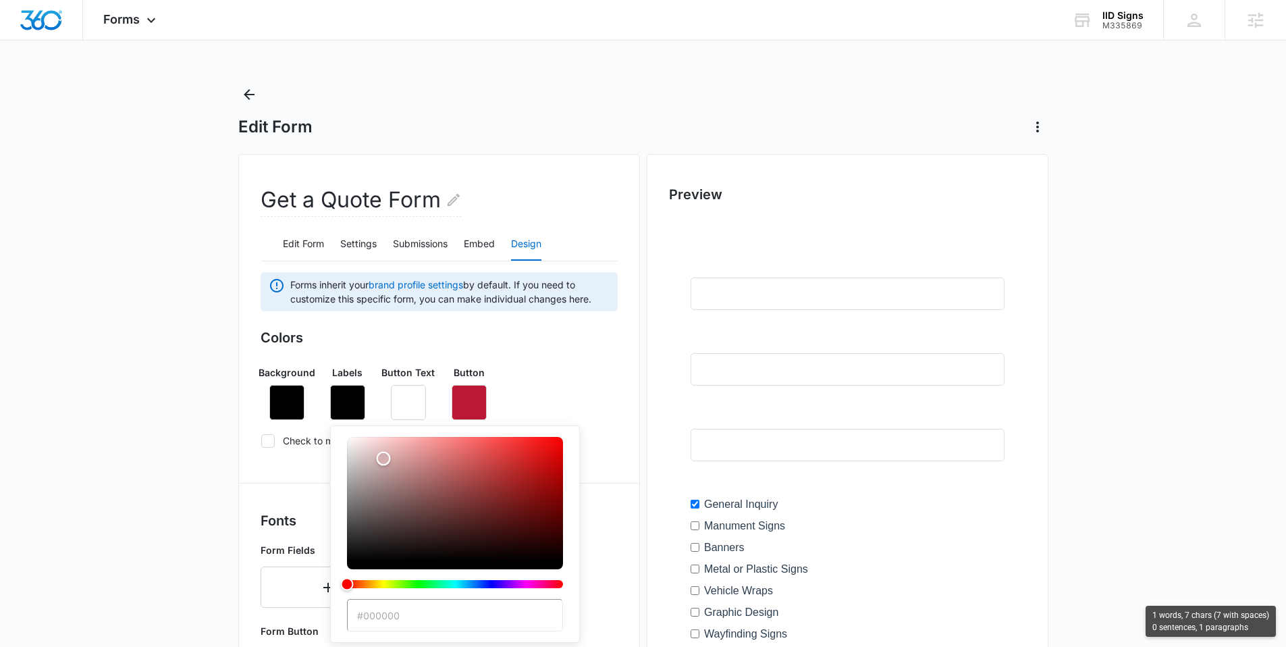
type input "#ffffff"
drag, startPoint x: 390, startPoint y: 459, endPoint x: 288, endPoint y: 381, distance: 128.5
click at [288, 381] on div "Background Labels #ffffff Recent Colors Button Text Button" at bounding box center [439, 386] width 357 height 65
click at [617, 388] on div "Background Labels #ffffff Recent Colors Button Text Button" at bounding box center [439, 386] width 357 height 65
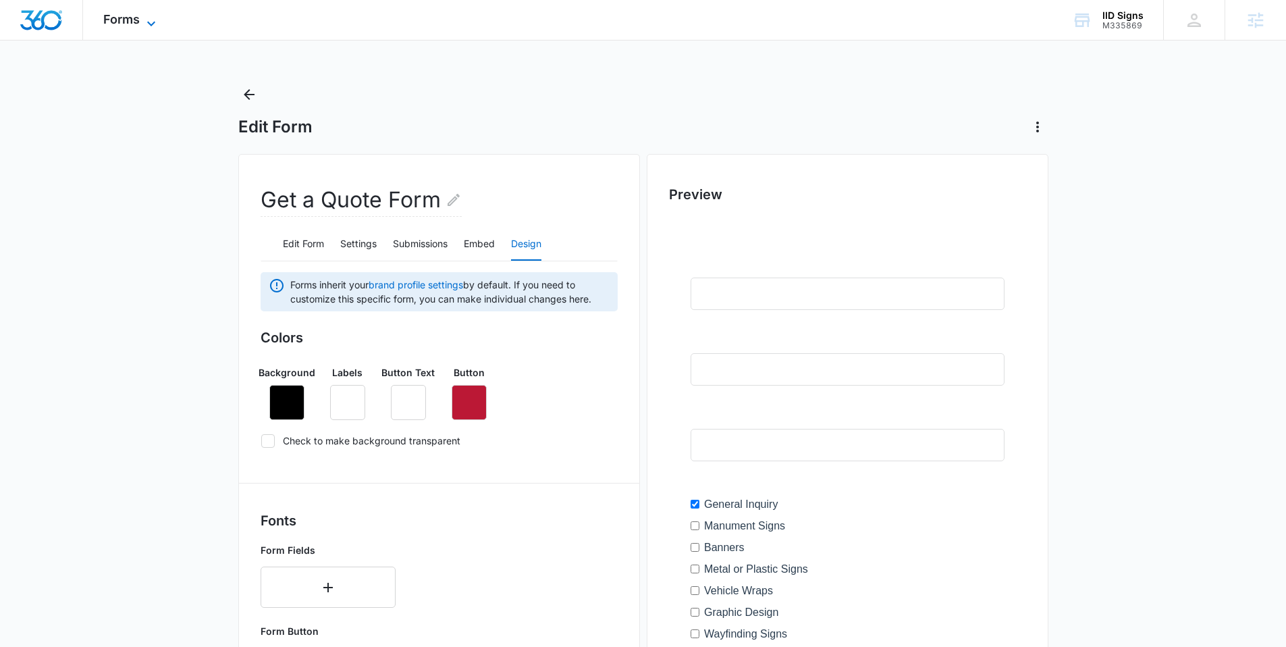
click at [136, 26] on span "Forms" at bounding box center [121, 19] width 36 height 14
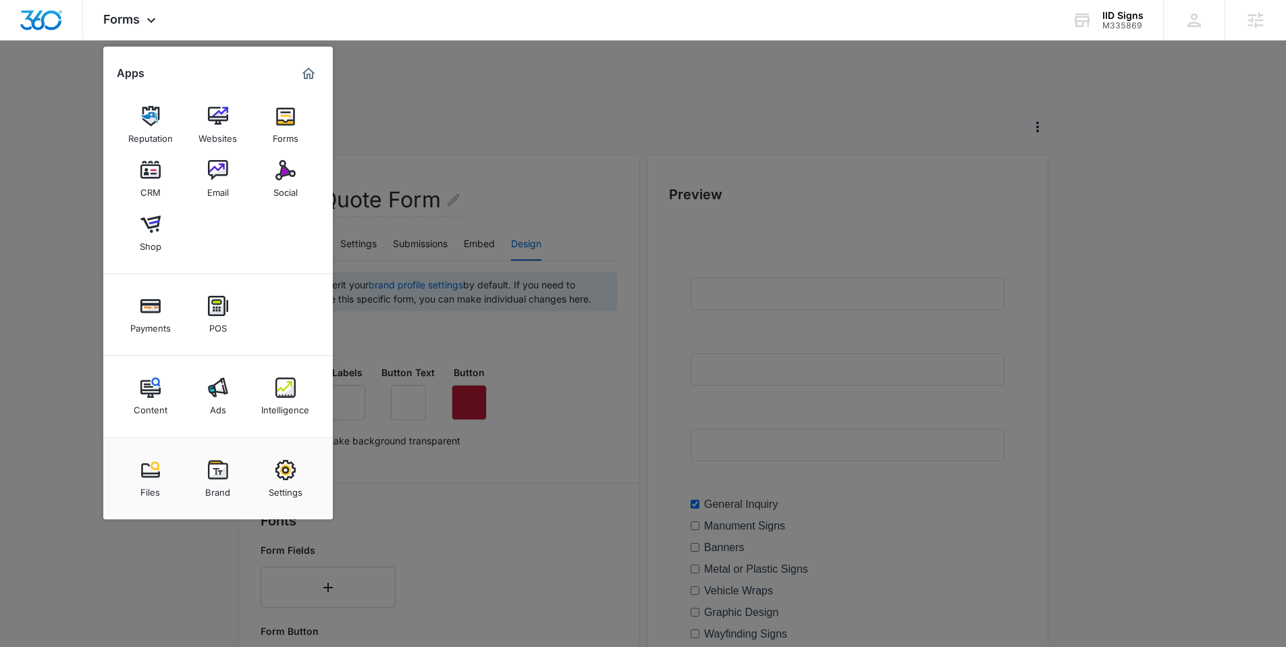
click at [564, 404] on div at bounding box center [643, 323] width 1286 height 647
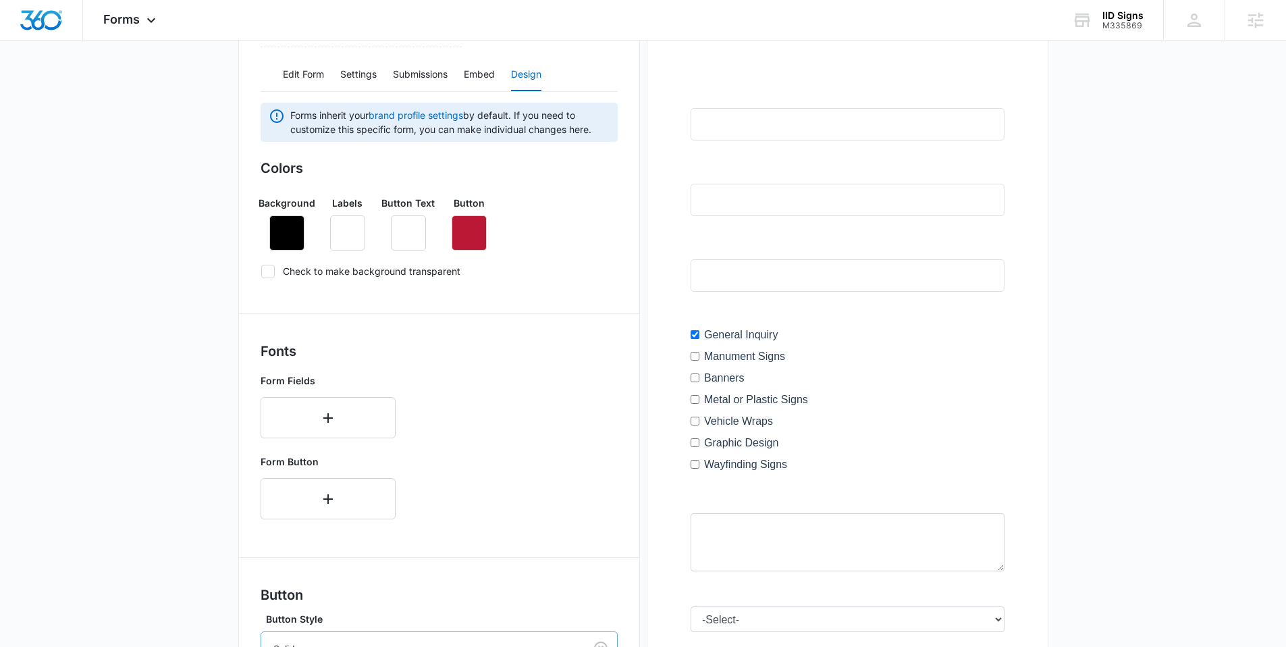
scroll to position [448, 0]
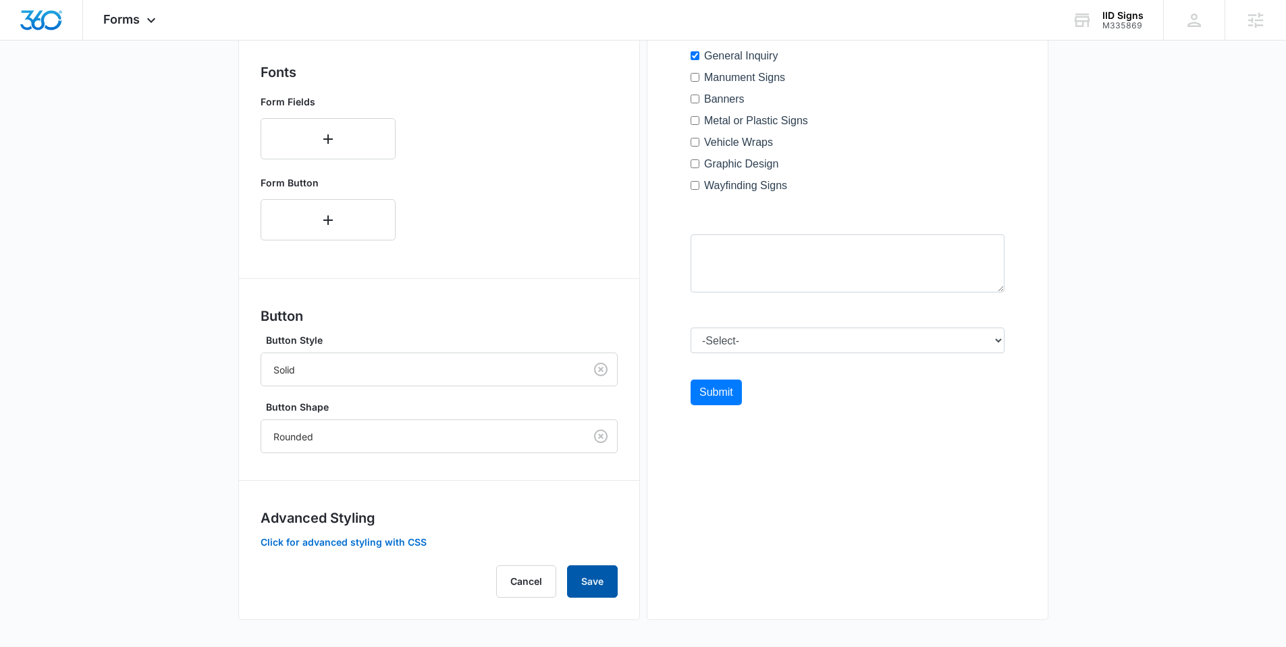
click at [584, 574] on button "Save" at bounding box center [592, 581] width 51 height 32
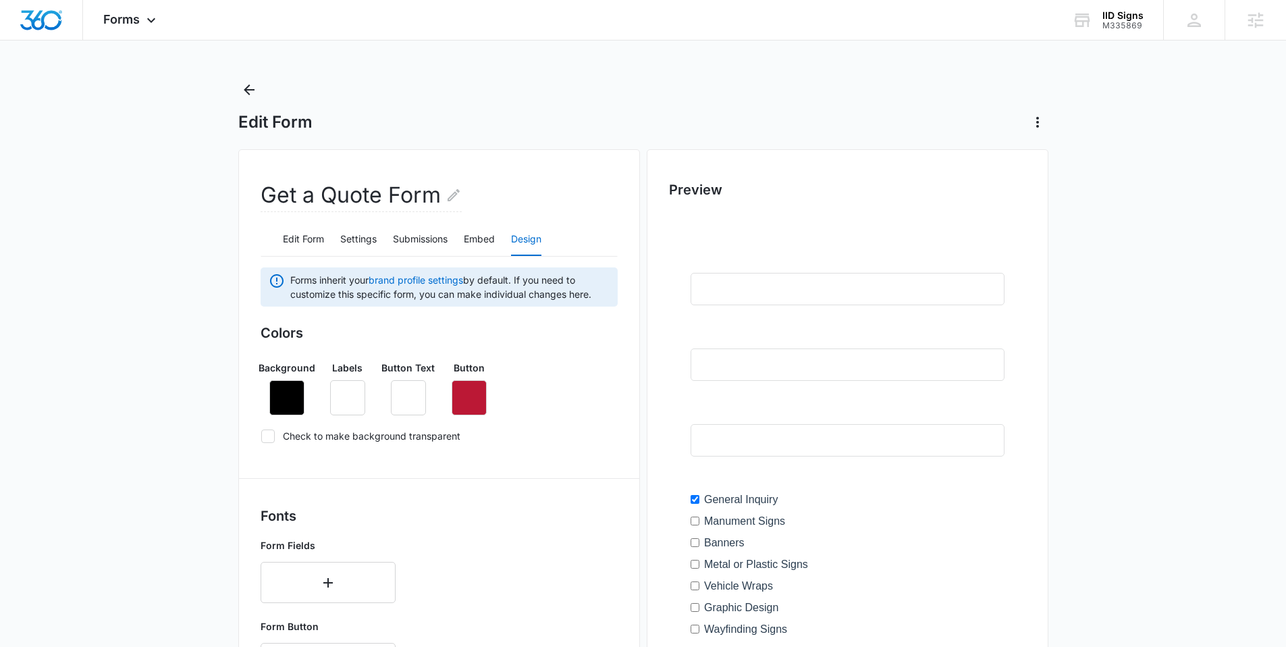
scroll to position [0, 0]
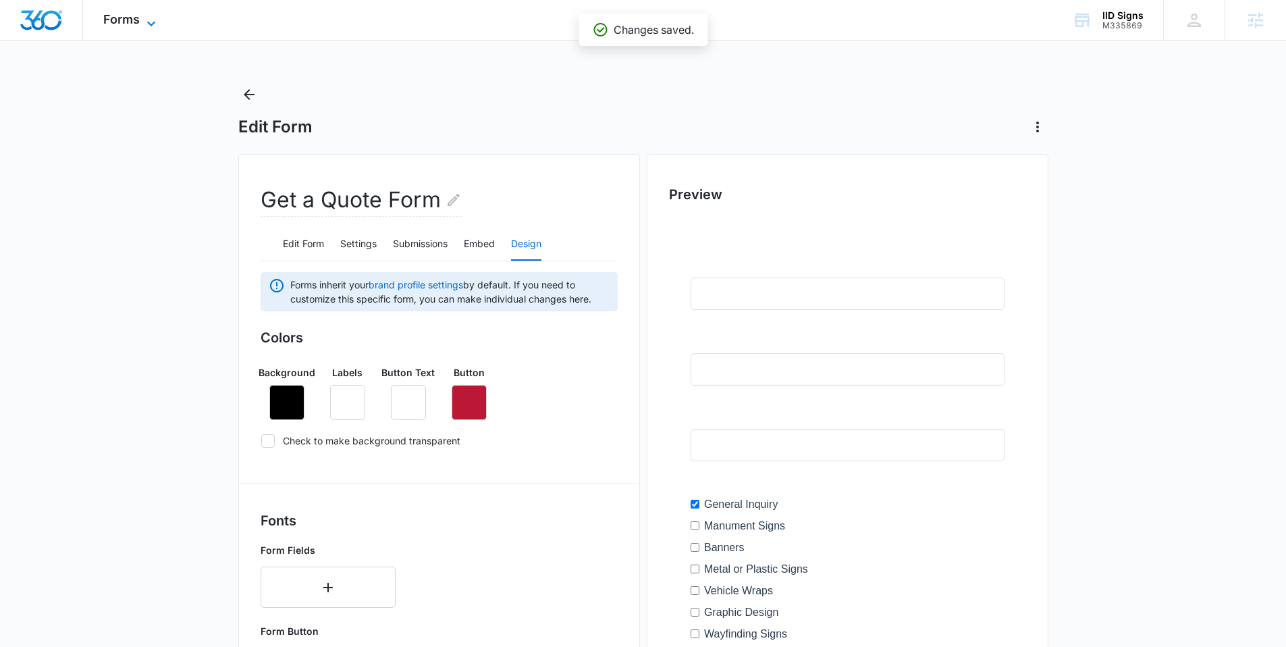
click at [125, 22] on span "Forms" at bounding box center [121, 19] width 36 height 14
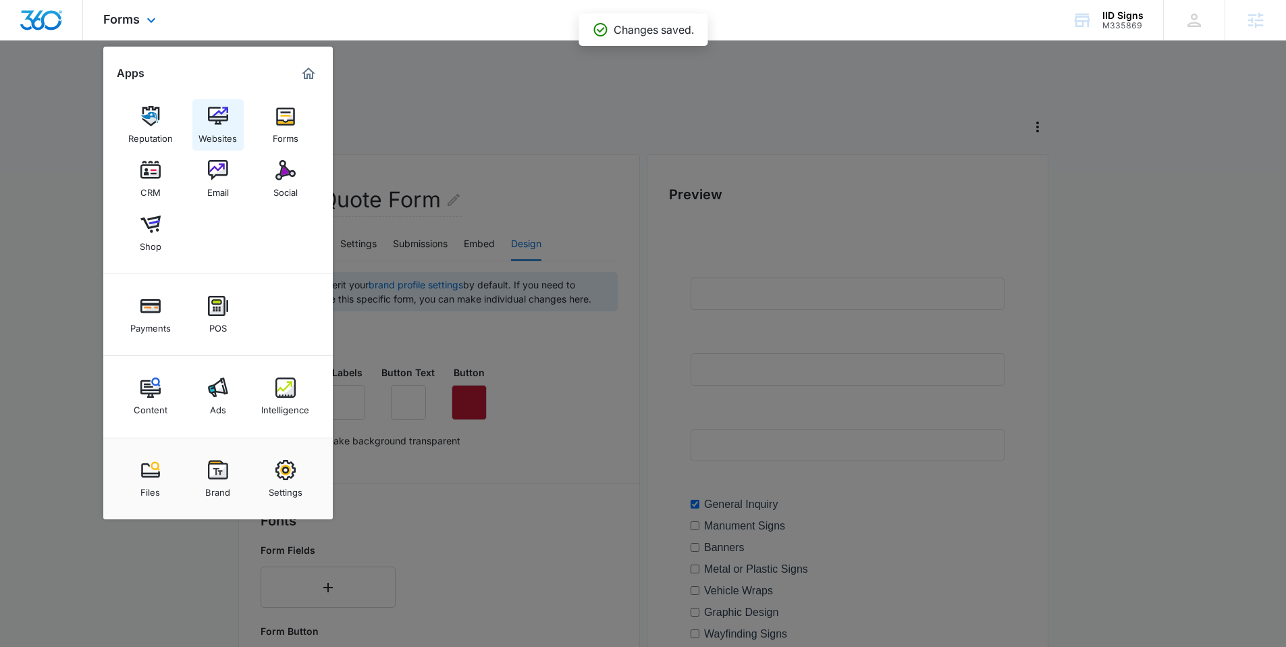
click at [219, 128] on div "Websites" at bounding box center [217, 135] width 38 height 18
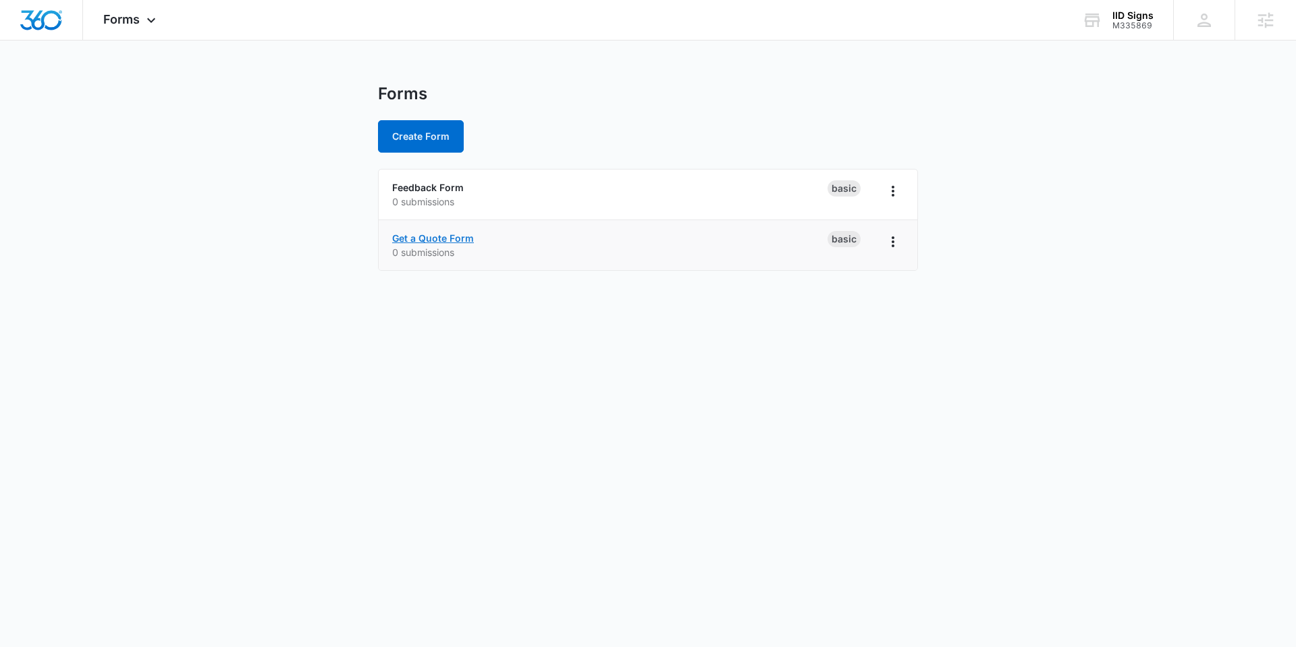
click at [418, 242] on link "Get a Quote Form" at bounding box center [433, 237] width 82 height 11
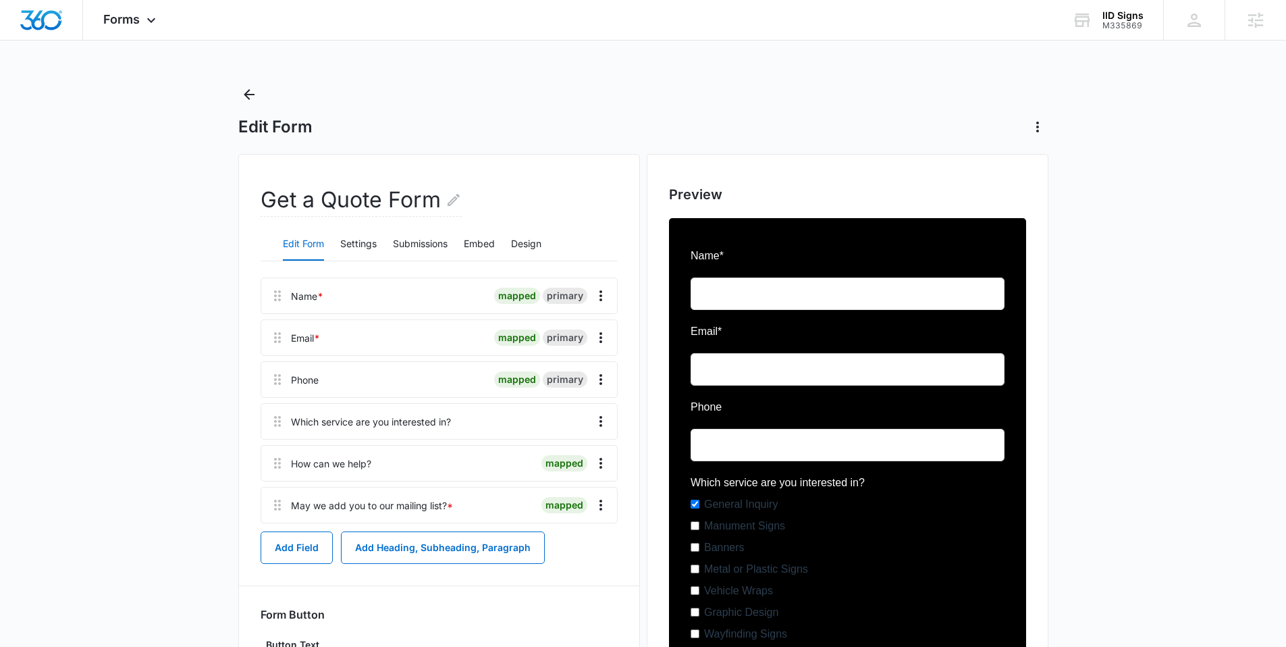
click at [408, 429] on div "Which service are you interested in?" at bounding box center [439, 421] width 357 height 36
click at [526, 238] on button "Design" at bounding box center [526, 244] width 30 height 32
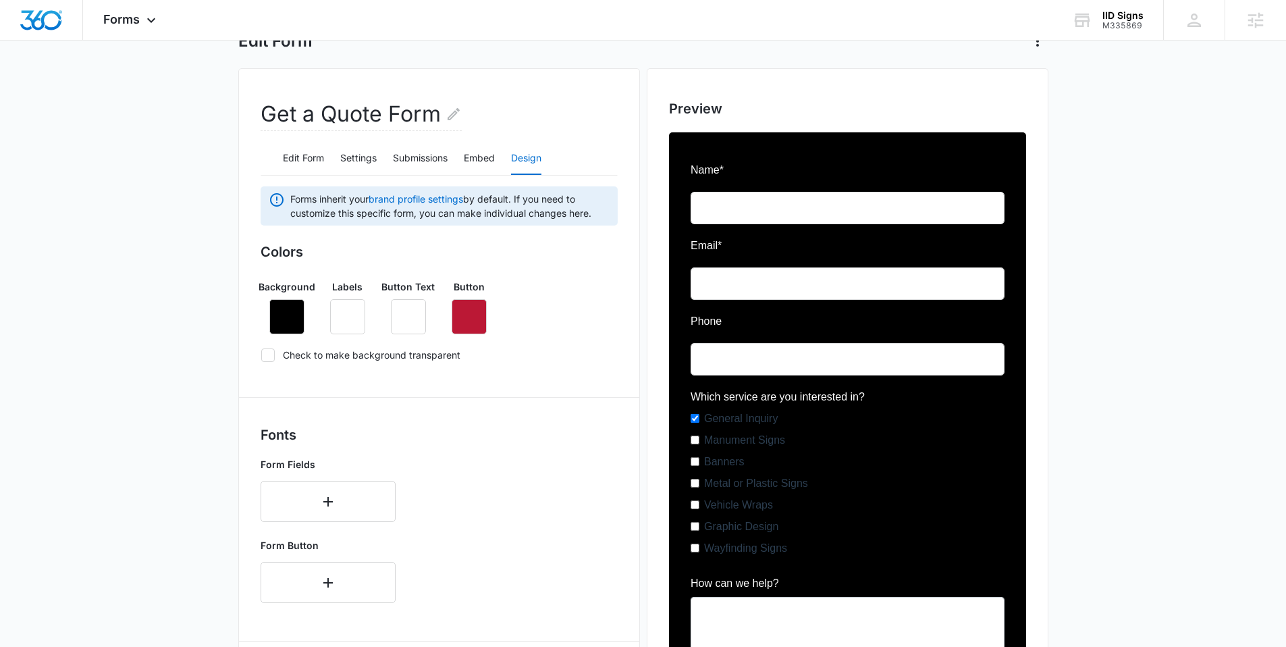
scroll to position [83, 0]
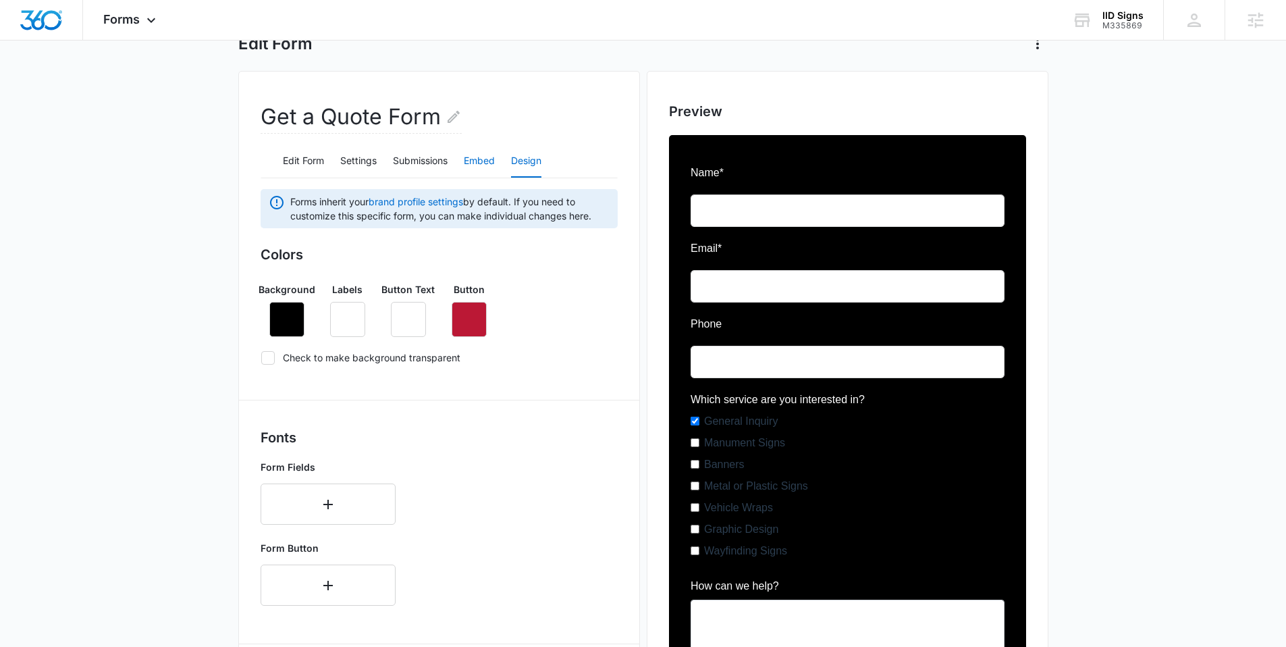
click at [482, 161] on button "Embed" at bounding box center [479, 161] width 31 height 32
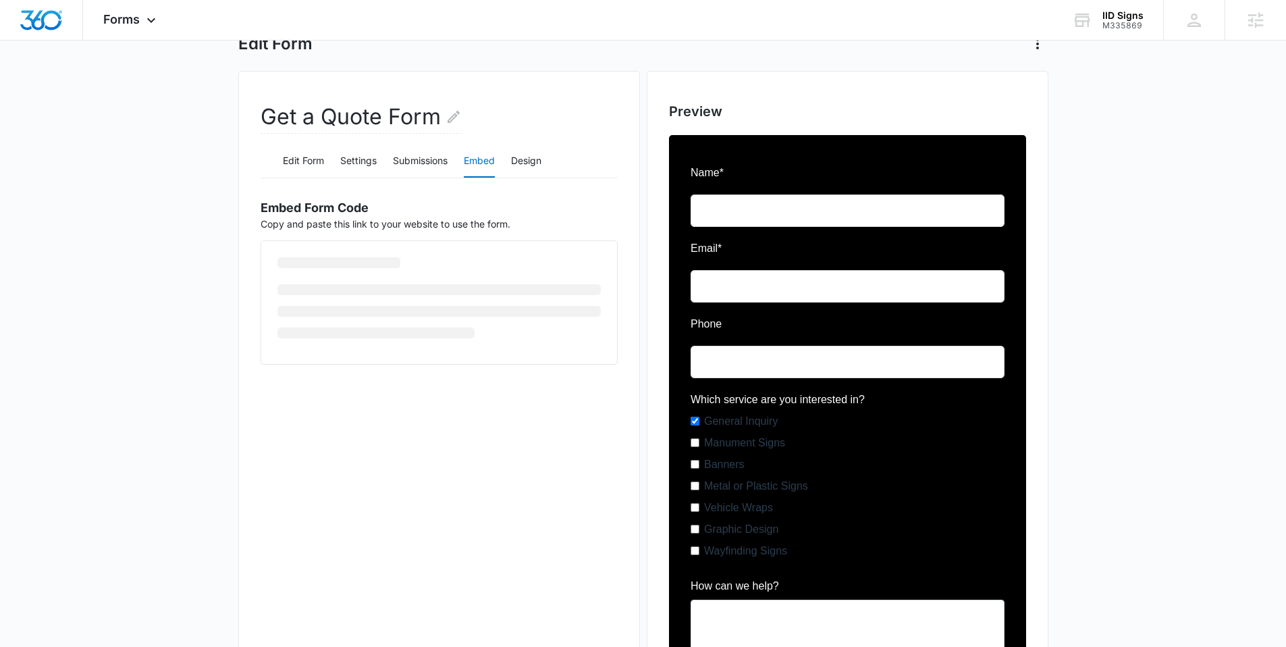
click at [392, 167] on div "Edit Form Settings Submissions Embed Design" at bounding box center [439, 161] width 357 height 34
click at [433, 162] on button "Submissions" at bounding box center [420, 161] width 55 height 32
click at [354, 161] on button "Settings" at bounding box center [358, 161] width 36 height 32
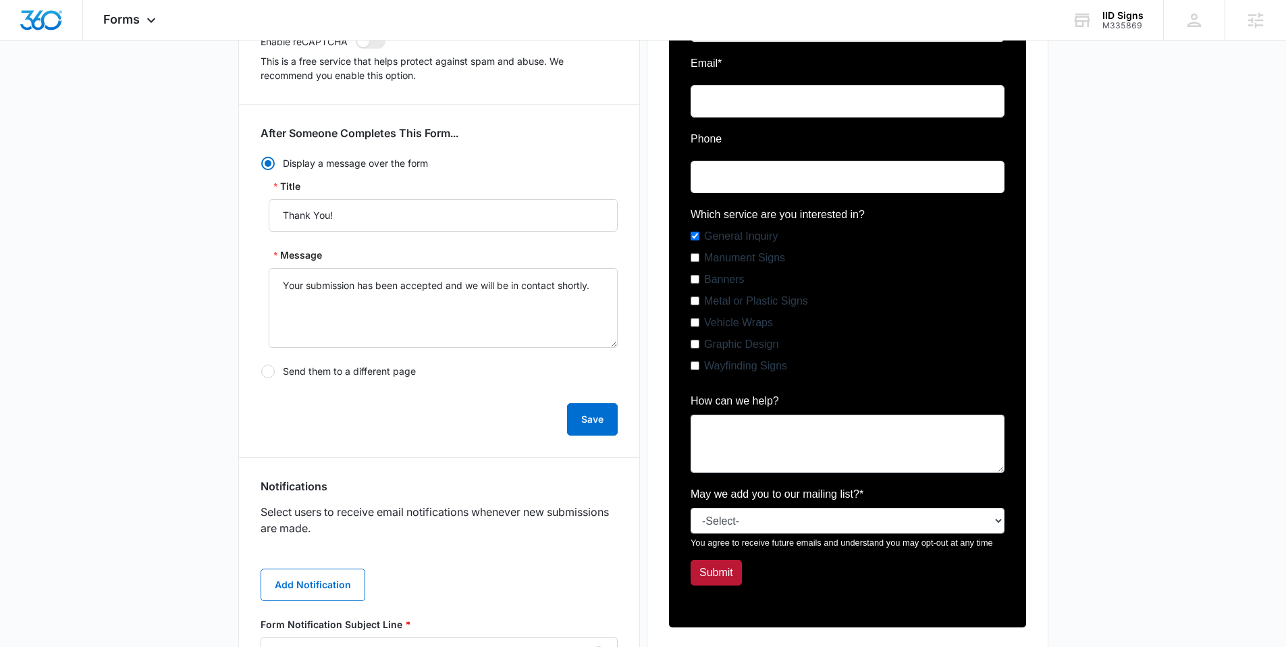
scroll to position [97, 0]
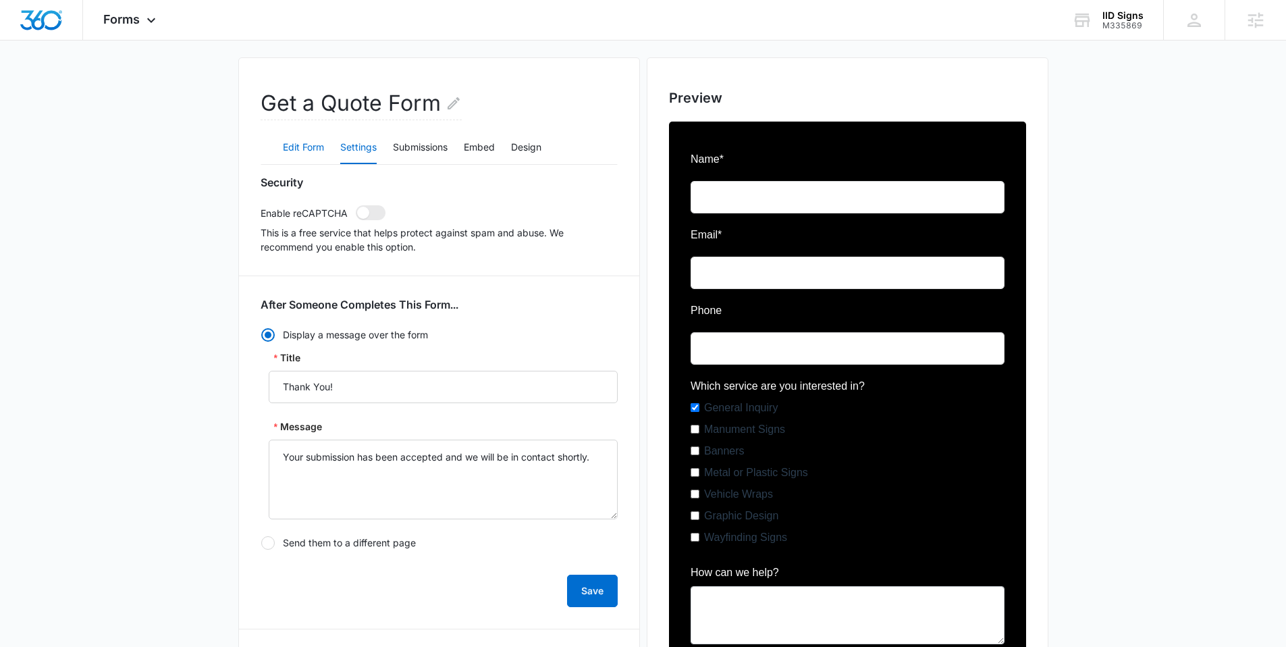
click at [300, 155] on button "Edit Form" at bounding box center [303, 148] width 41 height 32
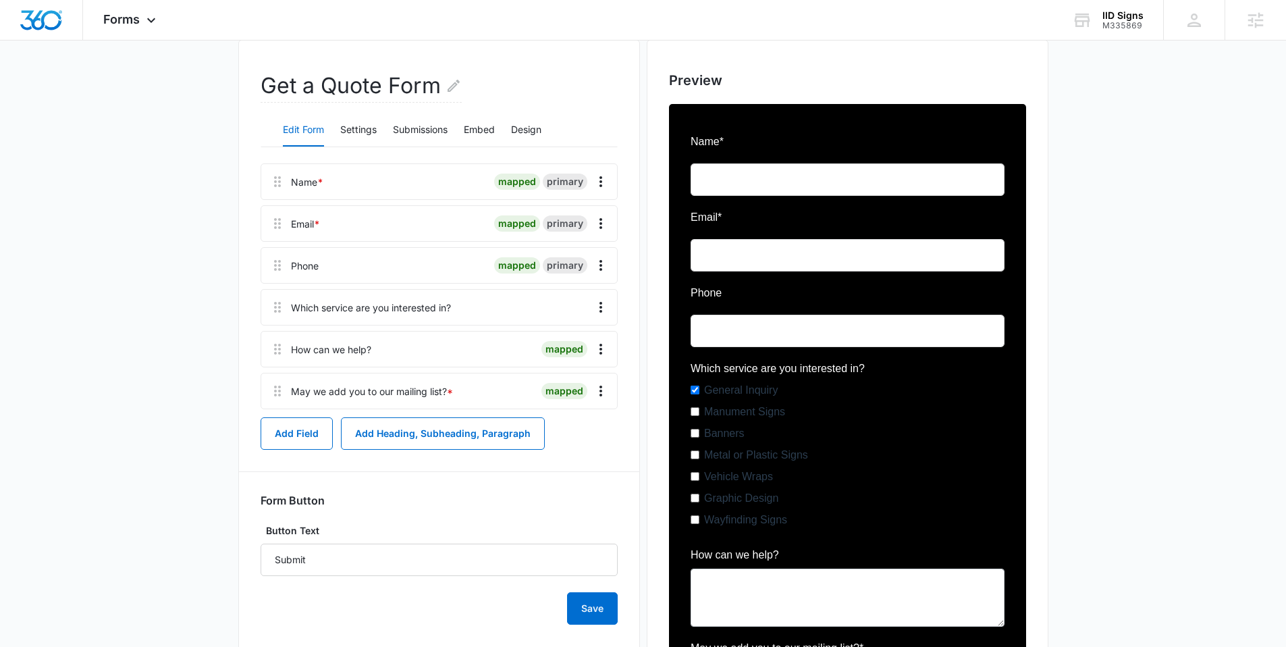
scroll to position [58, 0]
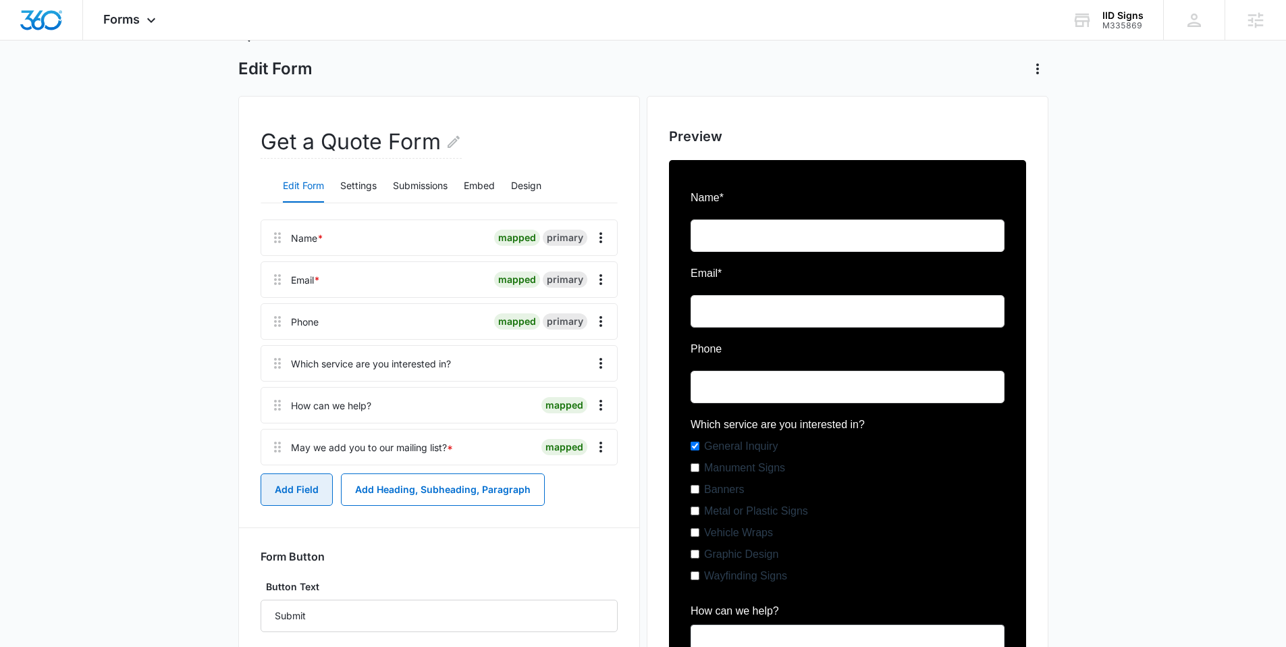
click at [305, 489] on button "Add Field" at bounding box center [297, 489] width 72 height 32
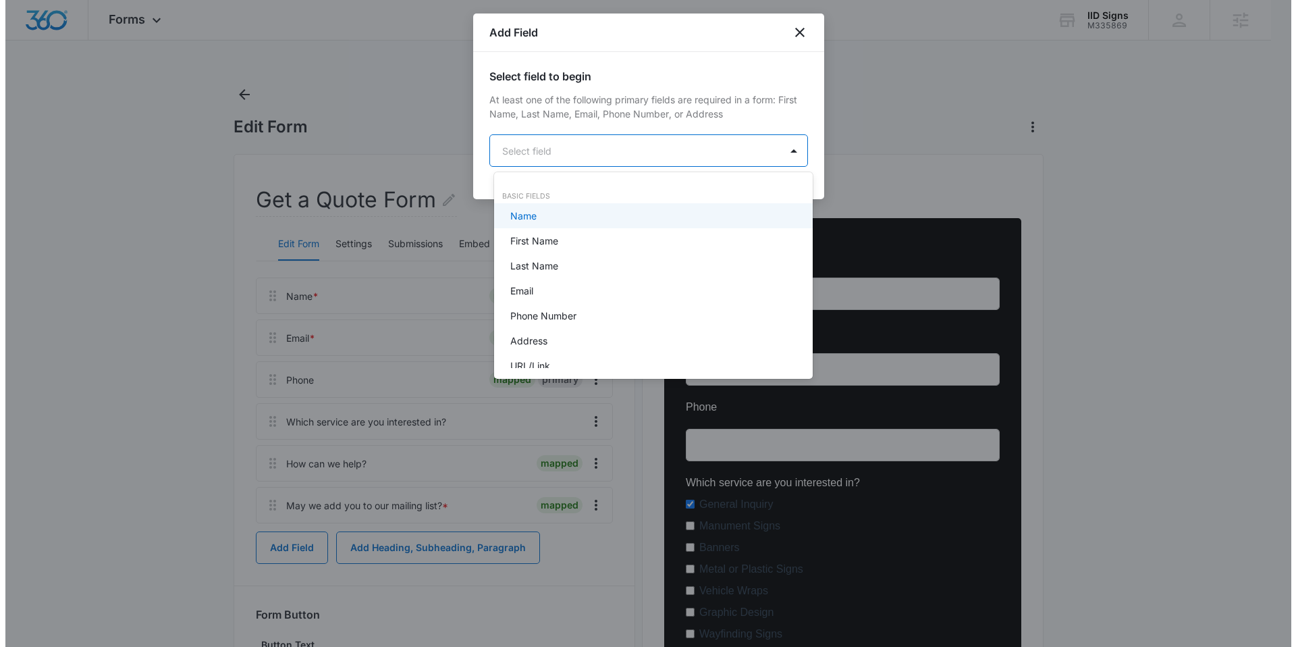
scroll to position [0, 0]
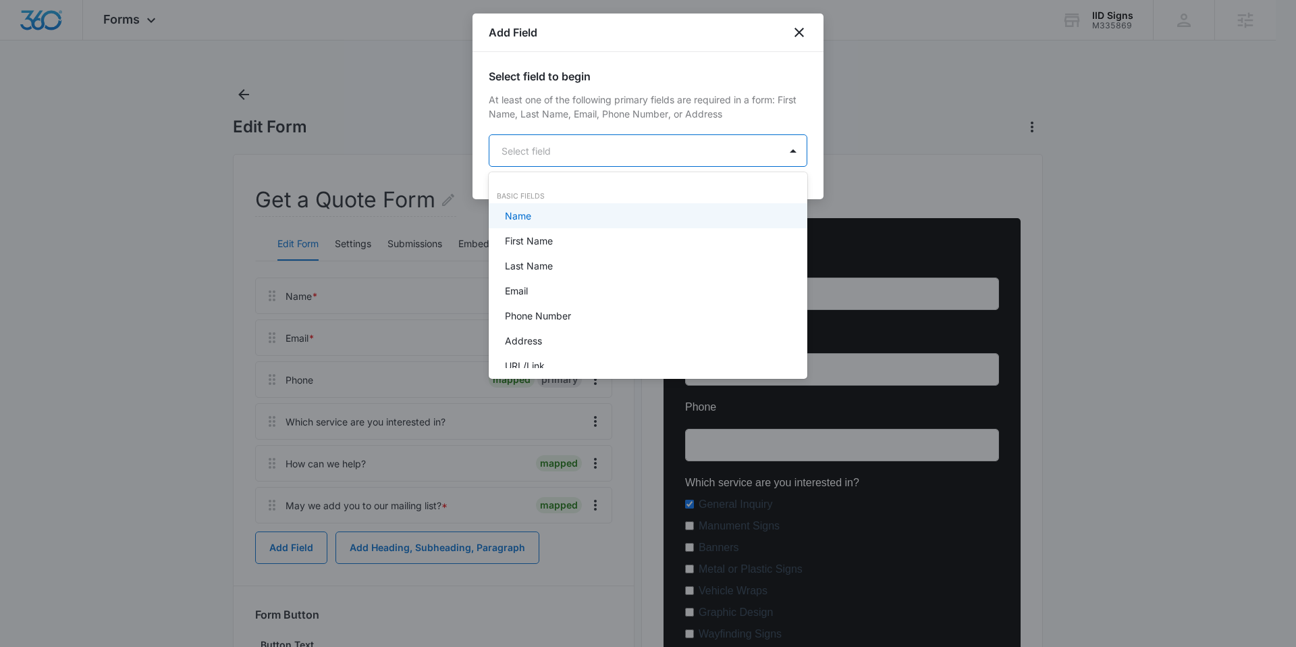
click at [545, 138] on body "Forms Apps Reputation Websites Forms CRM Email Social Shop Payments POS Content…" at bounding box center [648, 323] width 1296 height 647
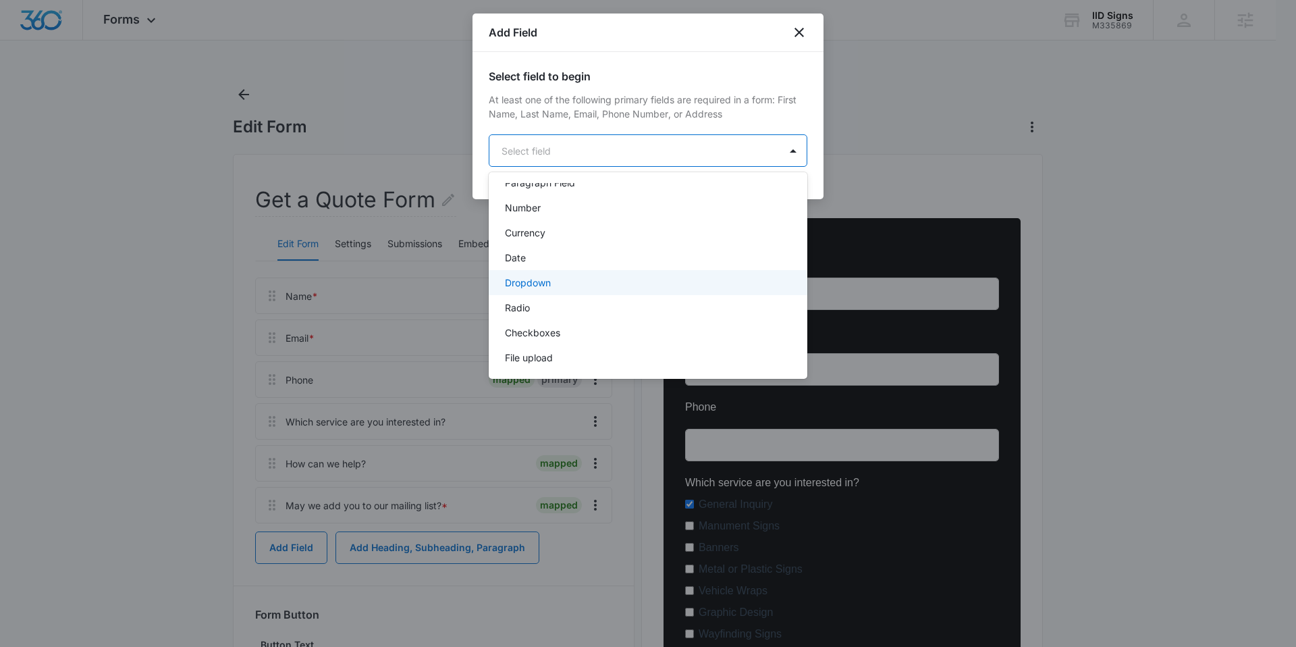
scroll to position [114, 0]
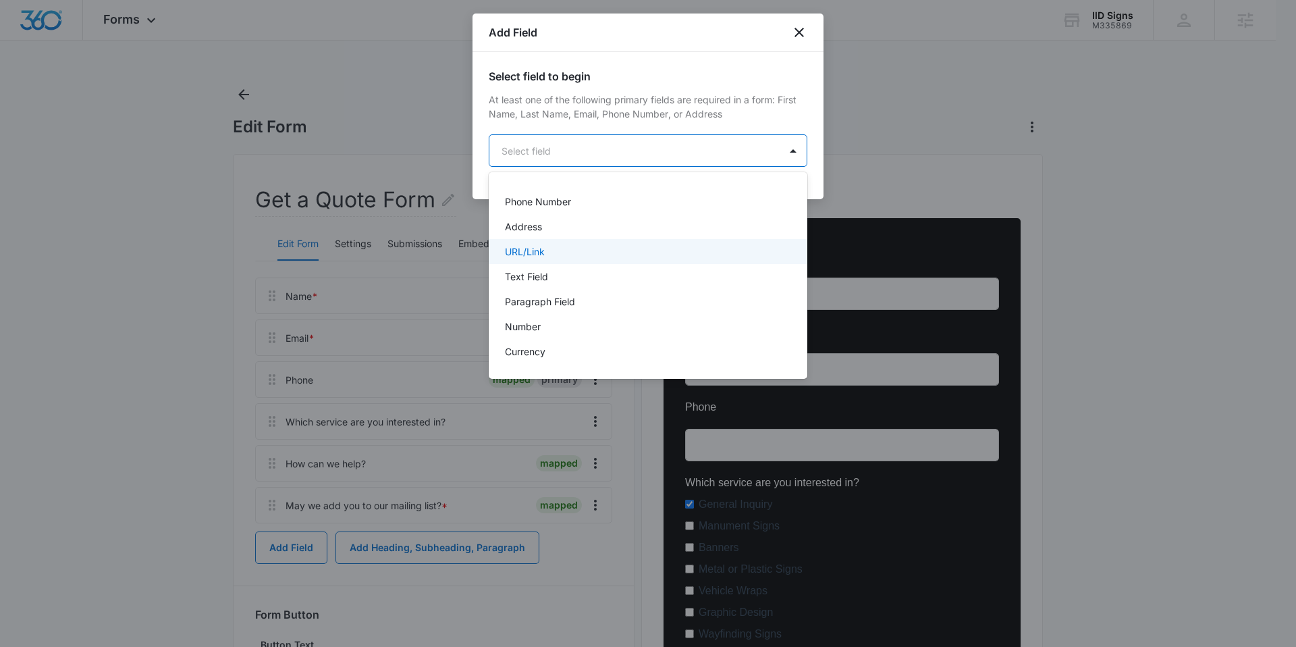
click at [208, 209] on div at bounding box center [648, 323] width 1296 height 647
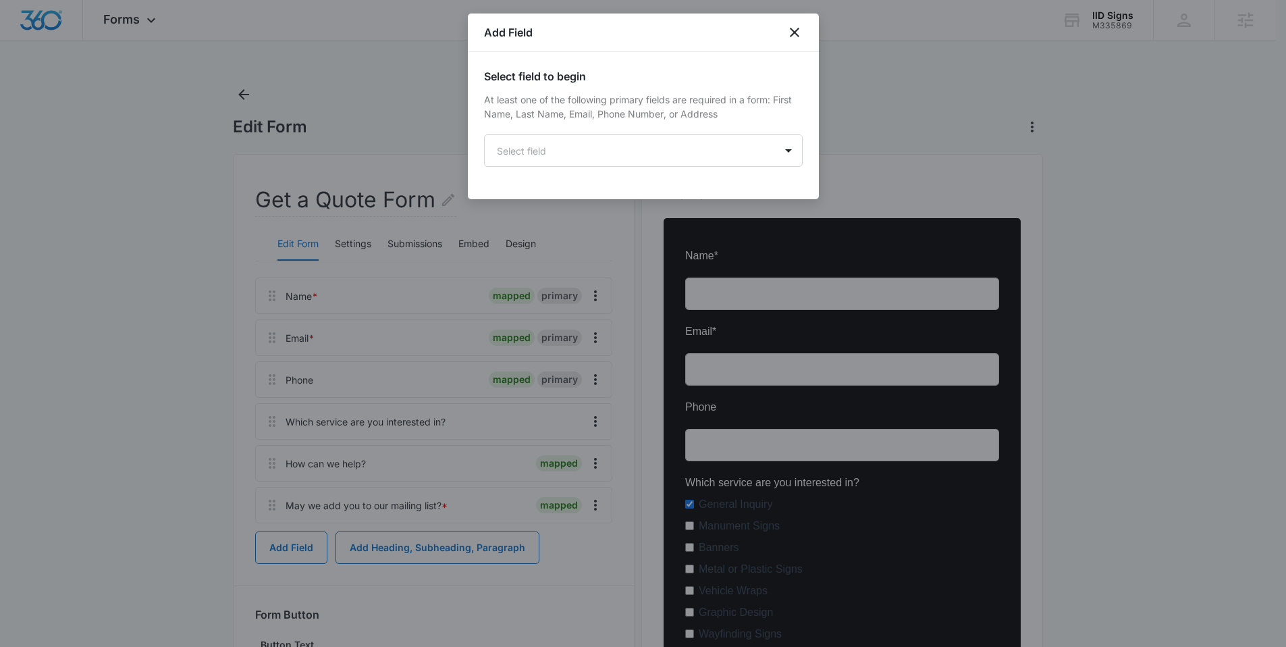
click at [224, 186] on div at bounding box center [643, 323] width 1286 height 647
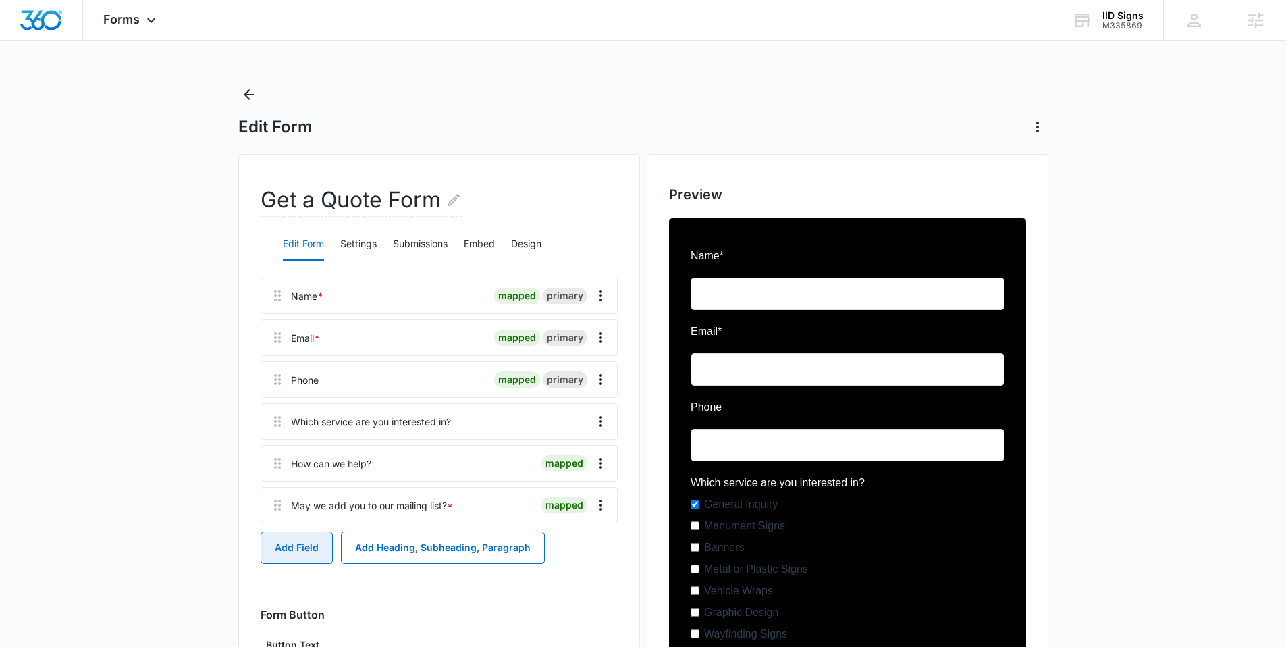
click at [312, 545] on button "Add Field" at bounding box center [297, 547] width 72 height 32
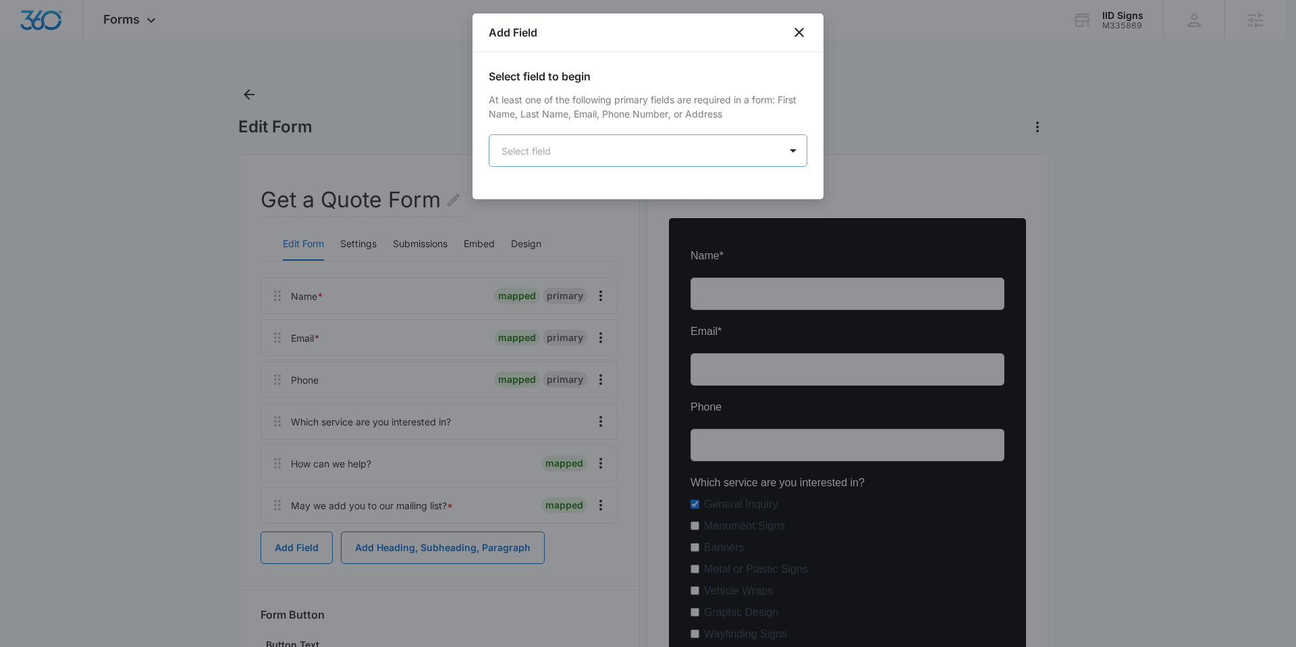
click at [661, 161] on body "Forms Apps Reputation Websites Forms CRM Email Social Shop Payments POS Content…" at bounding box center [648, 472] width 1296 height 944
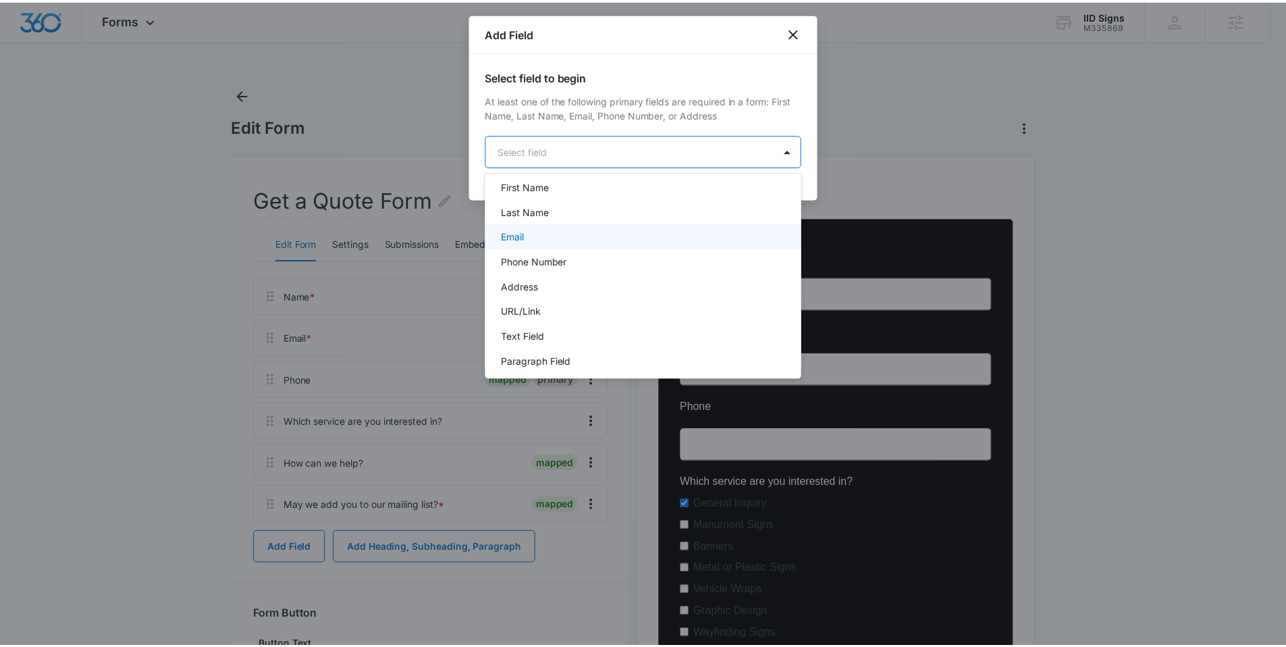
scroll to position [121, 0]
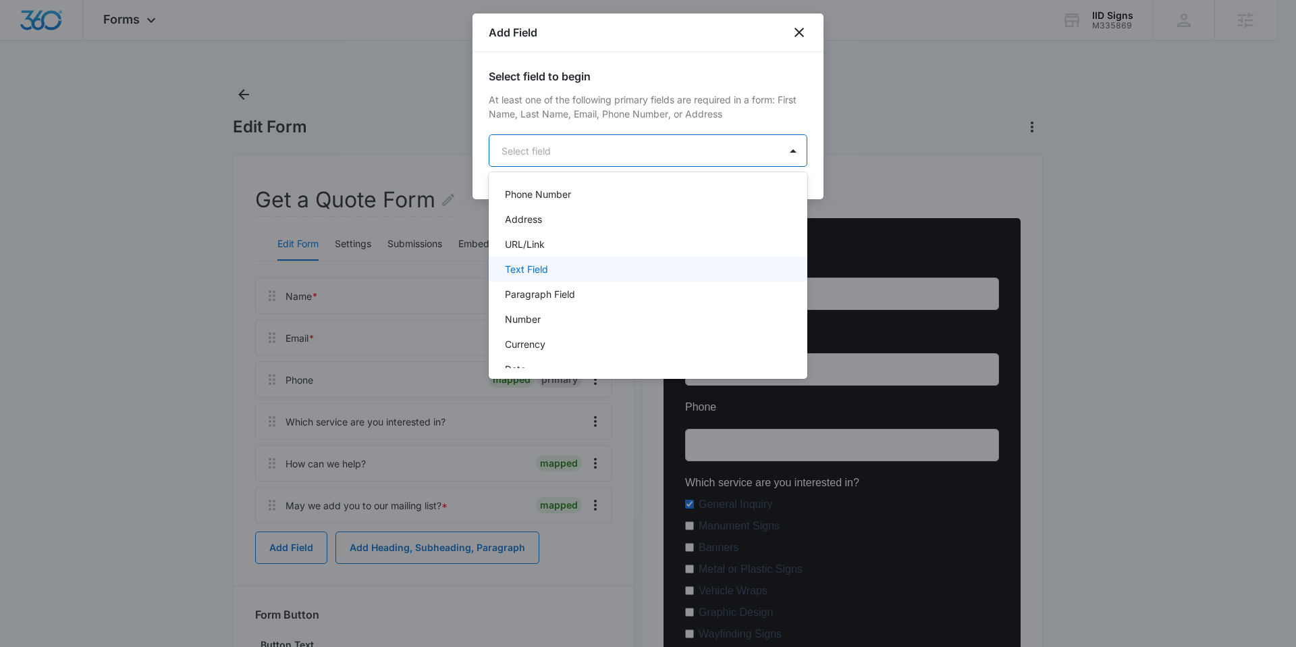
click at [519, 263] on p "Text Field" at bounding box center [526, 269] width 43 height 14
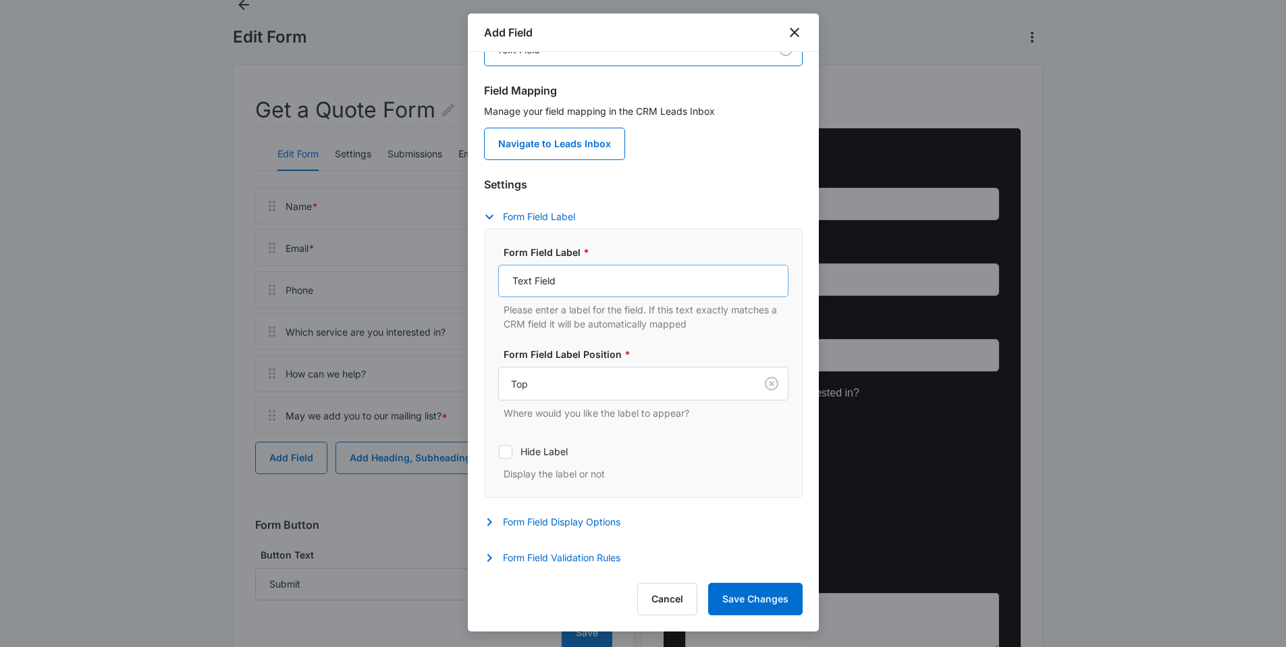
scroll to position [99, 0]
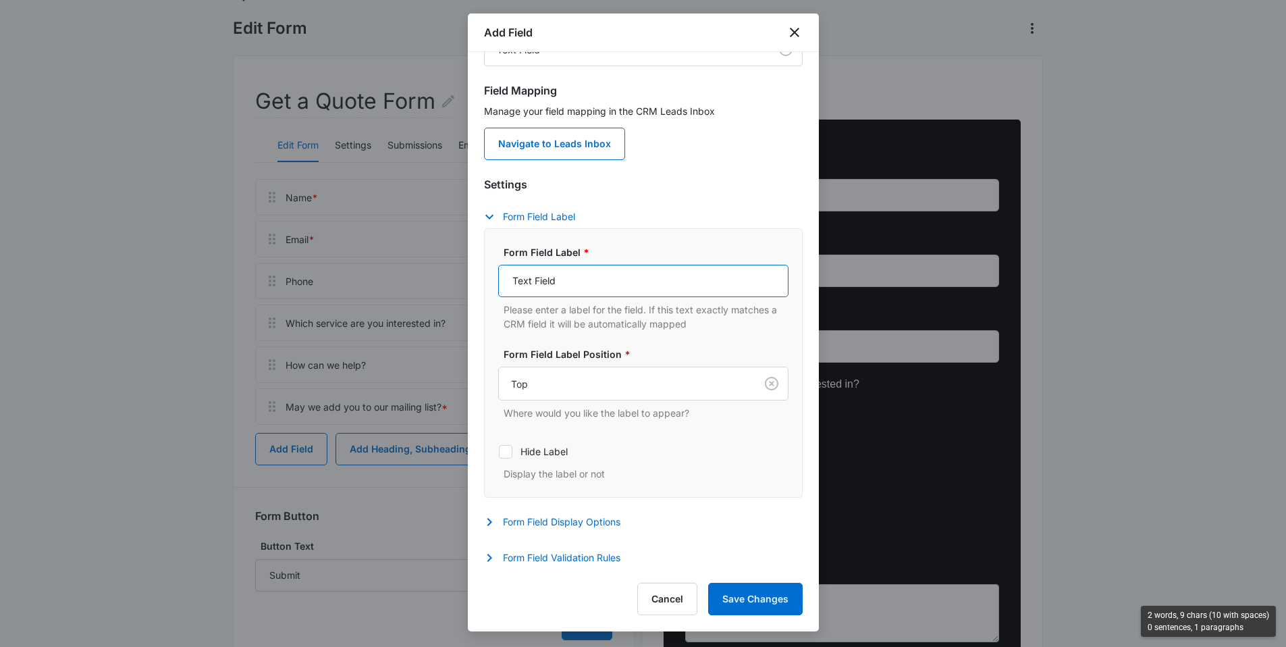
drag, startPoint x: 564, startPoint y: 280, endPoint x: 489, endPoint y: 279, distance: 74.9
click at [489, 279] on div "Form Field Label * Text Field Please enter a label for the field. If this text …" at bounding box center [643, 362] width 319 height 269
type input "Contact Us Today"
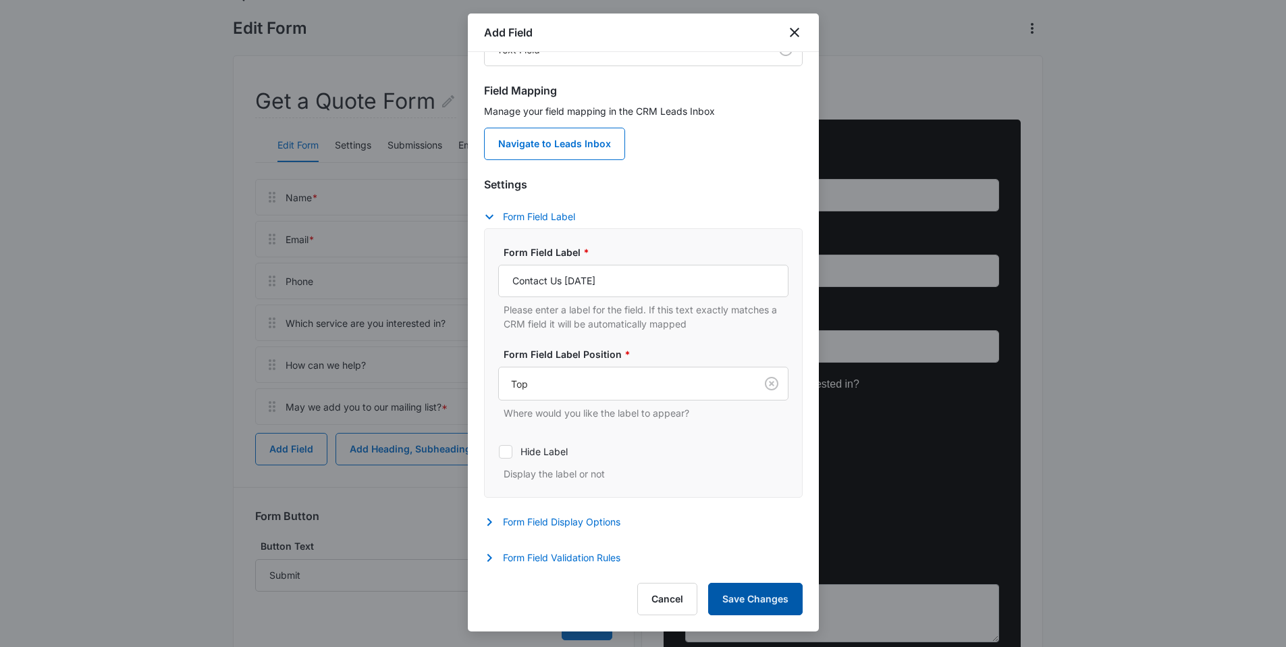
click at [781, 603] on button "Save Changes" at bounding box center [755, 598] width 94 height 32
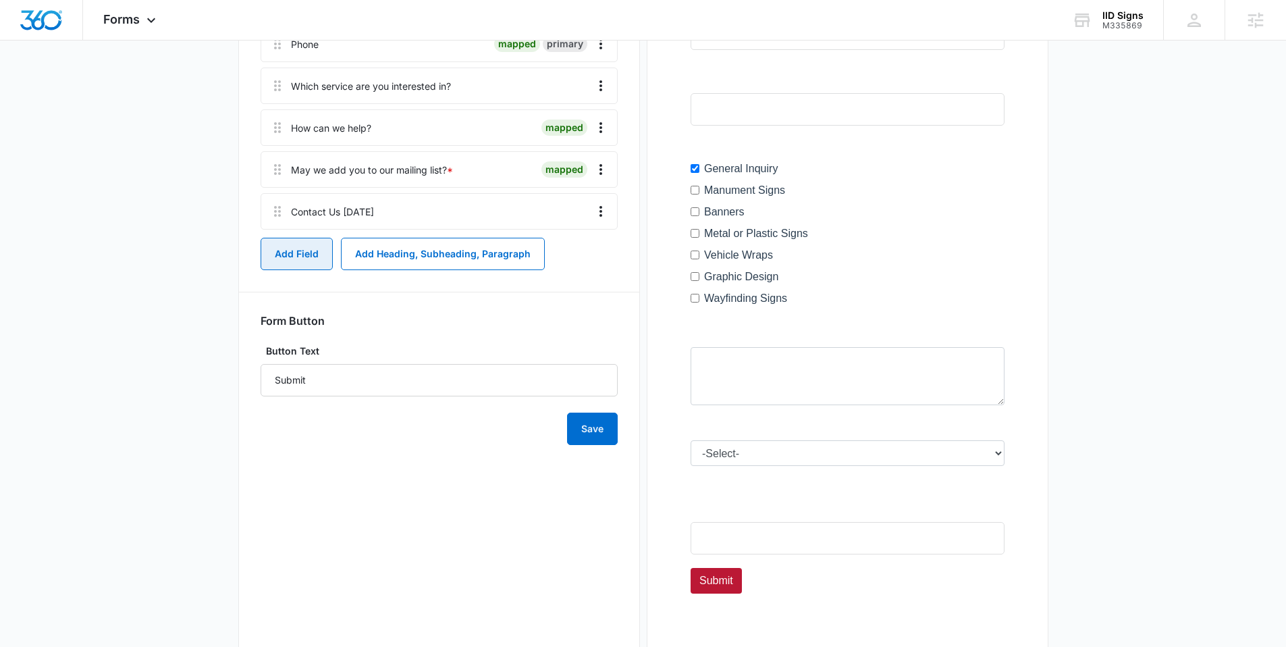
scroll to position [254, 0]
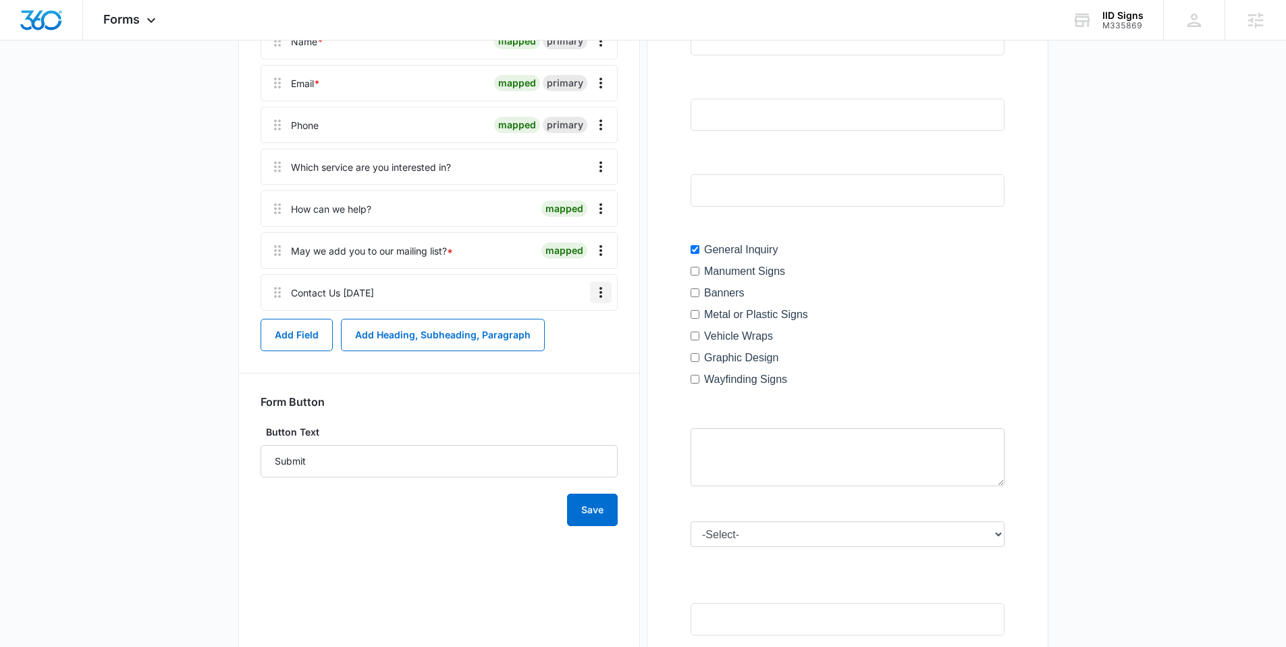
click at [601, 297] on icon "Overflow Menu" at bounding box center [601, 292] width 16 height 16
click at [566, 346] on div "Delete" at bounding box center [564, 350] width 28 height 9
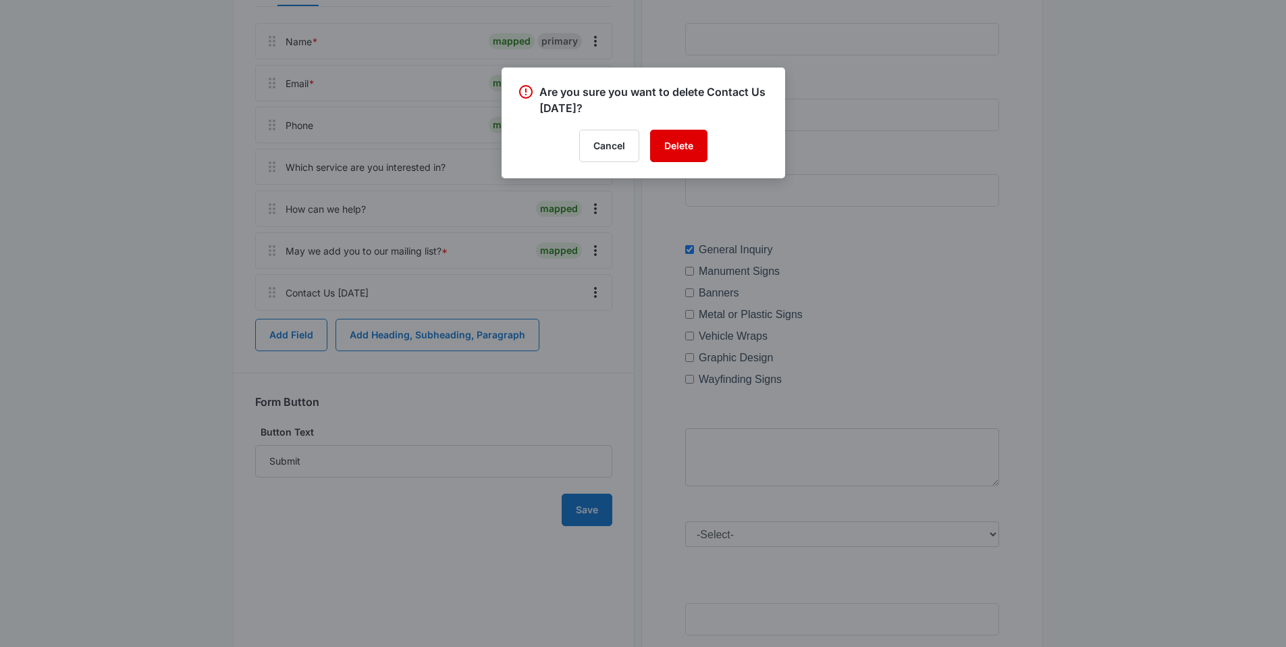
click at [665, 155] on button "Delete" at bounding box center [678, 146] width 57 height 32
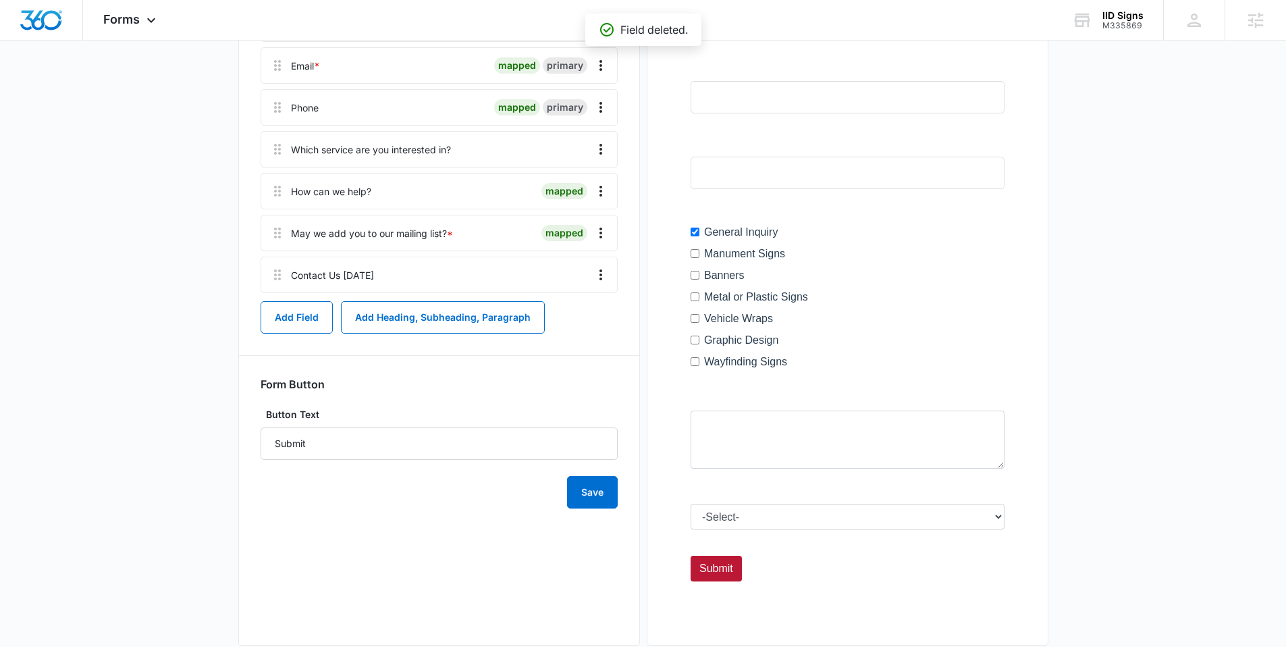
scroll to position [148, 0]
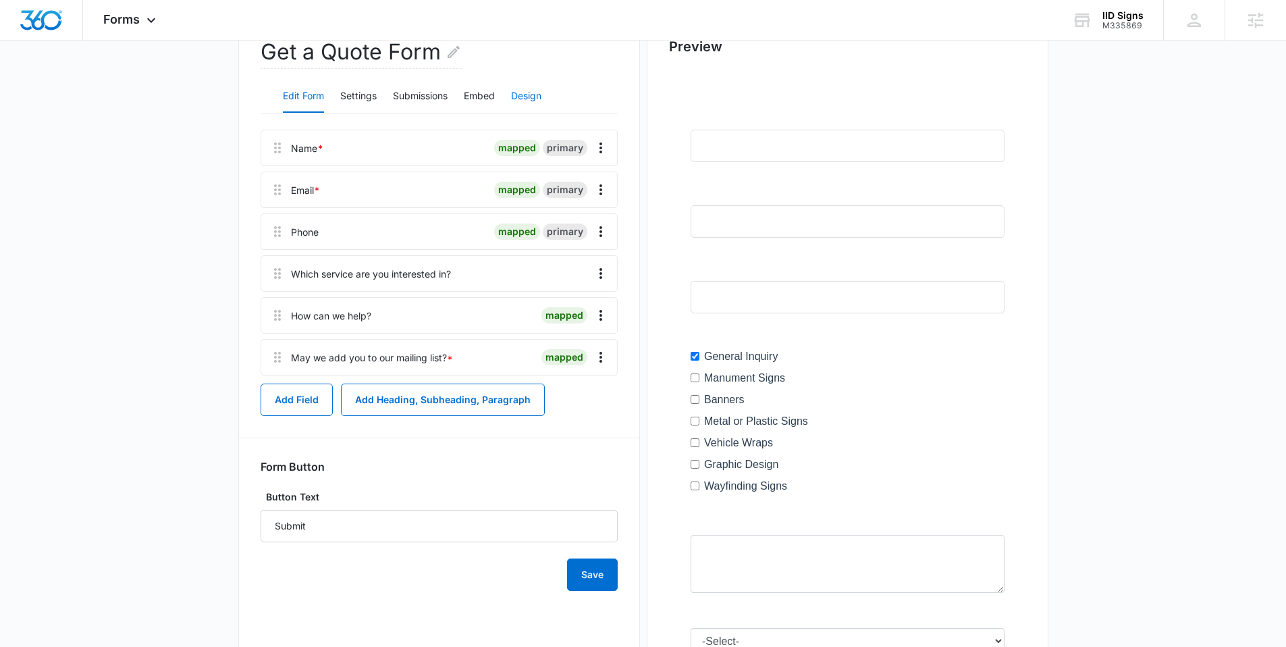
click at [522, 94] on button "Design" at bounding box center [526, 96] width 30 height 32
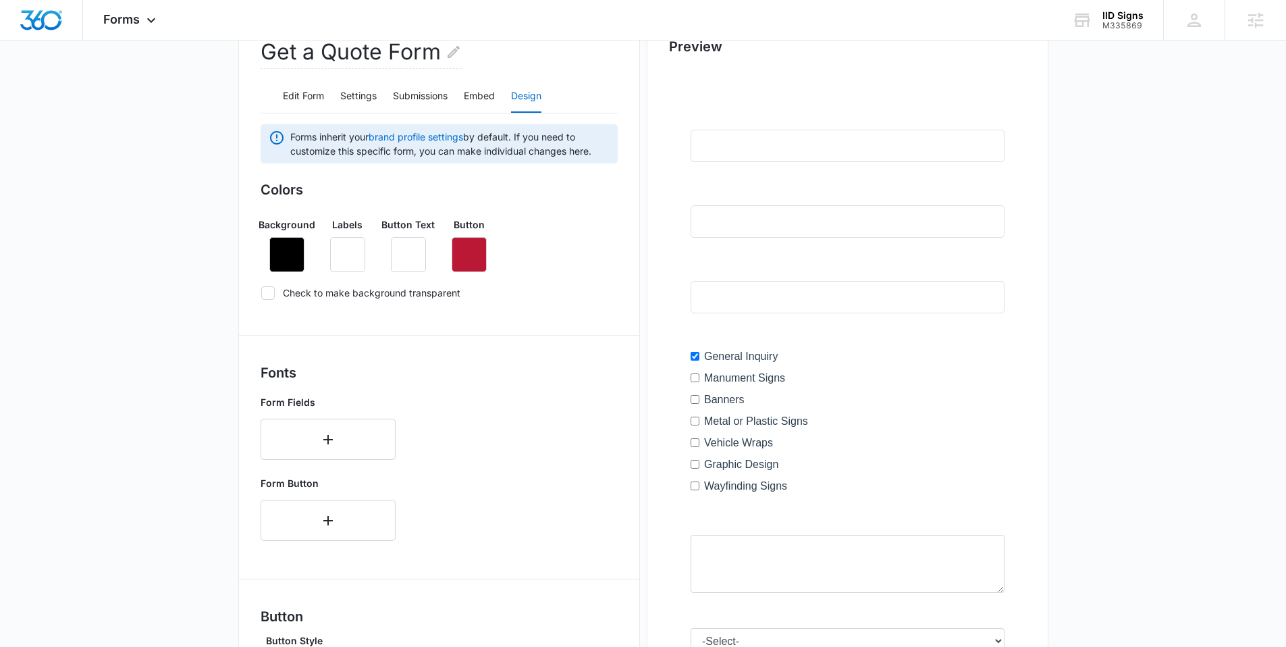
click at [267, 293] on icon at bounding box center [268, 293] width 8 height 6
click at [261, 293] on input "Check to make background transparent" at bounding box center [261, 292] width 1 height 1
checkbox input "true"
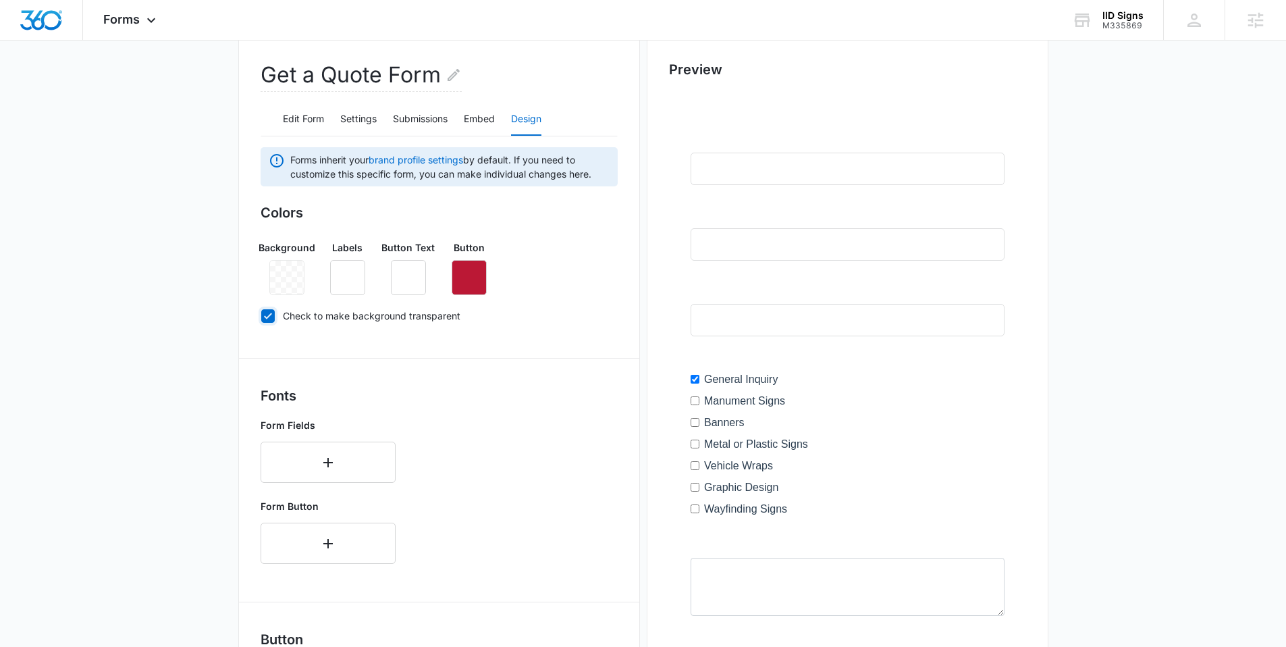
scroll to position [126, 0]
click at [351, 278] on icon "button" at bounding box center [347, 277] width 16 height 16
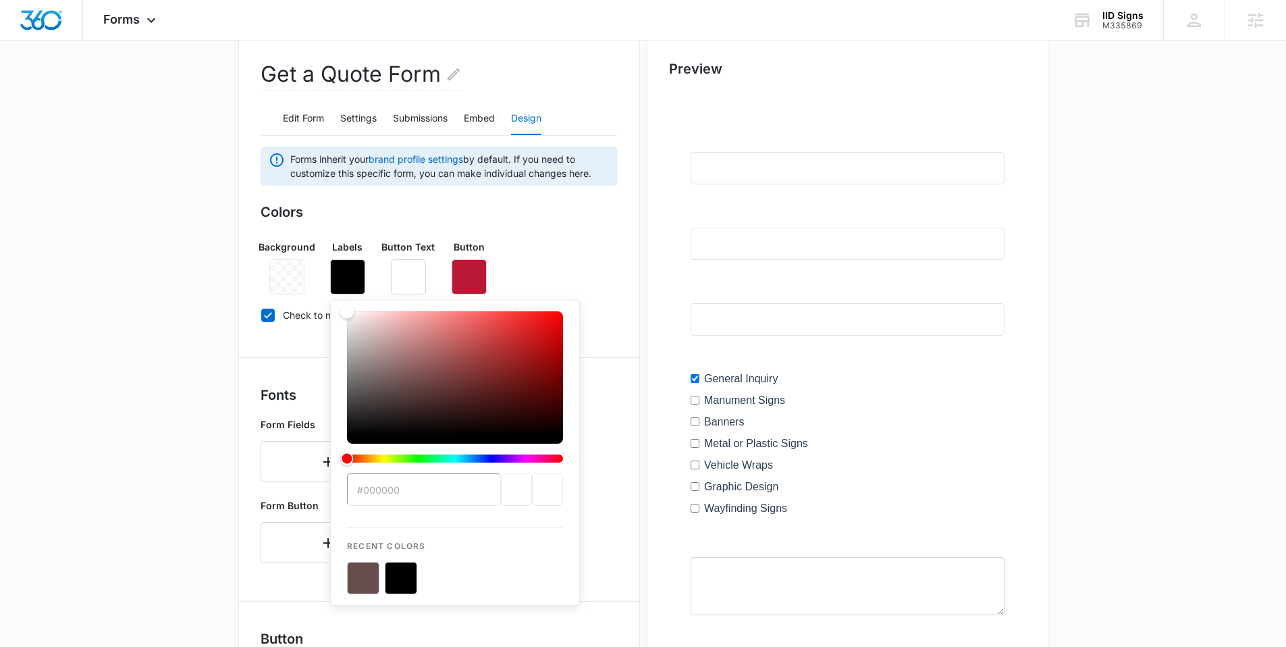
type input "#ffffff"
drag, startPoint x: 402, startPoint y: 385, endPoint x: 339, endPoint y: 304, distance: 101.9
click at [339, 304] on div "#ffffff Recent Colors" at bounding box center [455, 453] width 250 height 306
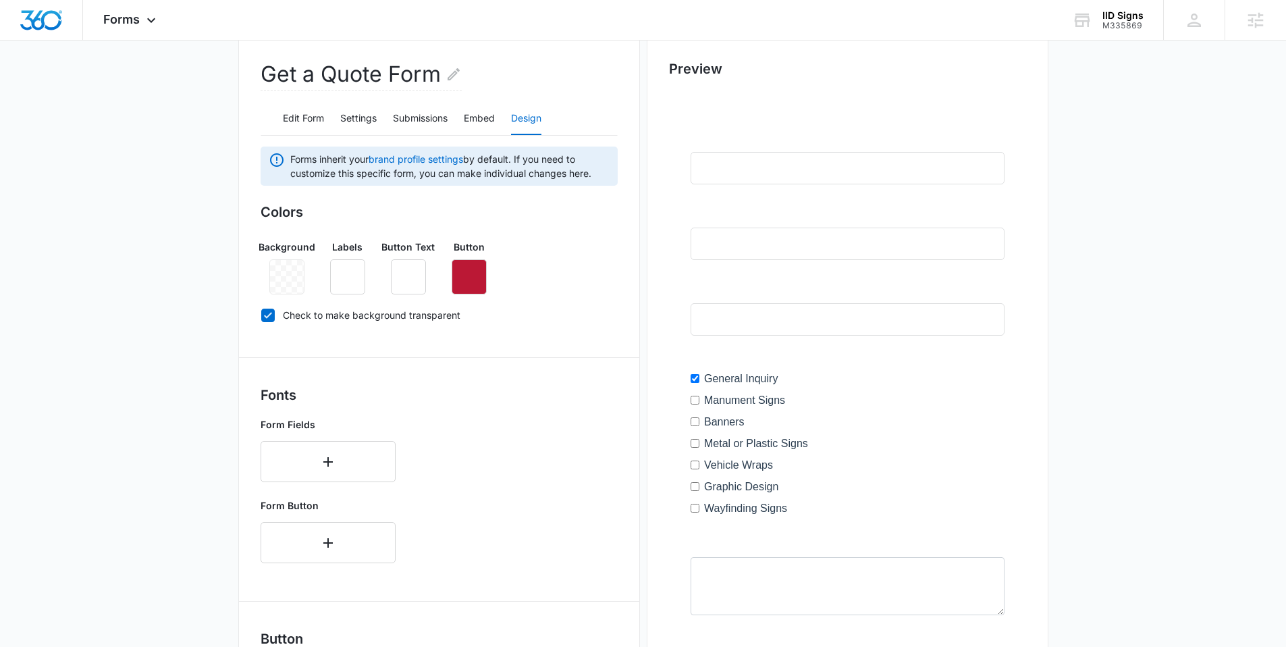
click at [543, 252] on div "Background Labels Button Text Button" at bounding box center [439, 261] width 357 height 65
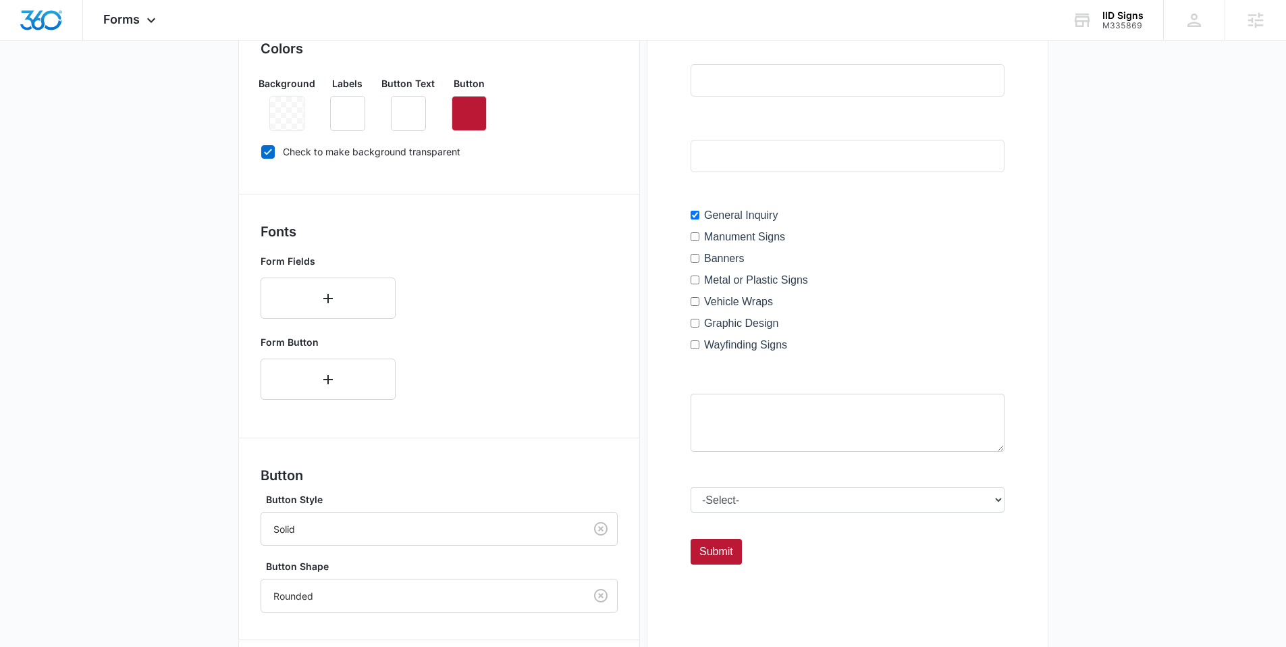
scroll to position [448, 0]
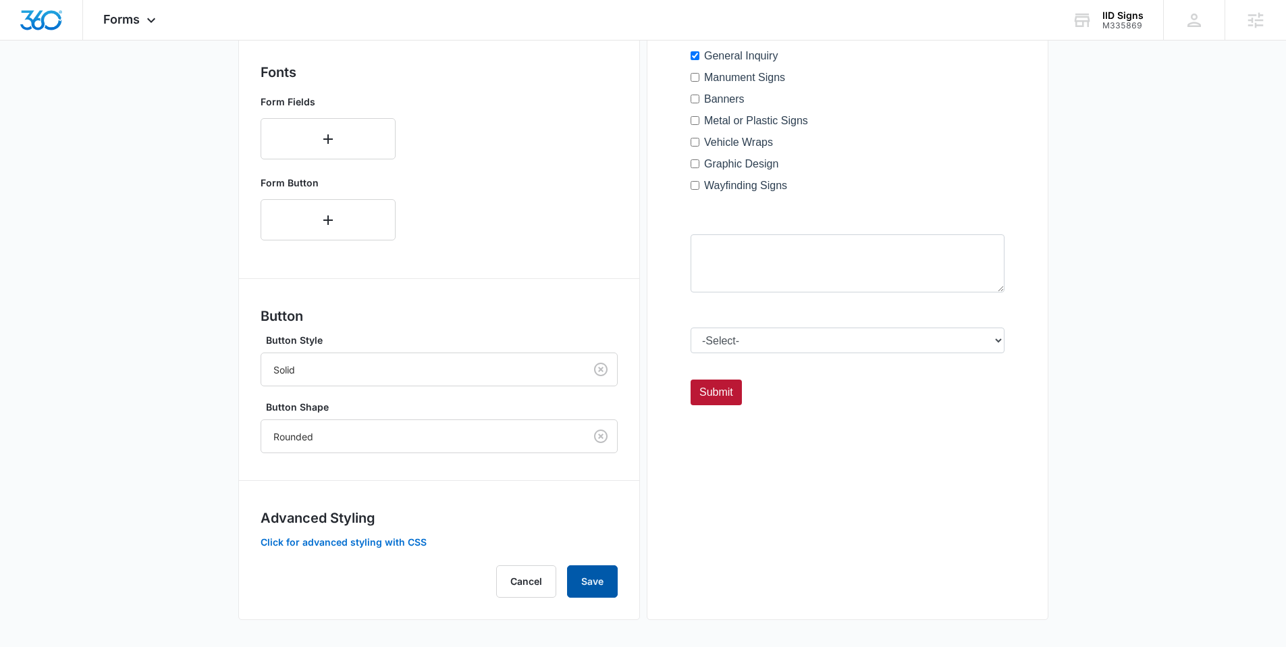
click at [573, 584] on button "Save" at bounding box center [592, 581] width 51 height 32
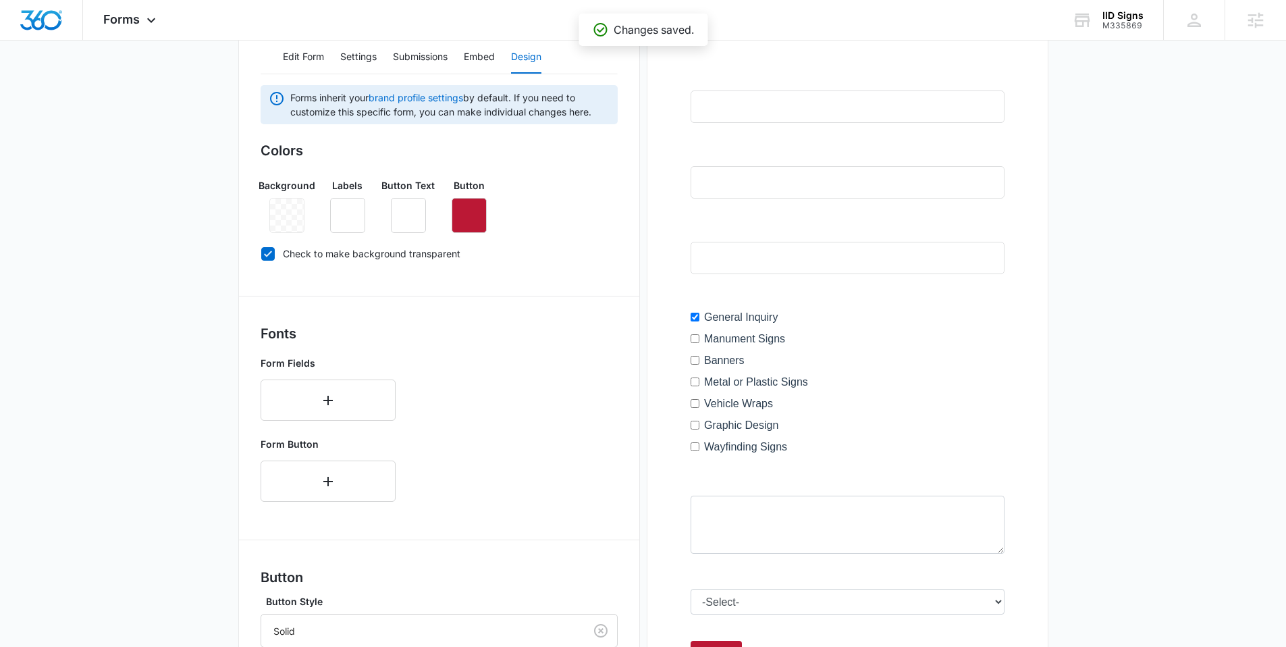
scroll to position [180, 0]
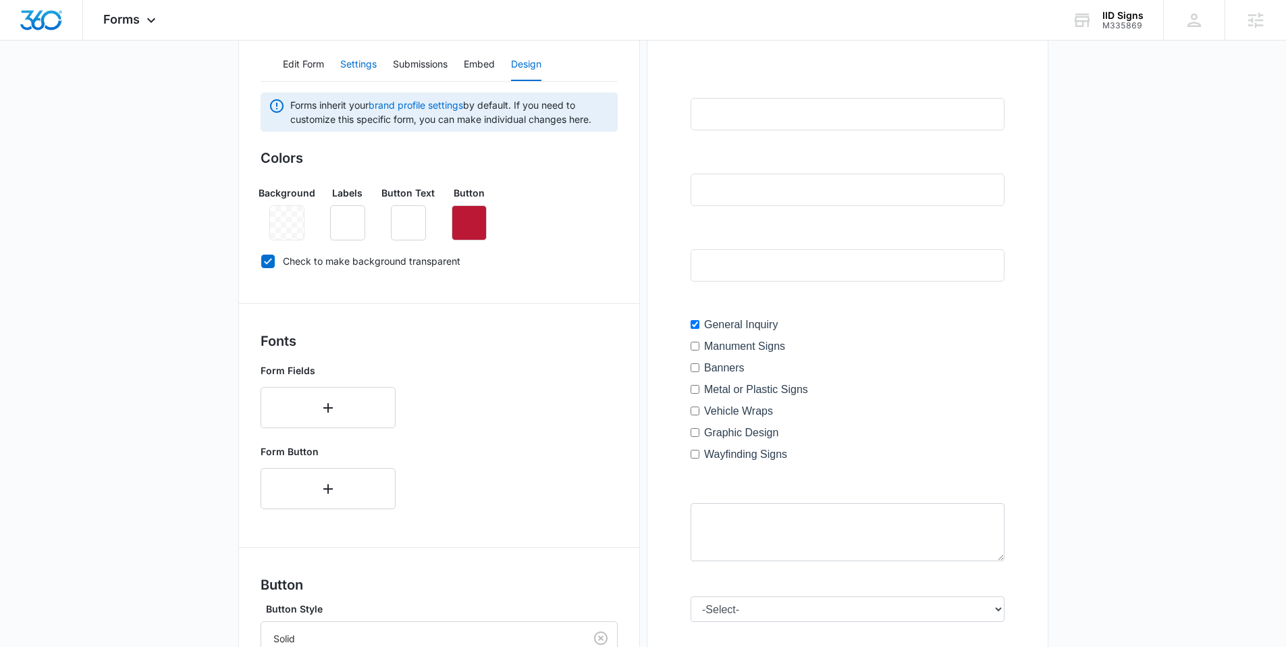
click at [364, 64] on button "Settings" at bounding box center [358, 65] width 36 height 32
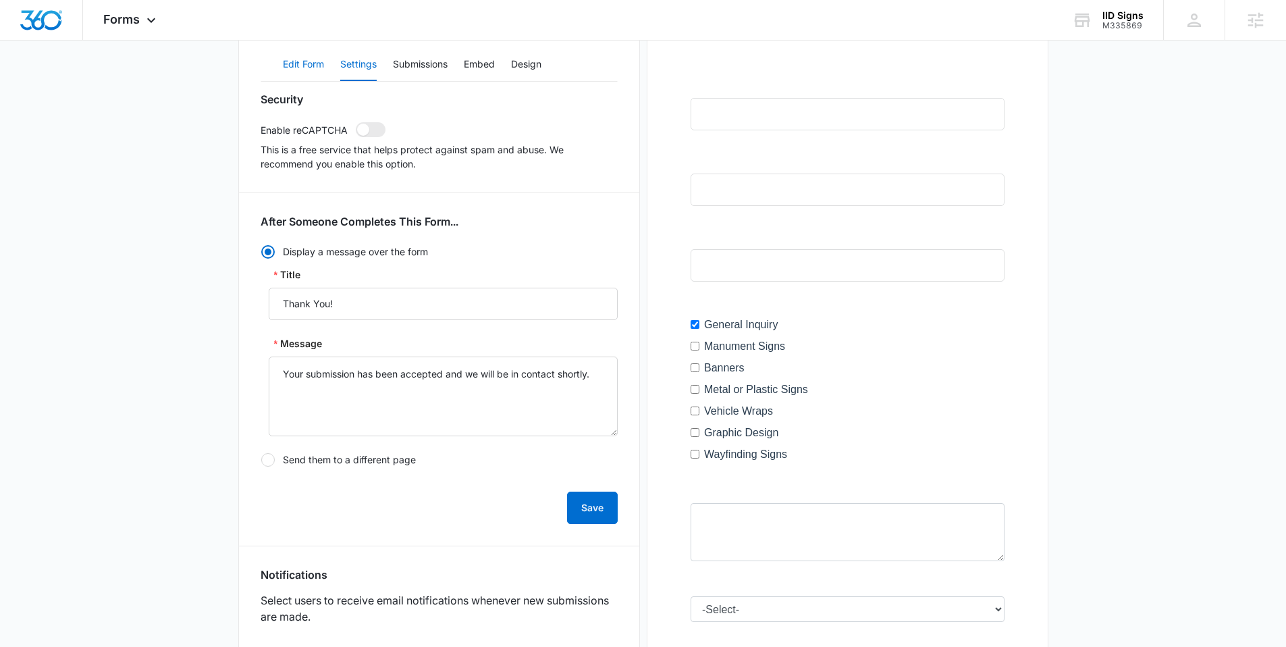
click at [299, 60] on button "Edit Form" at bounding box center [303, 65] width 41 height 32
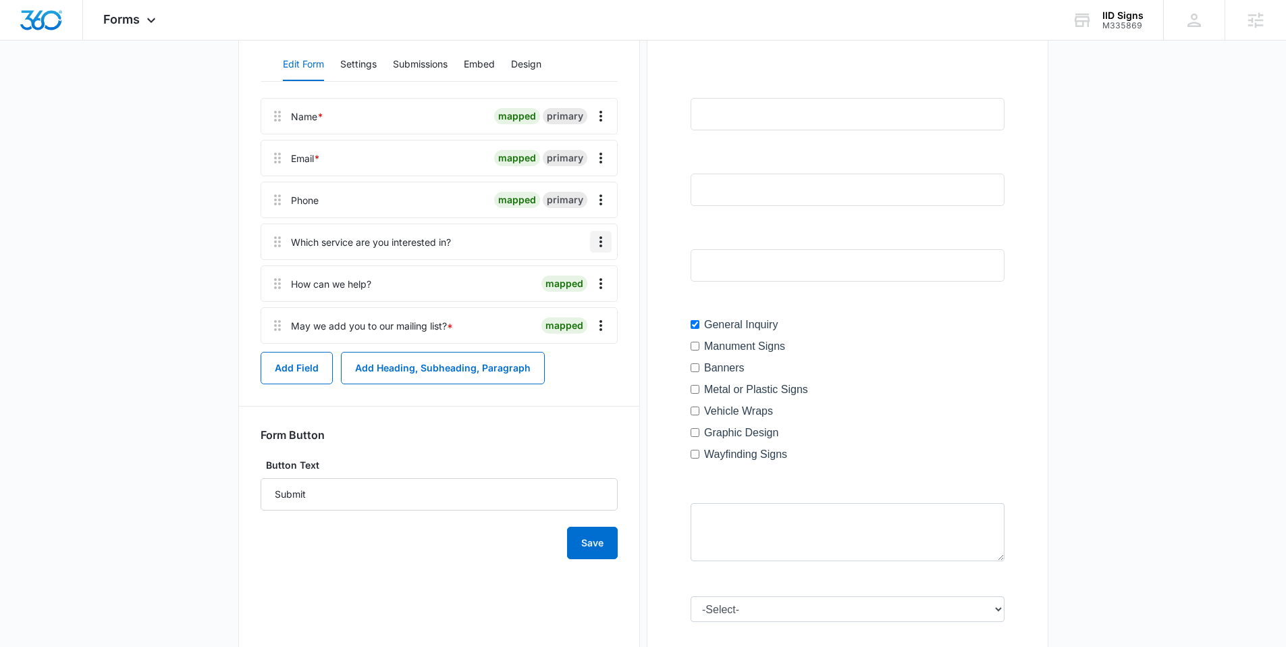
click at [601, 245] on icon "Overflow Menu" at bounding box center [600, 241] width 3 height 11
click at [570, 279] on div "Edit" at bounding box center [564, 279] width 28 height 9
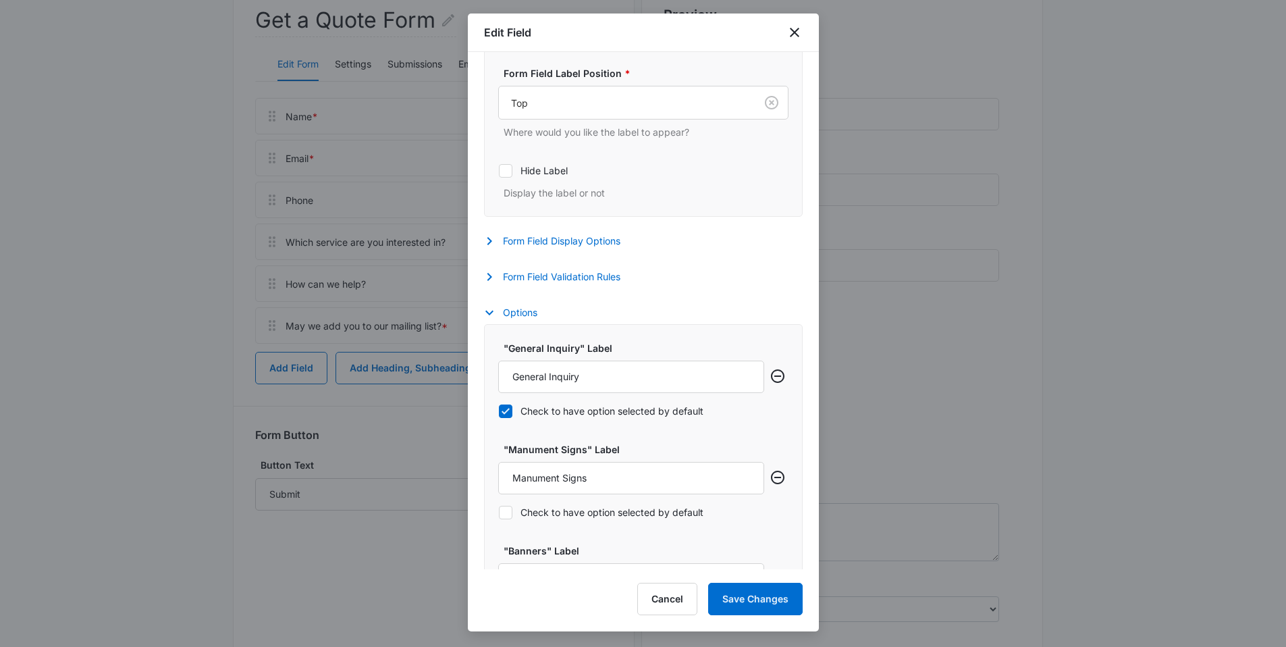
scroll to position [234, 0]
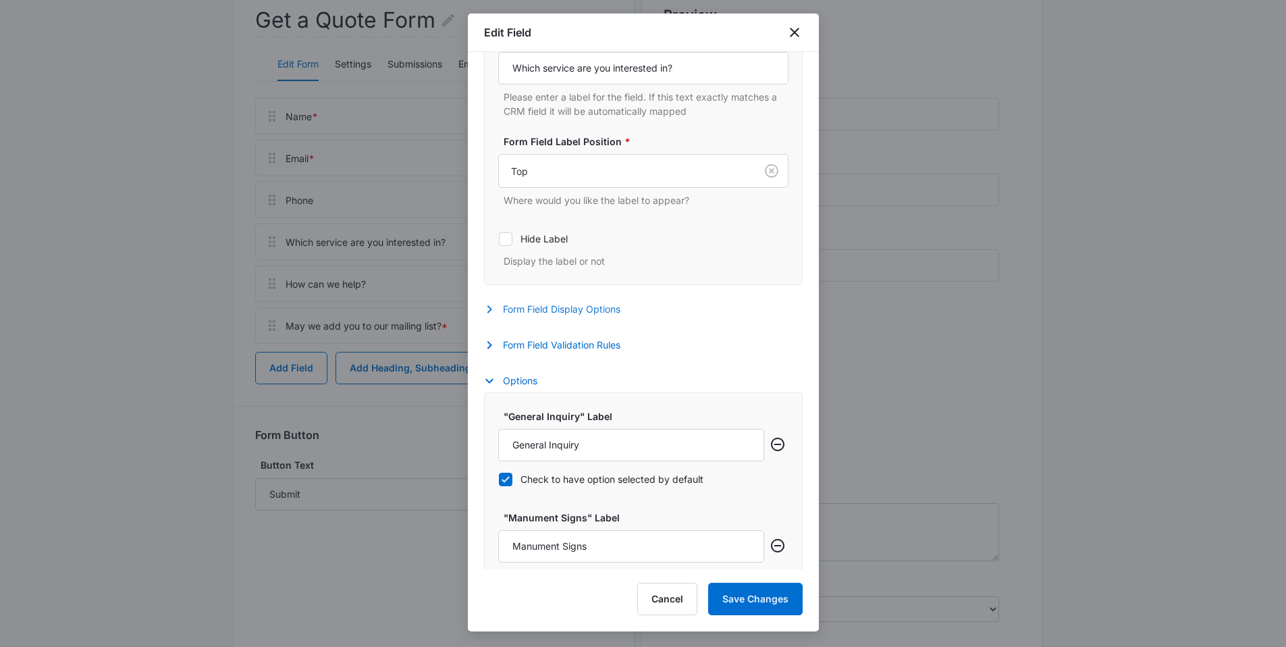
click at [557, 314] on button "Form Field Display Options" at bounding box center [559, 309] width 150 height 16
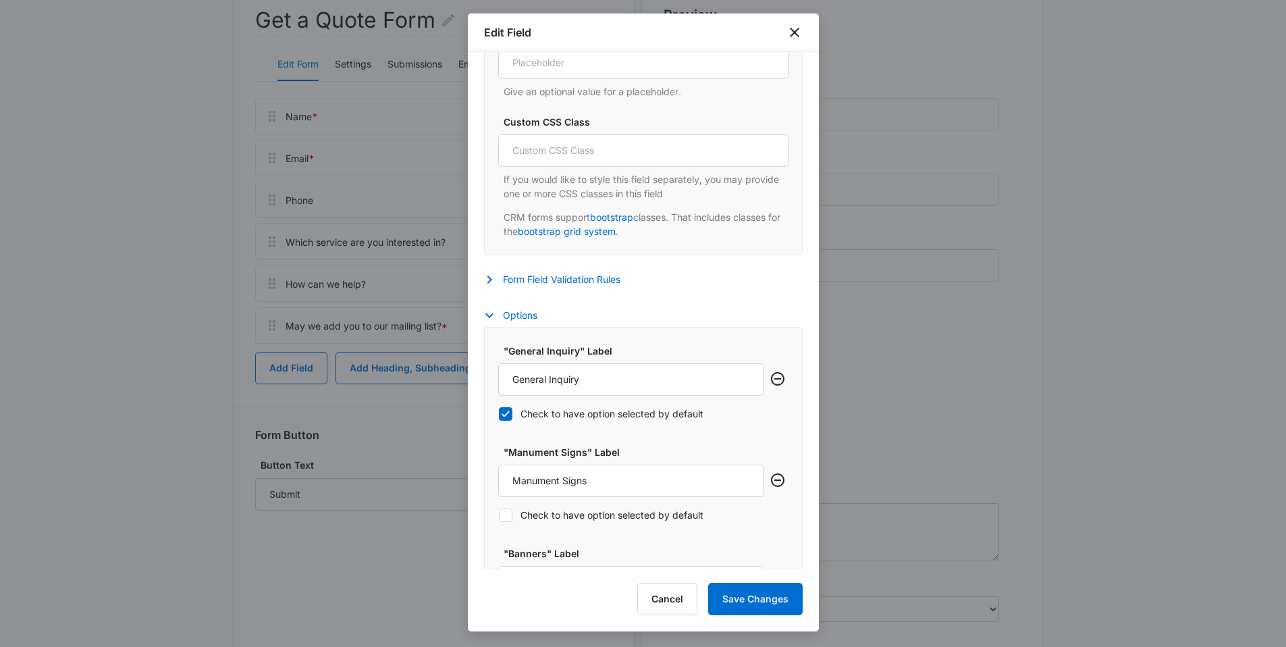
scroll to position [373, 0]
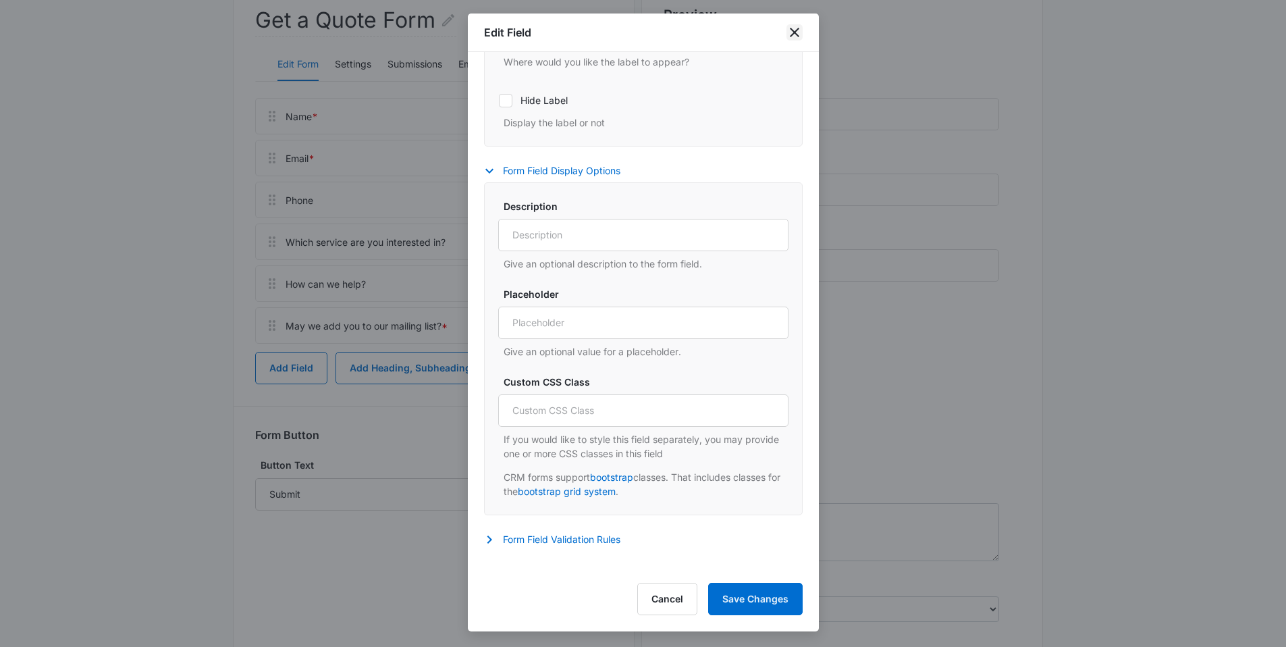
click at [798, 38] on icon "close" at bounding box center [794, 32] width 16 height 16
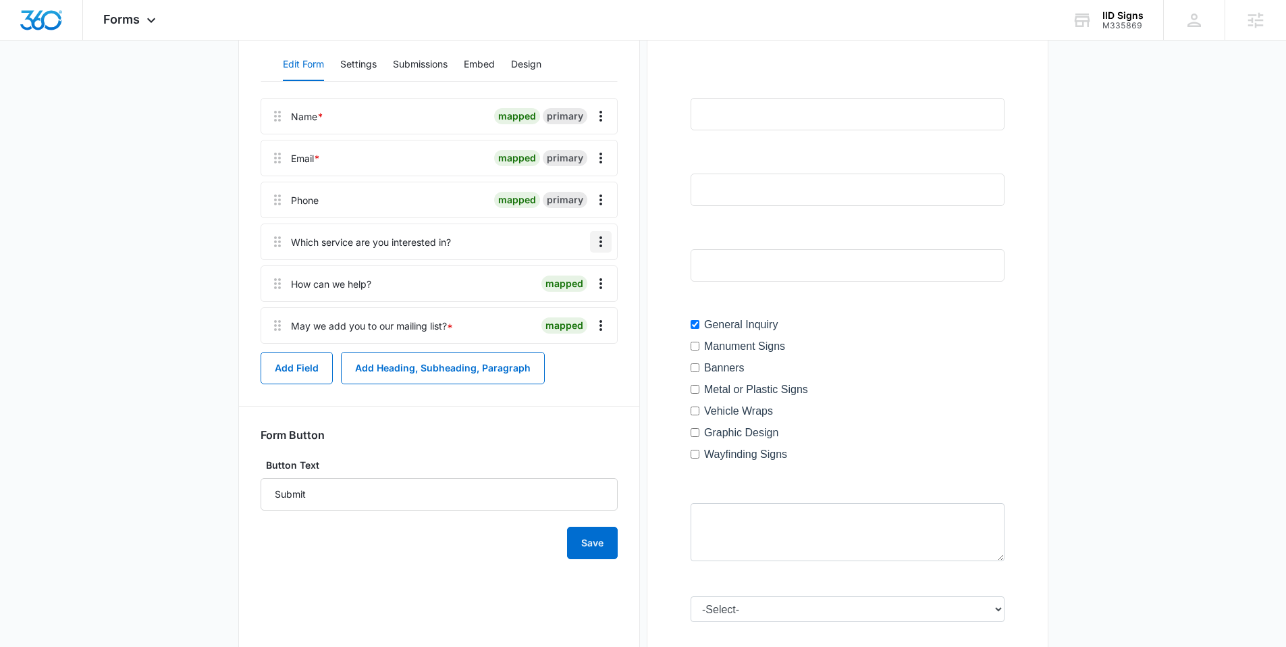
click at [599, 241] on icon "Overflow Menu" at bounding box center [600, 241] width 3 height 11
click at [570, 308] on button "Delete" at bounding box center [572, 300] width 77 height 20
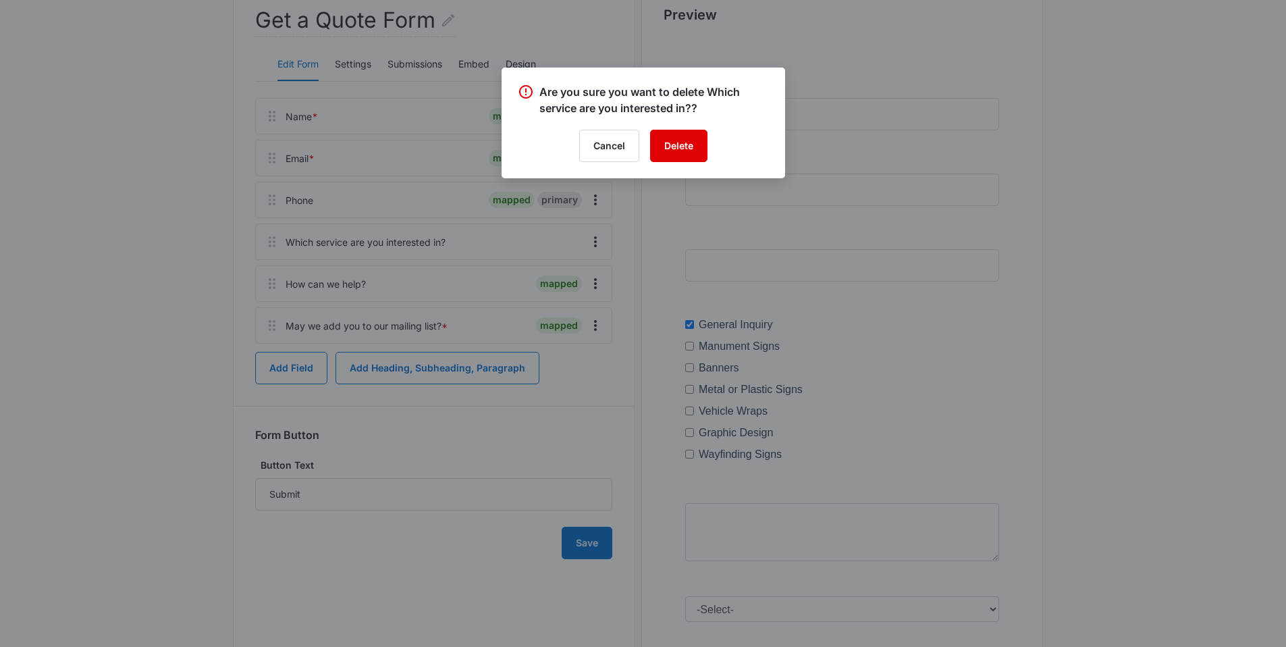
click at [669, 148] on button "Delete" at bounding box center [678, 146] width 57 height 32
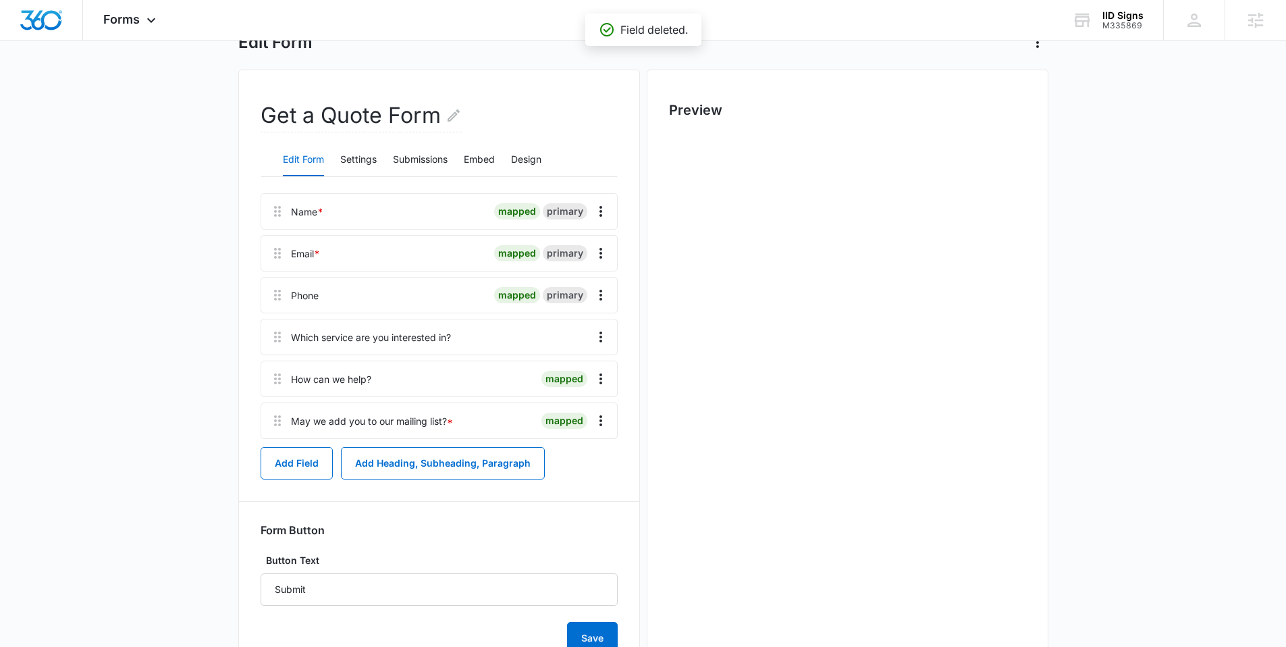
scroll to position [0, 0]
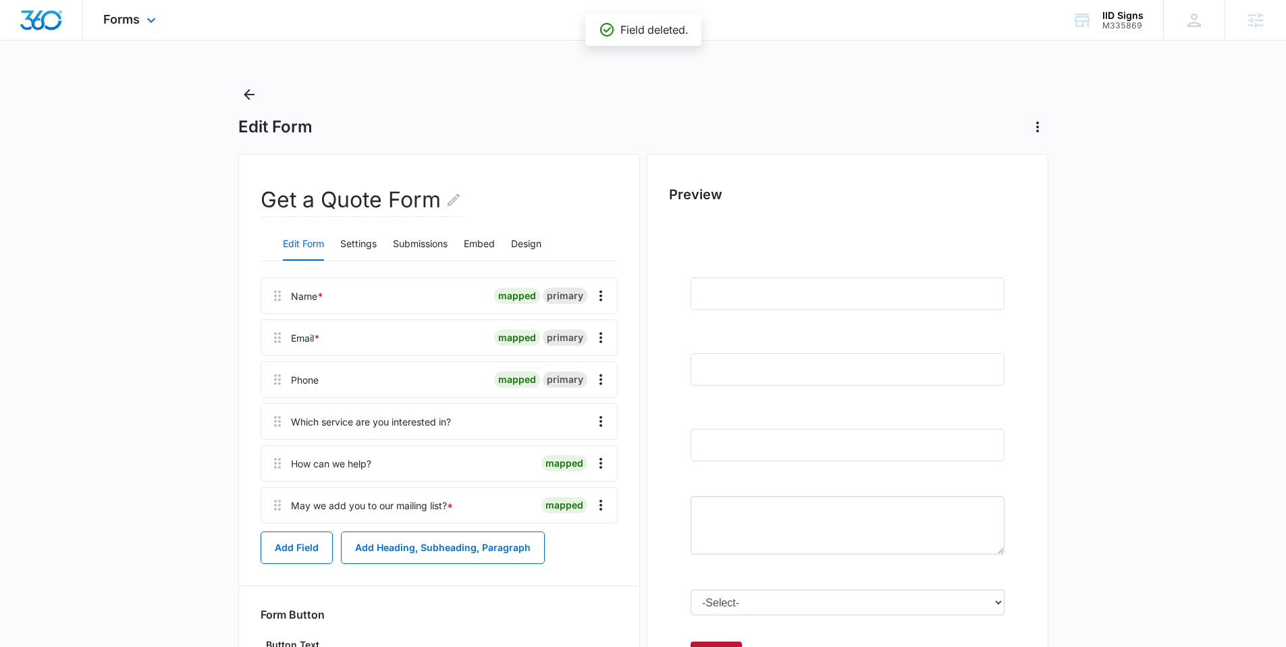
click at [140, 25] on div "Forms Apps Reputation Websites Forms CRM Email Social Shop Payments POS Content…" at bounding box center [131, 20] width 97 height 40
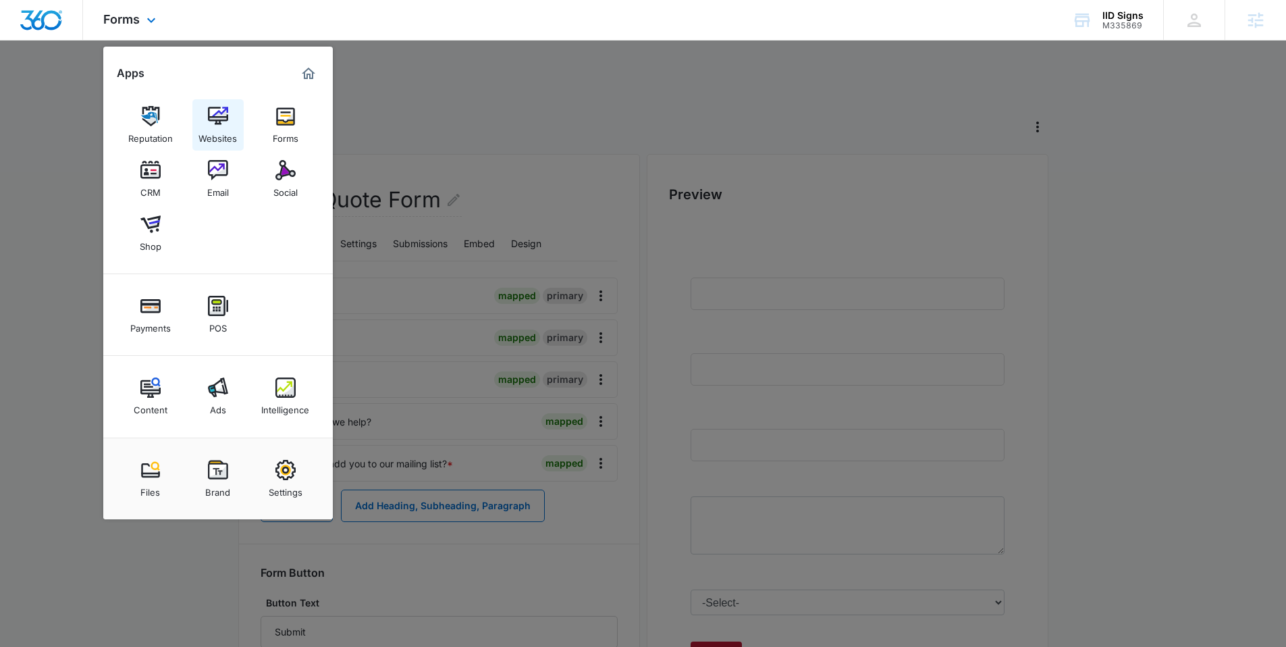
click at [227, 112] on img at bounding box center [218, 116] width 20 height 20
